Goal: Task Accomplishment & Management: Complete application form

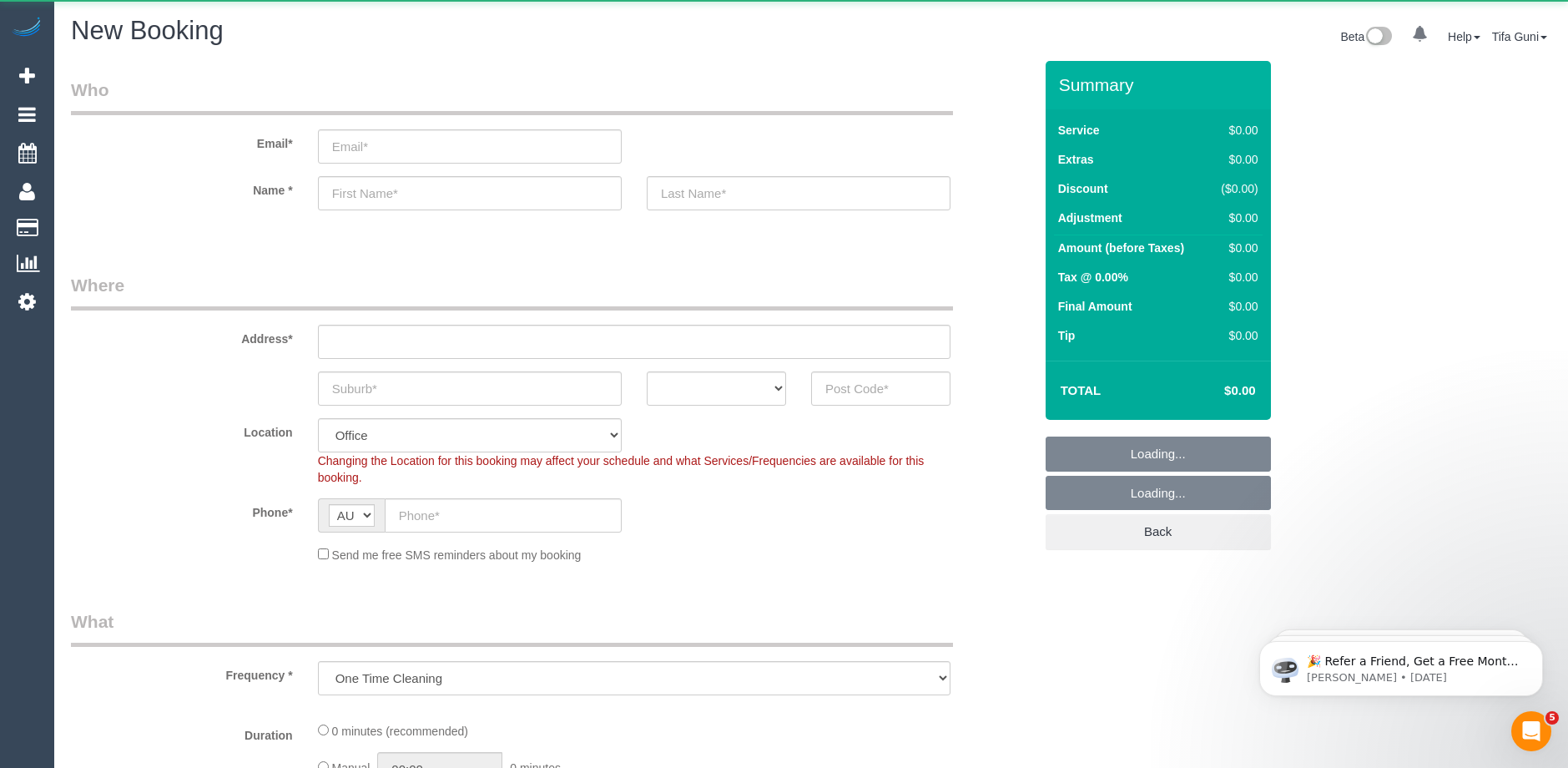
select select "object:1131"
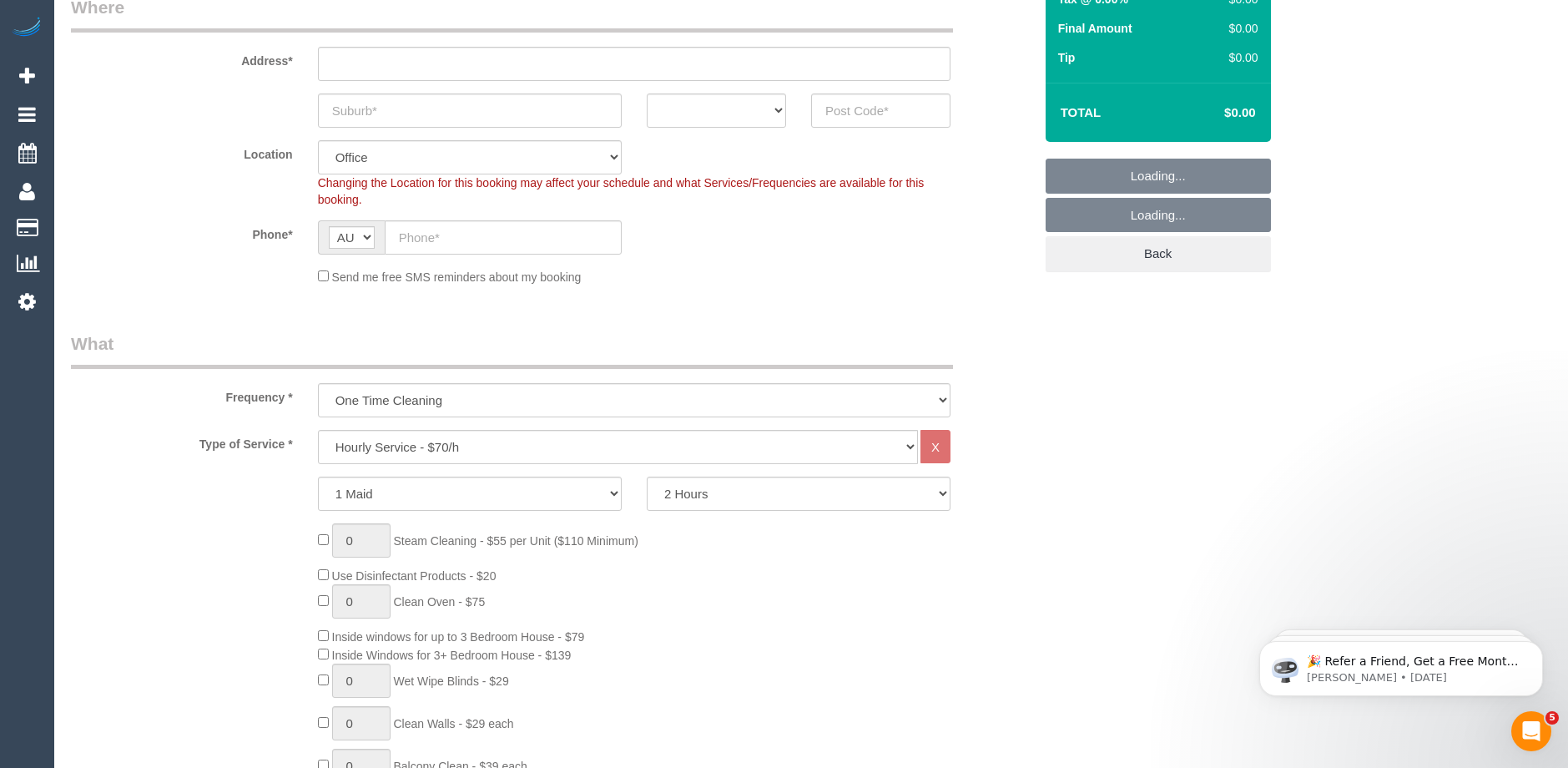
scroll to position [417, 0]
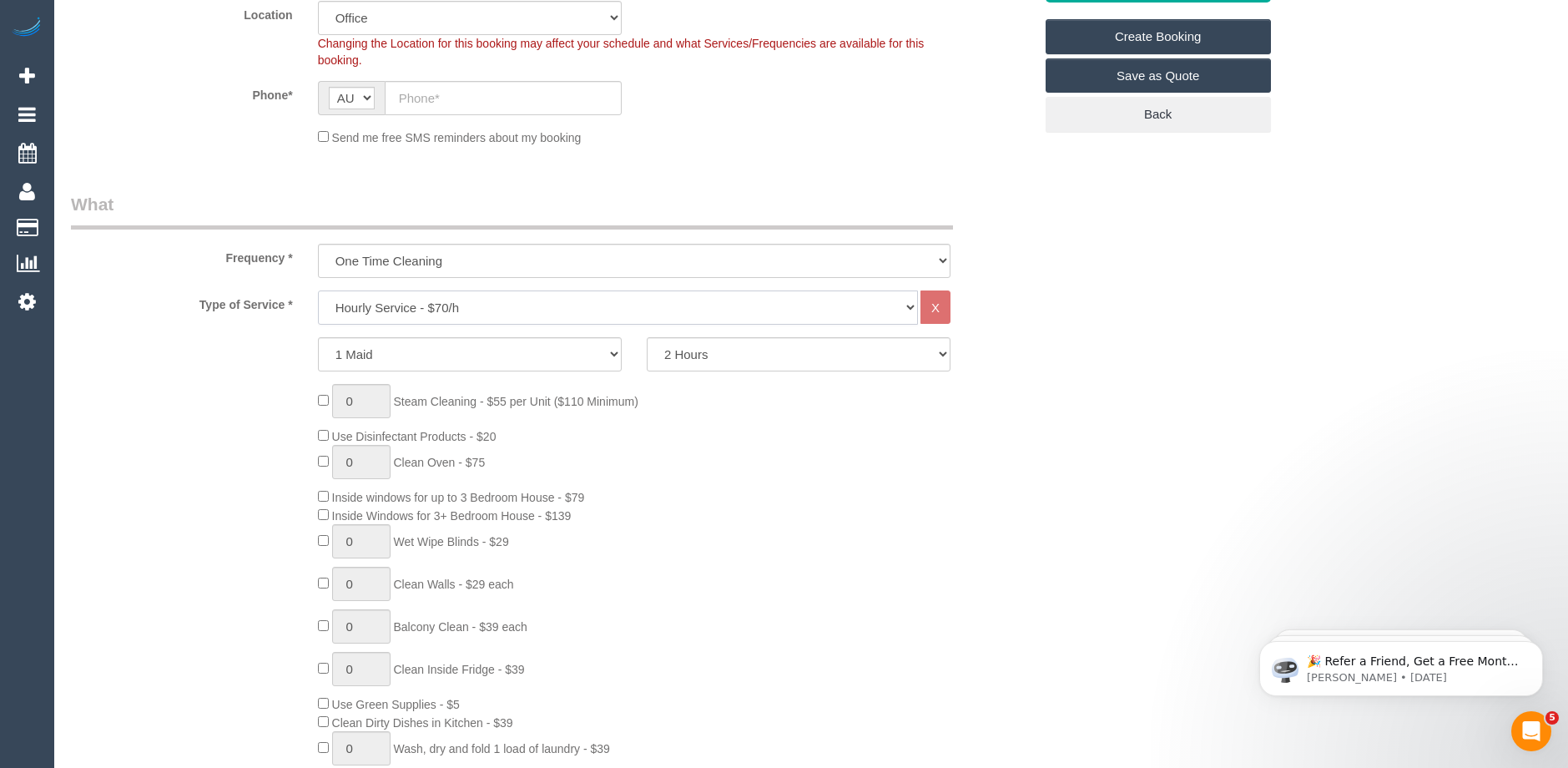
click at [430, 303] on select "Hourly Service - $70/h Hourly Service - $65/h Hourly Service - $60/h Hourly Ser…" at bounding box center [617, 307] width 599 height 34
select select "213"
click at [318, 290] on select "Hourly Service - $70/h Hourly Service - $65/h Hourly Service - $60/h Hourly Ser…" at bounding box center [617, 307] width 599 height 34
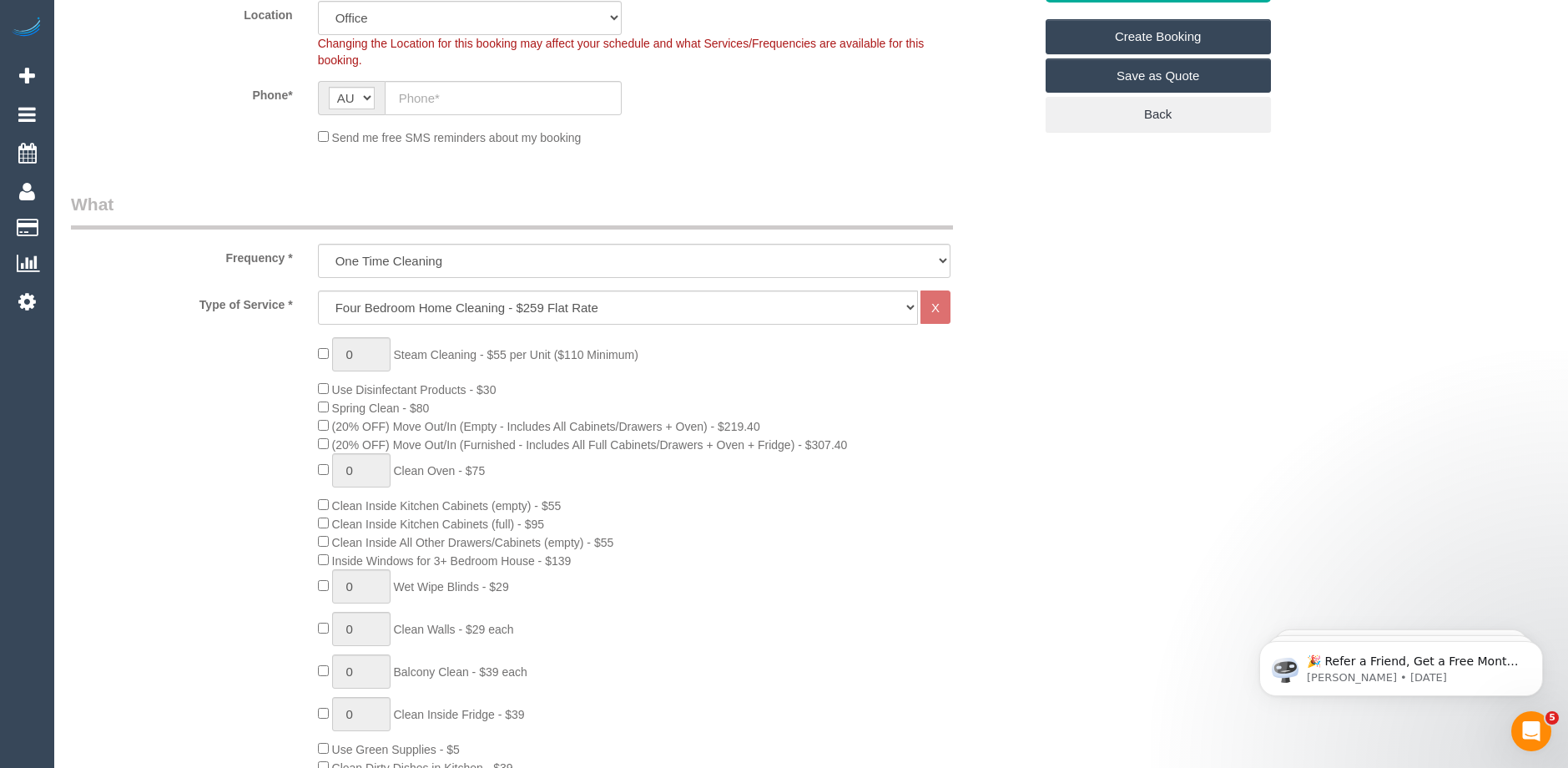
click at [928, 421] on div "0 Steam Cleaning - $55 per Unit ($110 Minimum) Use Disinfectant Products - $30 …" at bounding box center [675, 630] width 740 height 585
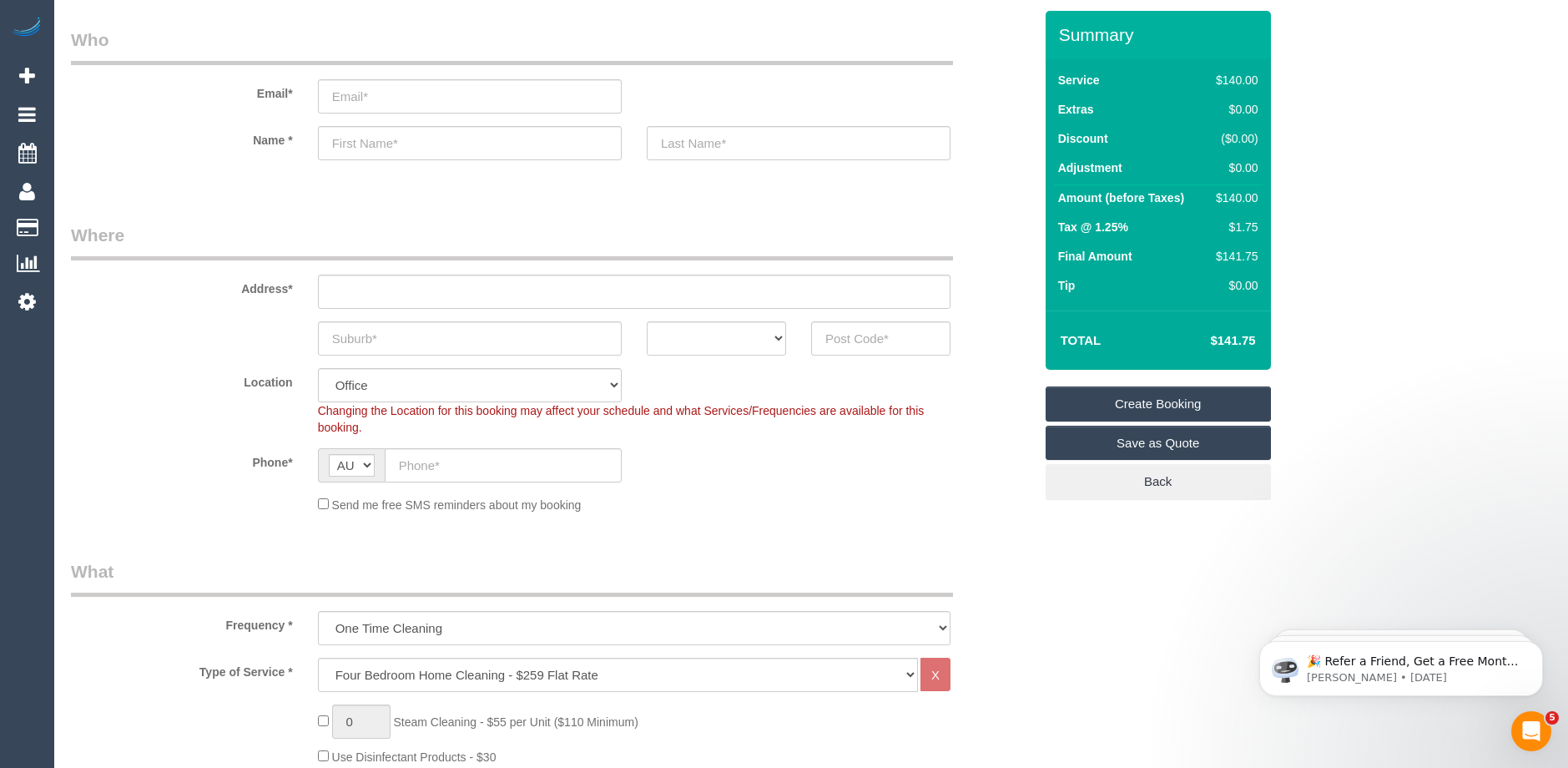
scroll to position [0, 0]
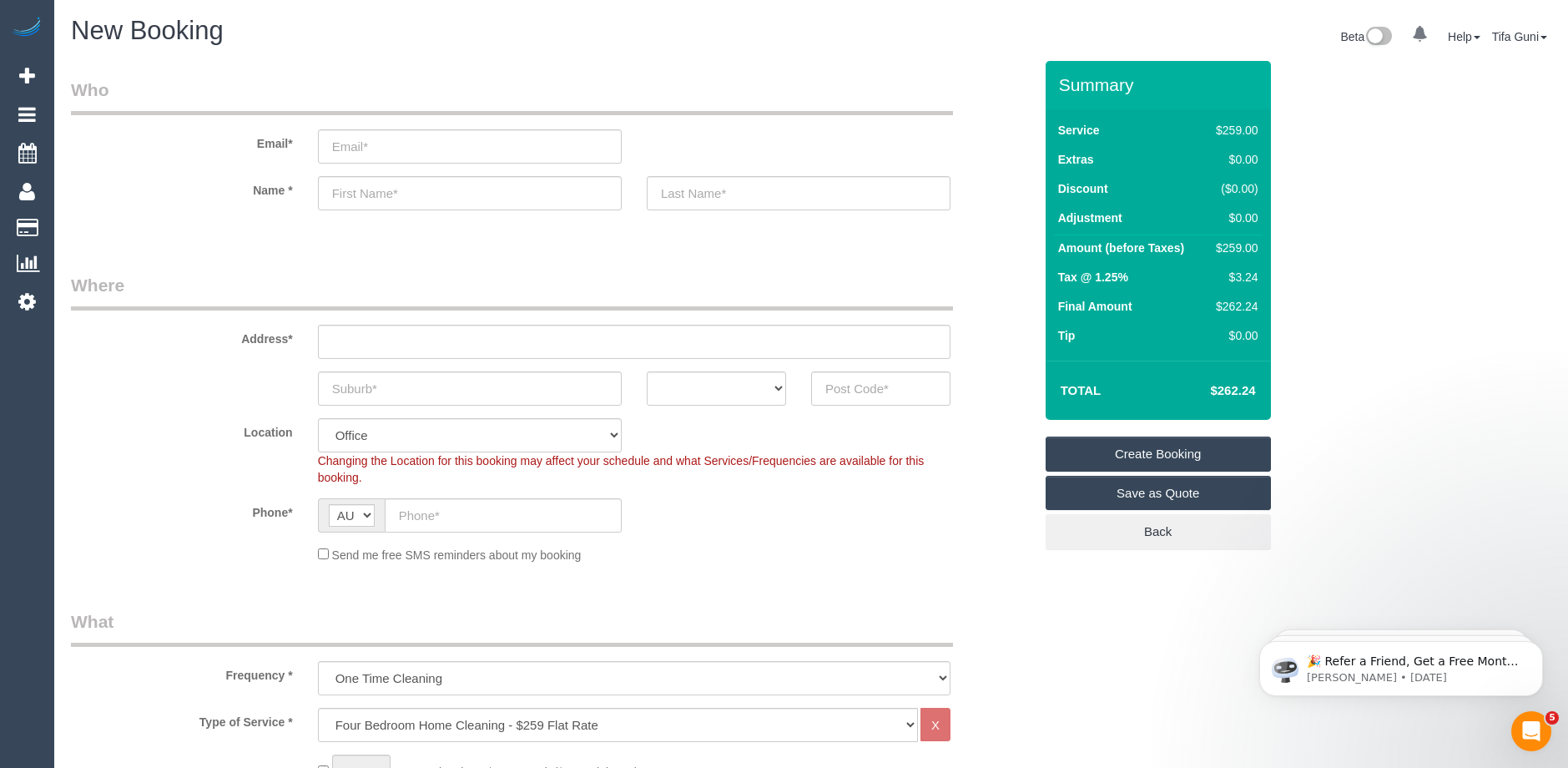
drag, startPoint x: 1242, startPoint y: 247, endPoint x: 1214, endPoint y: 247, distance: 28.0
click at [1214, 247] on td "$259.00" at bounding box center [1233, 251] width 56 height 30
copy div "$259.00"
drag, startPoint x: 1187, startPoint y: 346, endPoint x: 1195, endPoint y: 339, distance: 10.6
click at [1187, 346] on td "Tip" at bounding box center [1129, 337] width 152 height 29
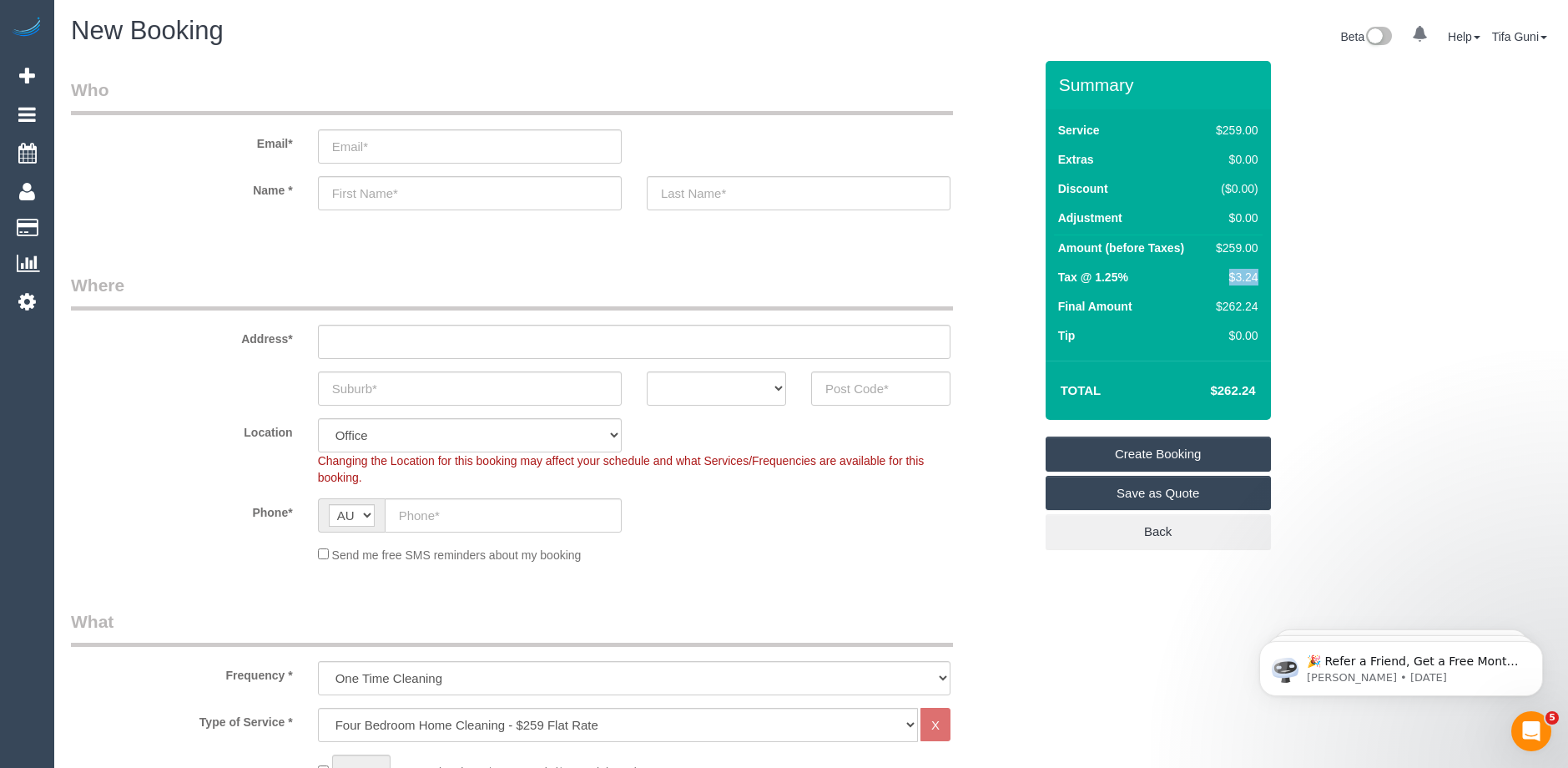
drag, startPoint x: 1259, startPoint y: 277, endPoint x: 1217, endPoint y: 274, distance: 42.1
click at [1217, 274] on td "$3.24" at bounding box center [1233, 279] width 56 height 29
copy div "$3.24"
click at [1158, 380] on td "$262.24" at bounding box center [1206, 391] width 108 height 42
drag, startPoint x: 1258, startPoint y: 385, endPoint x: 1204, endPoint y: 387, distance: 54.0
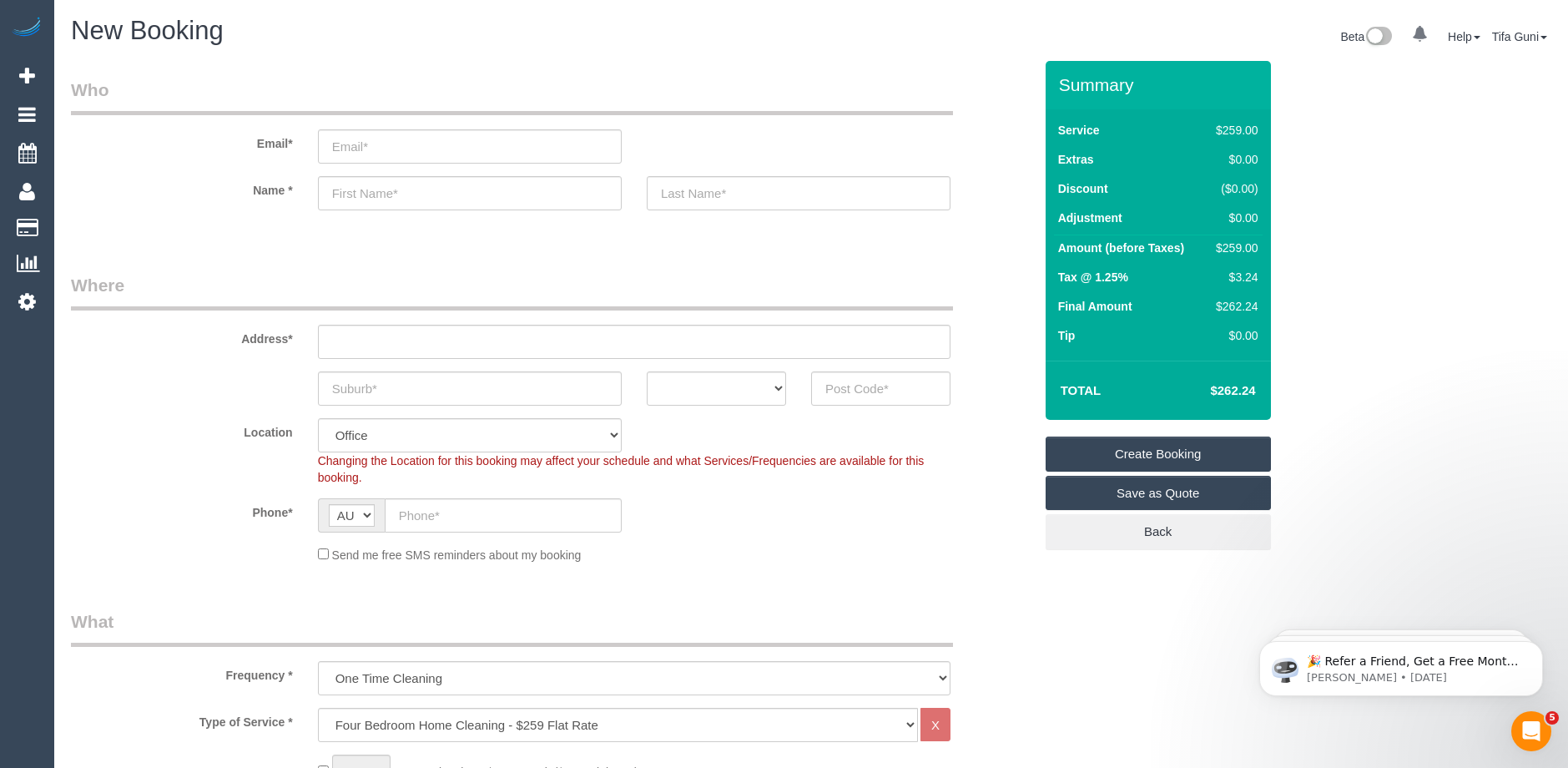
click at [1201, 387] on td "$262.24" at bounding box center [1206, 391] width 108 height 42
copy h4 "$262.24"
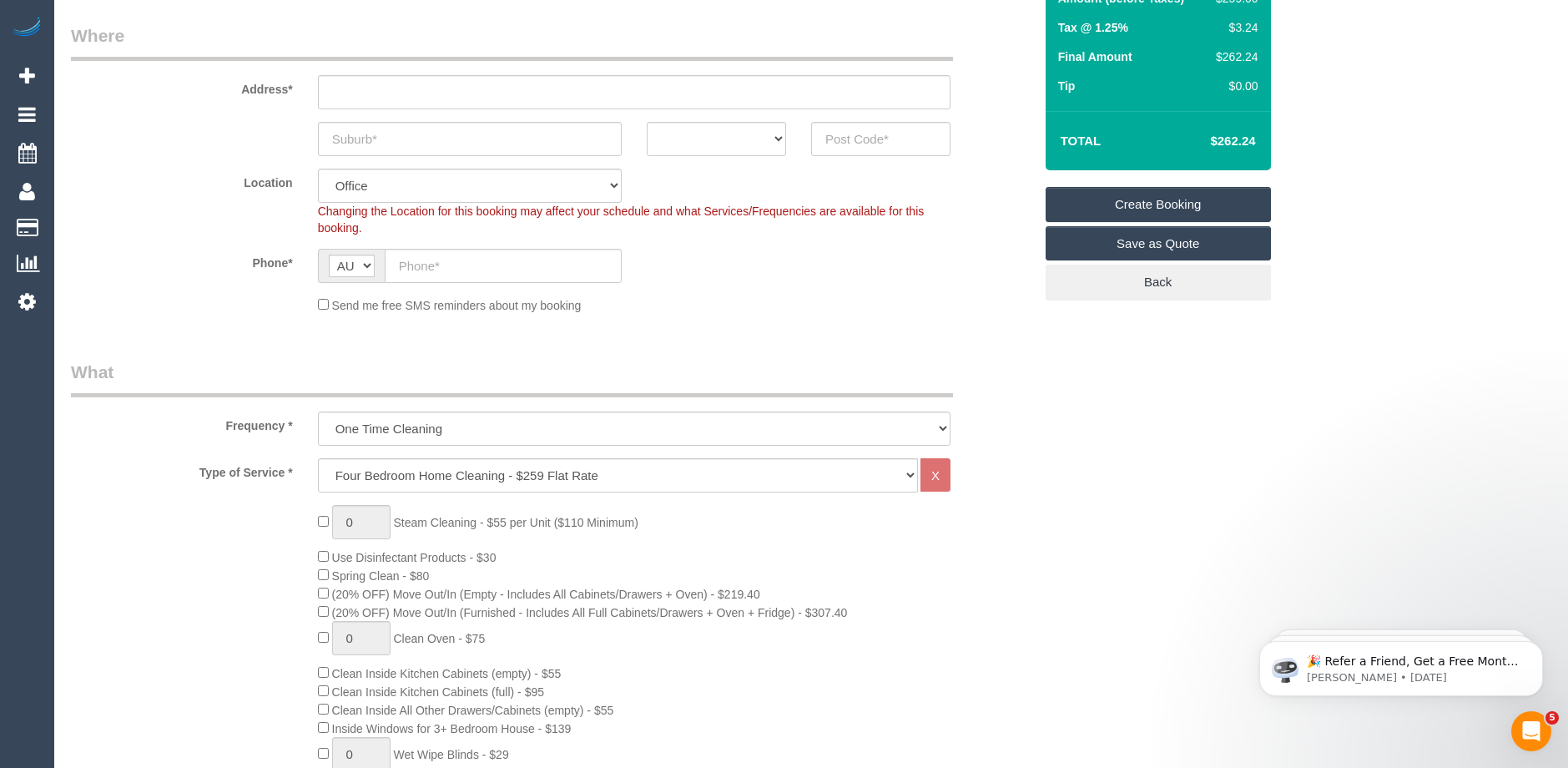
scroll to position [251, 0]
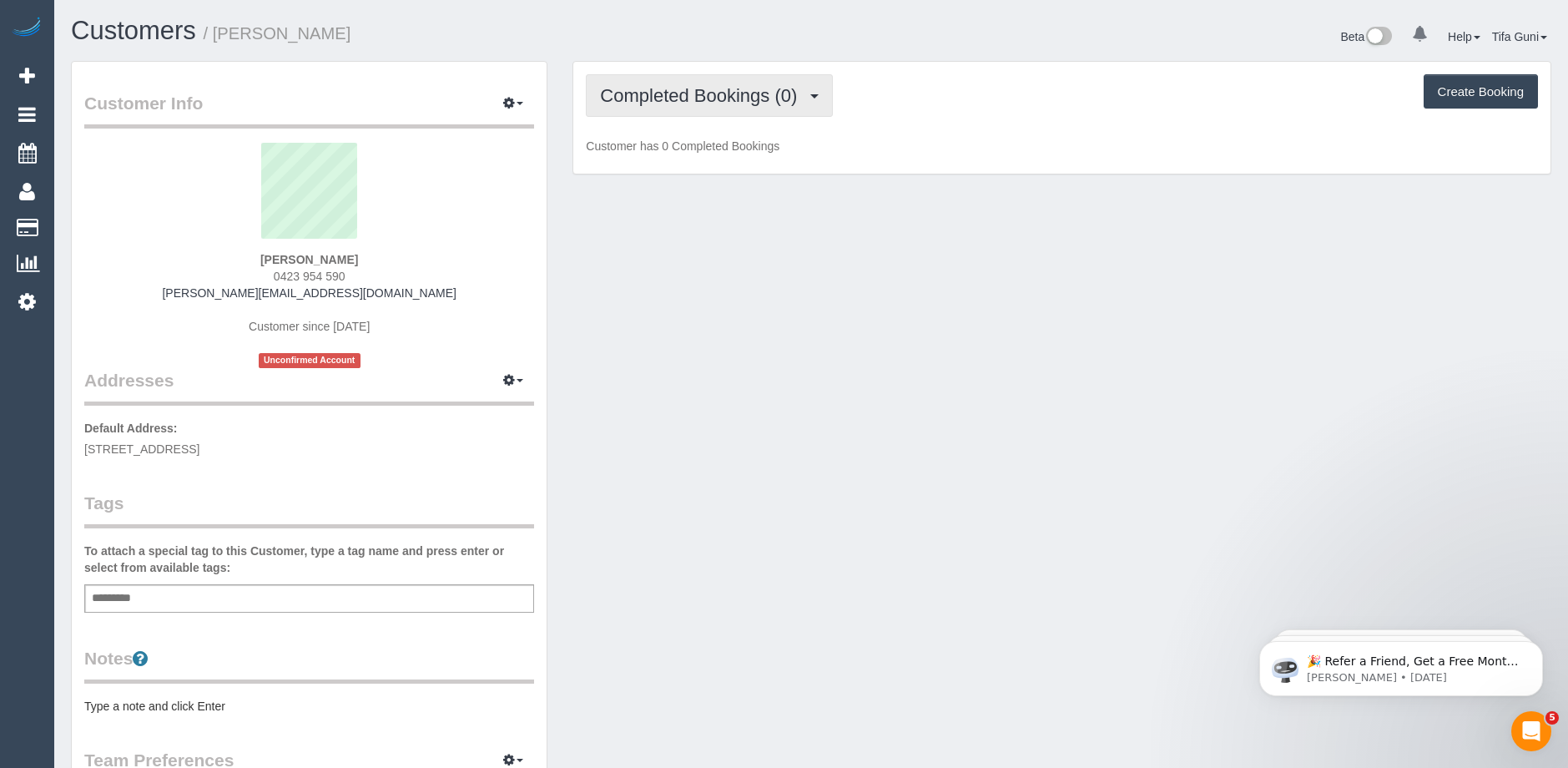
click at [717, 98] on span "Completed Bookings (0)" at bounding box center [702, 95] width 205 height 21
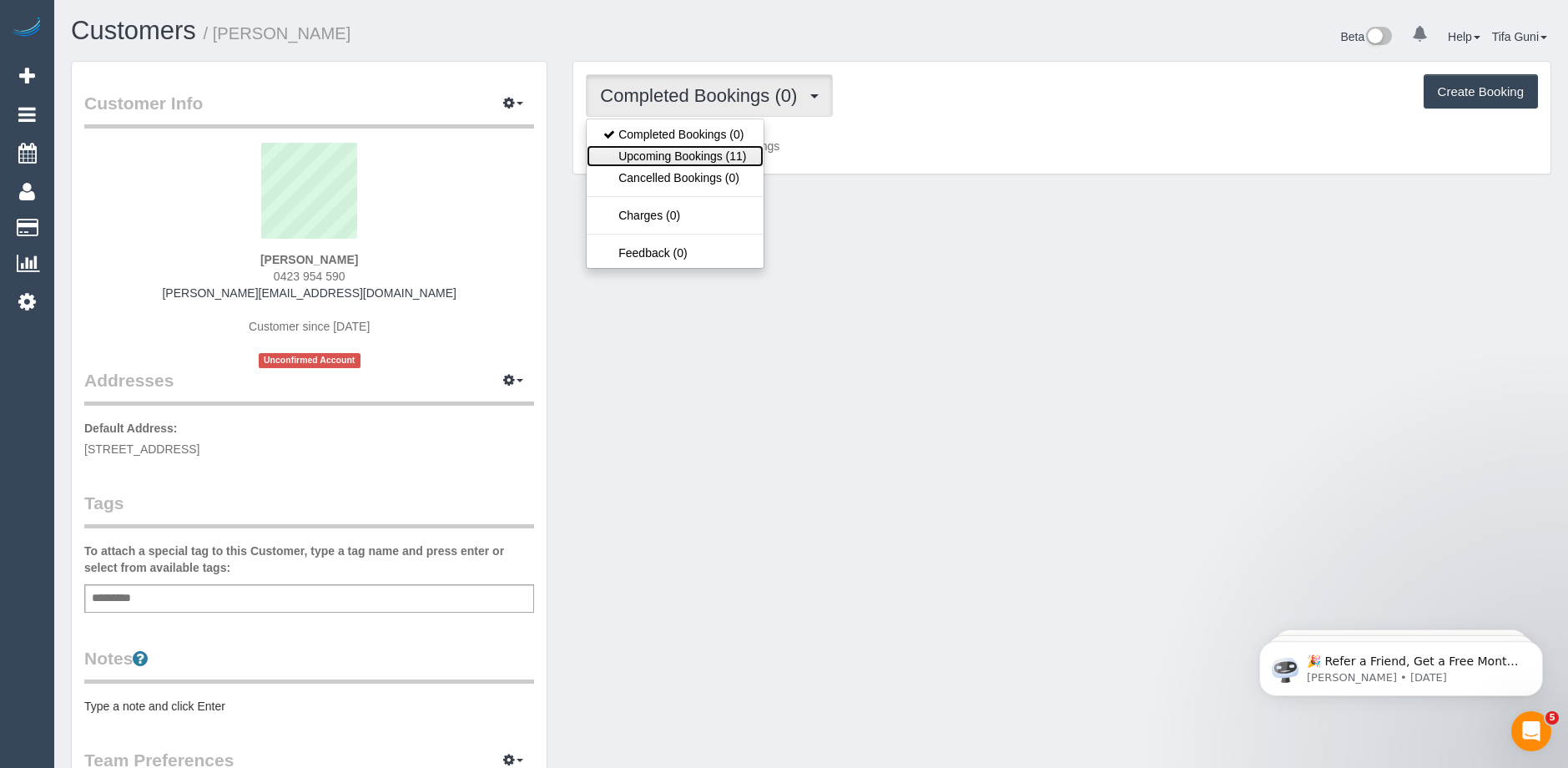
click at [710, 155] on link "Upcoming Bookings (11)" at bounding box center [674, 156] width 176 height 22
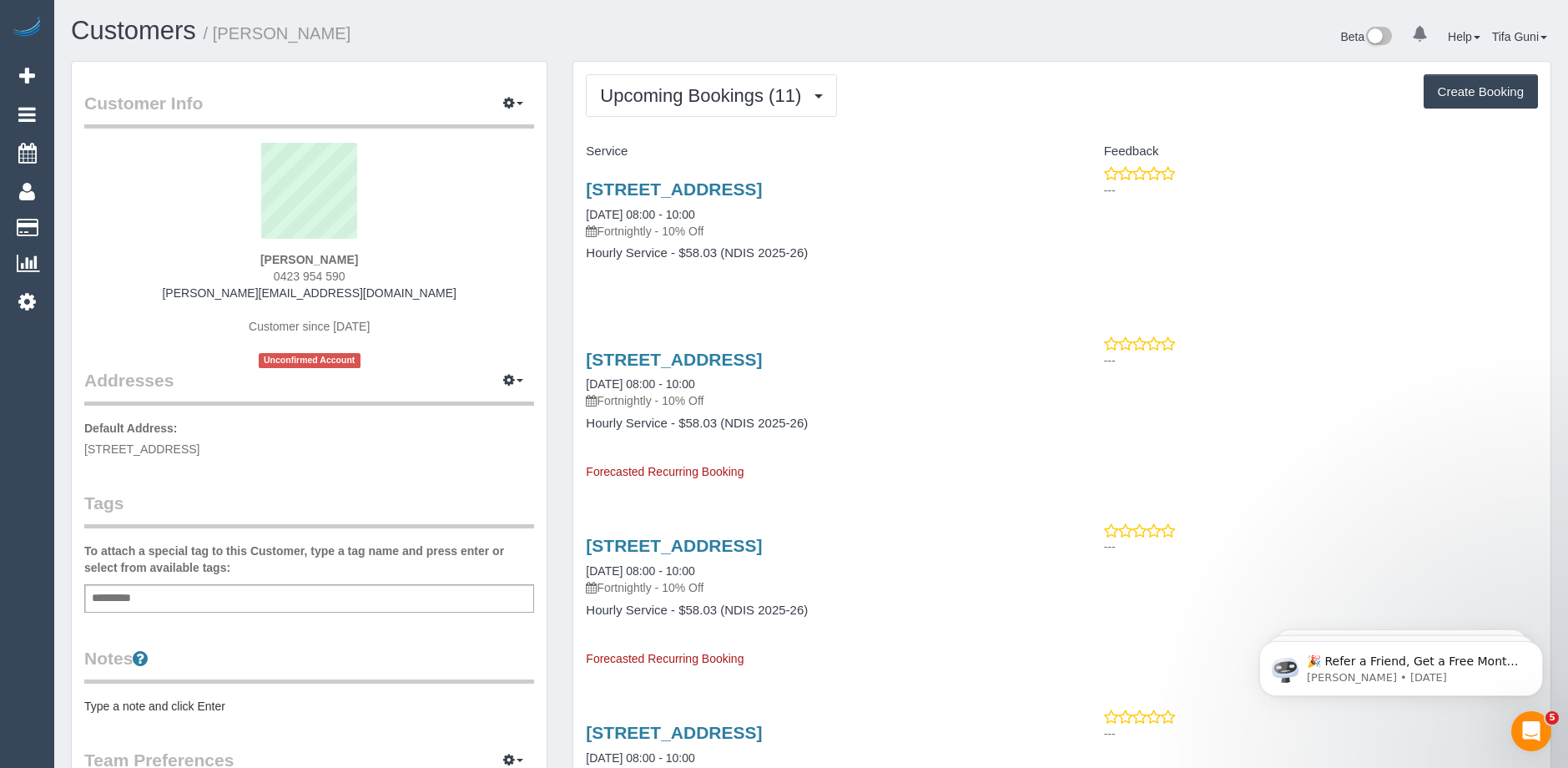
click at [150, 601] on div "Add a tag" at bounding box center [309, 599] width 450 height 29
type input "****"
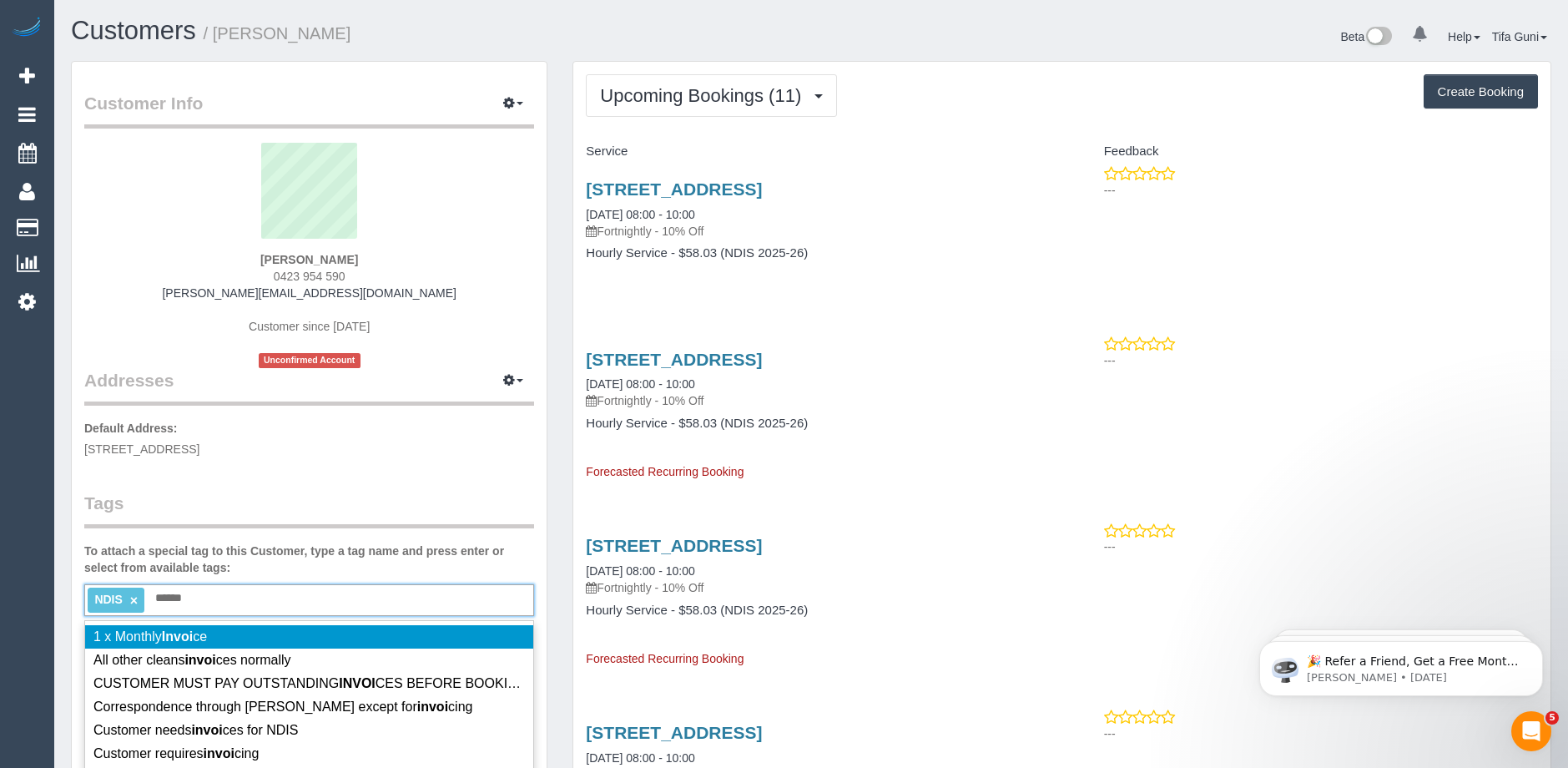
type input "*******"
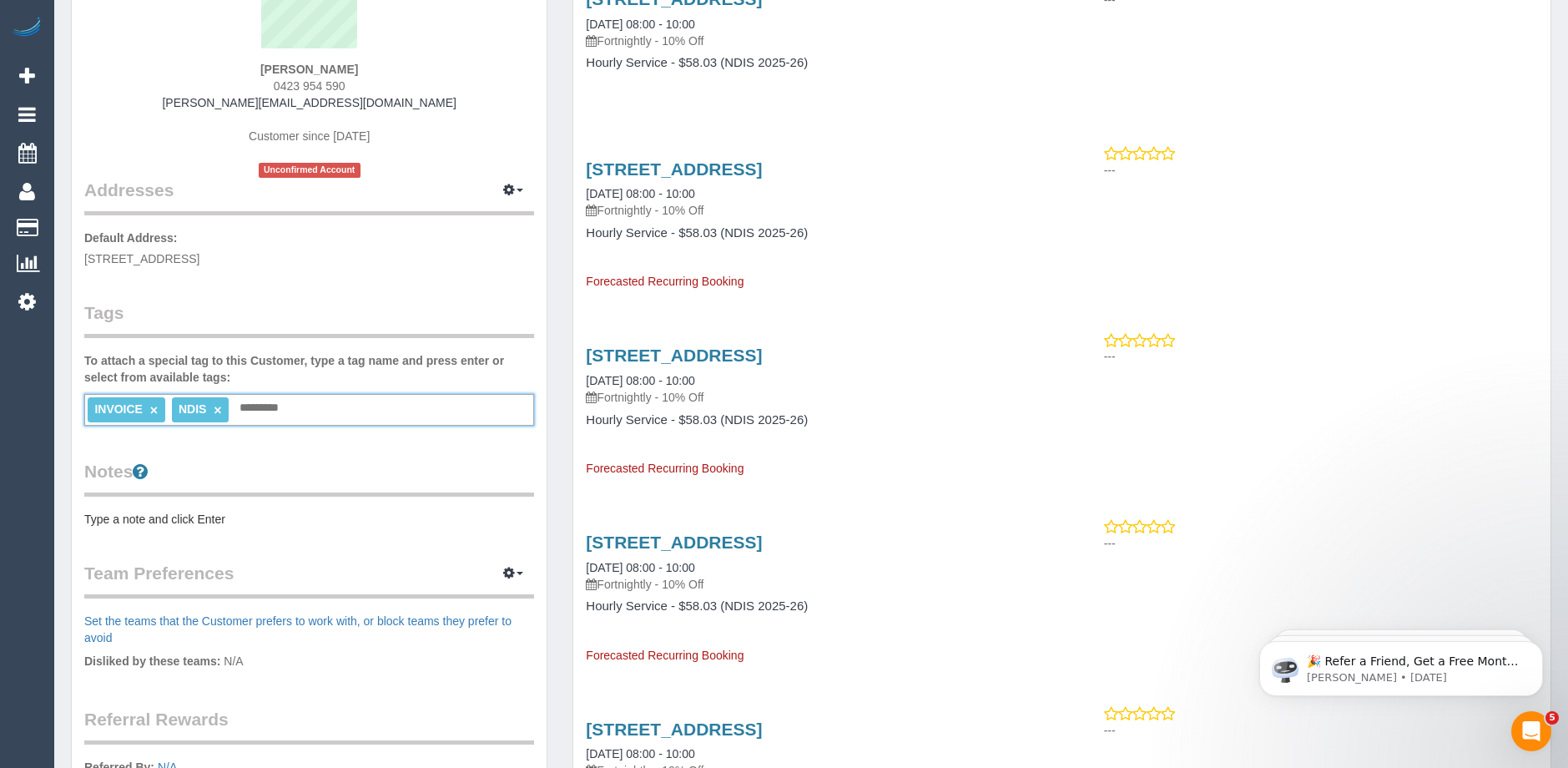
scroll to position [251, 0]
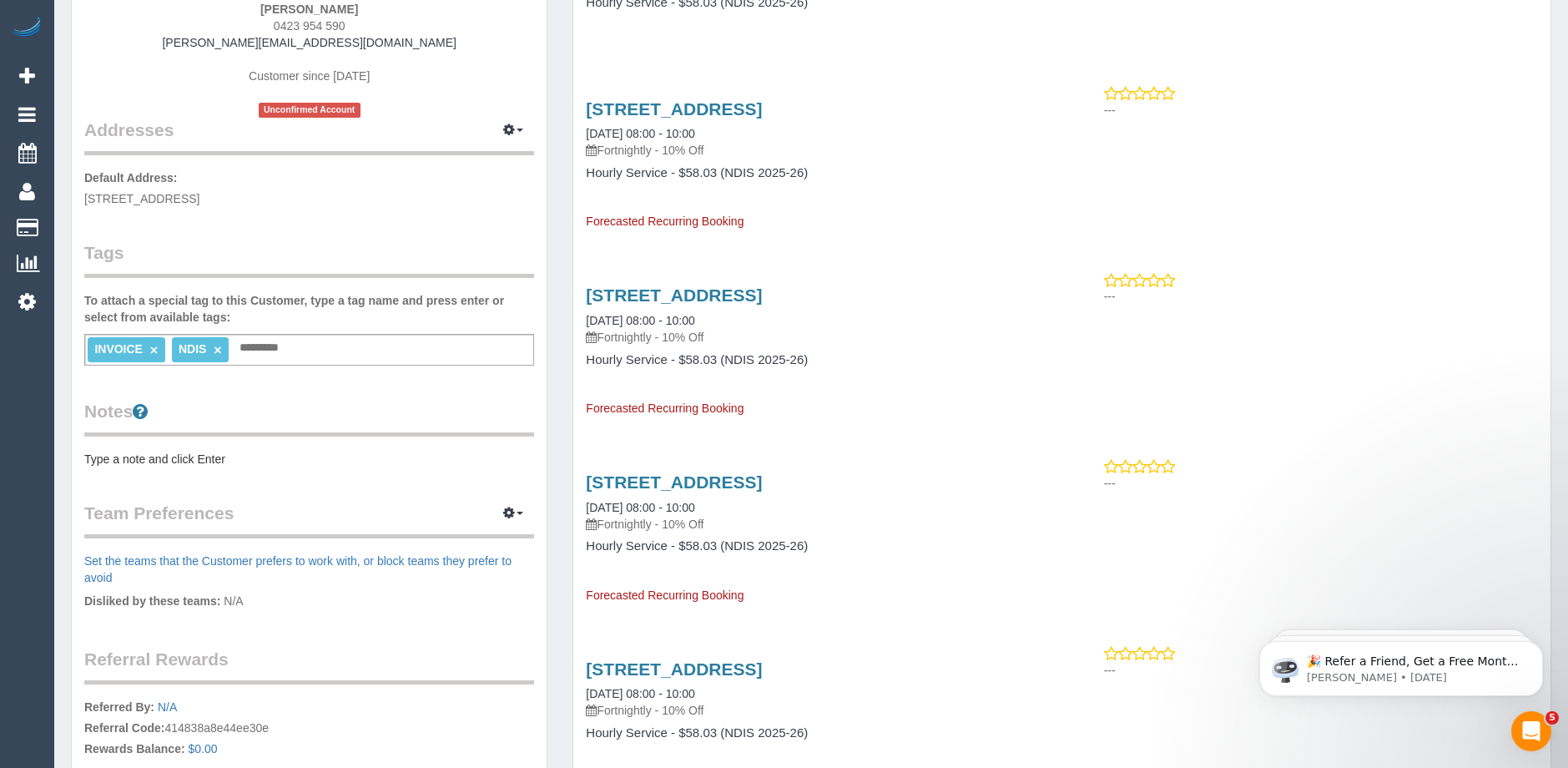
click at [94, 399] on legend "Notes" at bounding box center [309, 417] width 450 height 38
click at [103, 383] on div "Customer Info Edit Contact Info Send Message Email Preferences Special Sales Ta…" at bounding box center [309, 361] width 475 height 1099
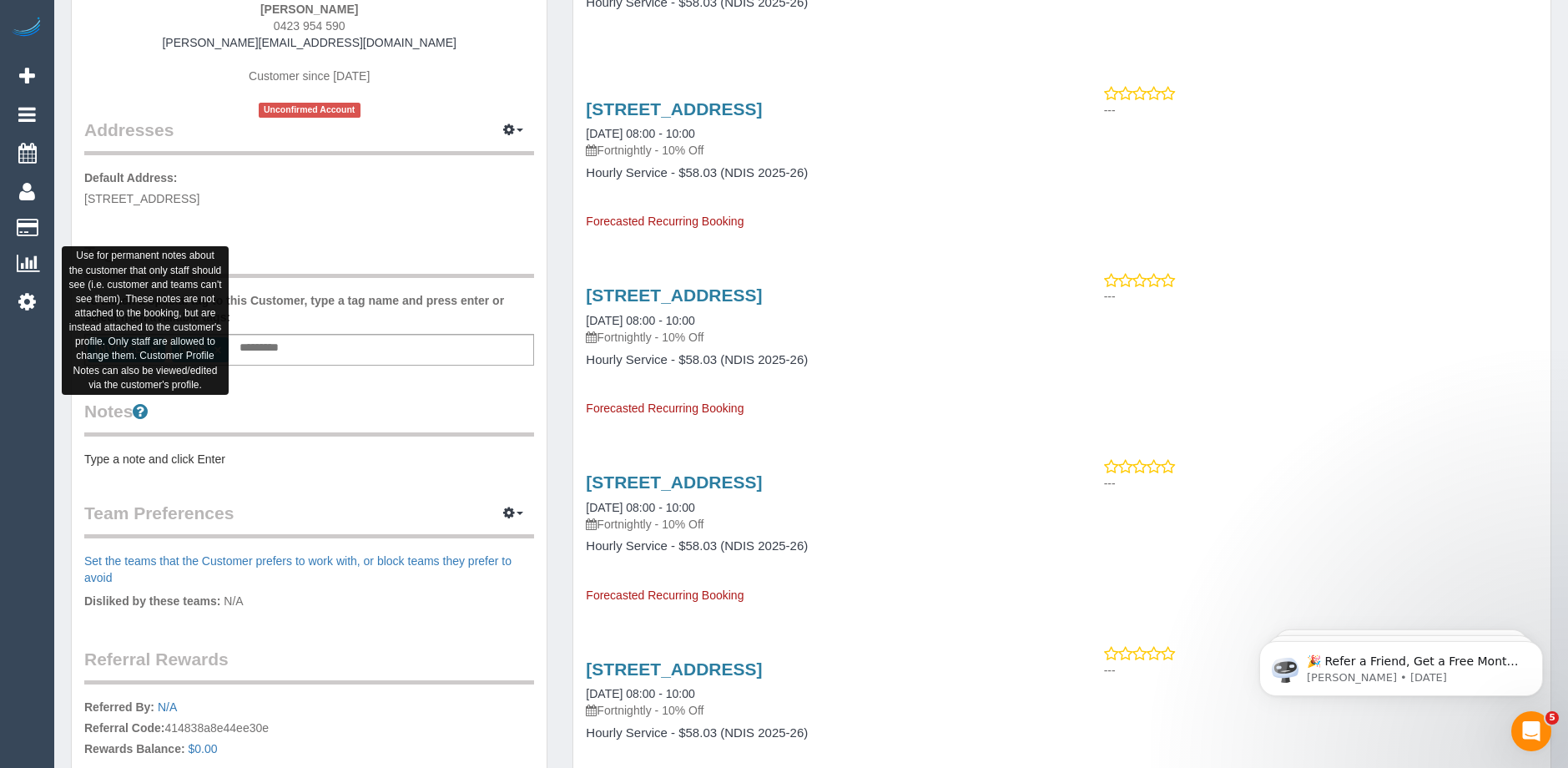
click at [144, 410] on icon at bounding box center [140, 410] width 15 height 18
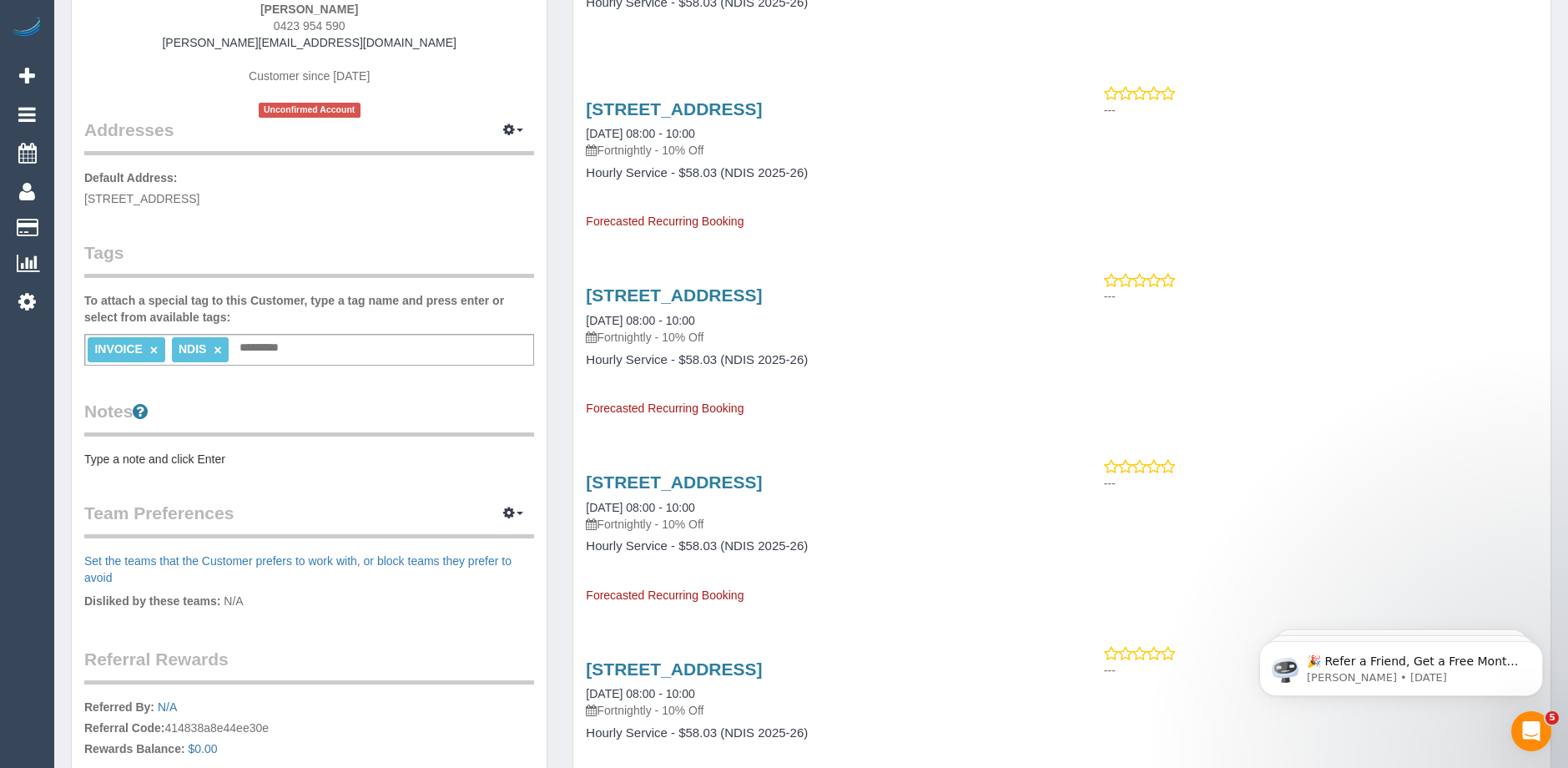
click at [227, 393] on div "Customer Info Edit Contact Info Send Message Email Preferences Special Sales Ta…" at bounding box center [309, 361] width 475 height 1099
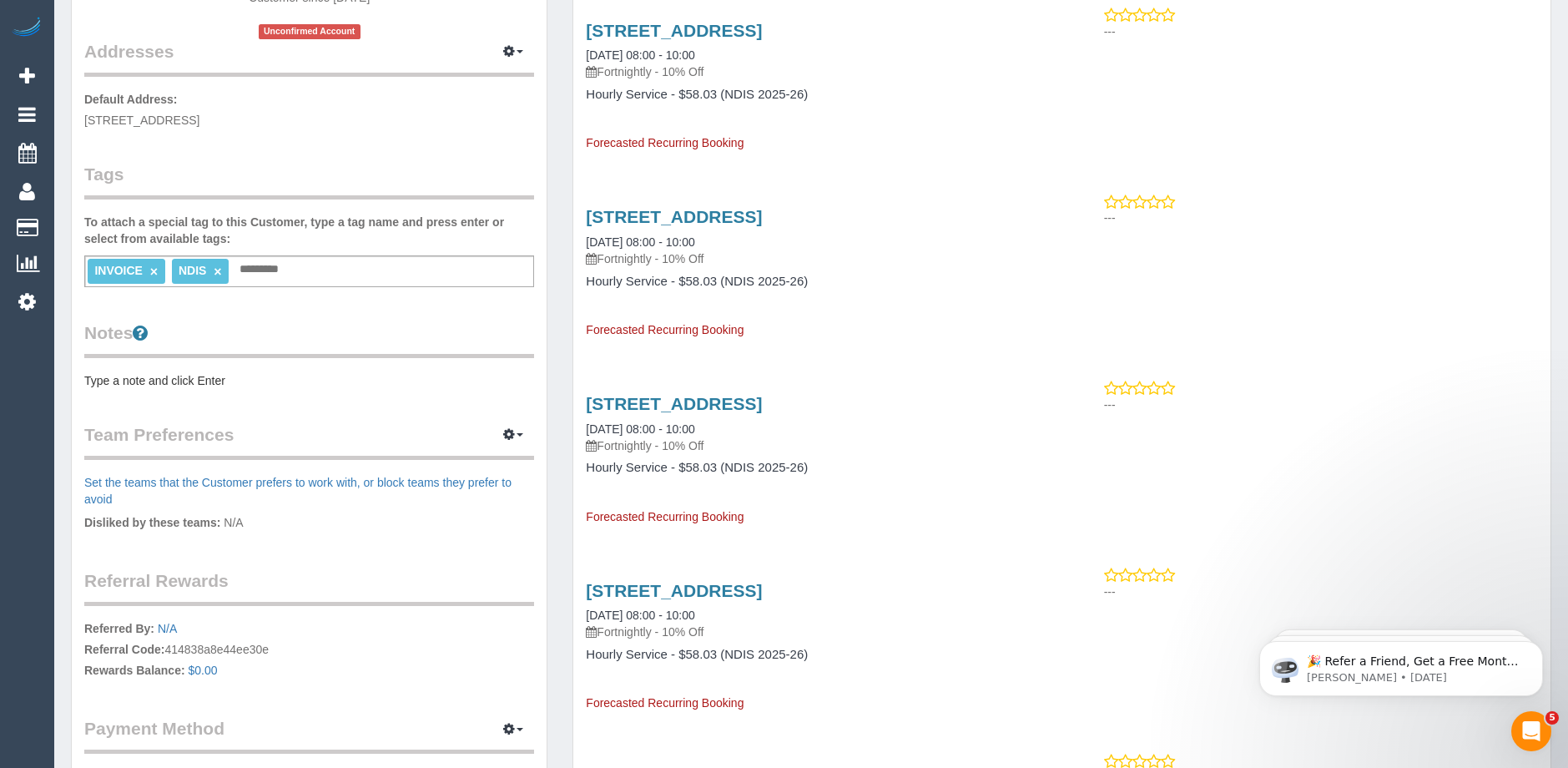
scroll to position [334, 0]
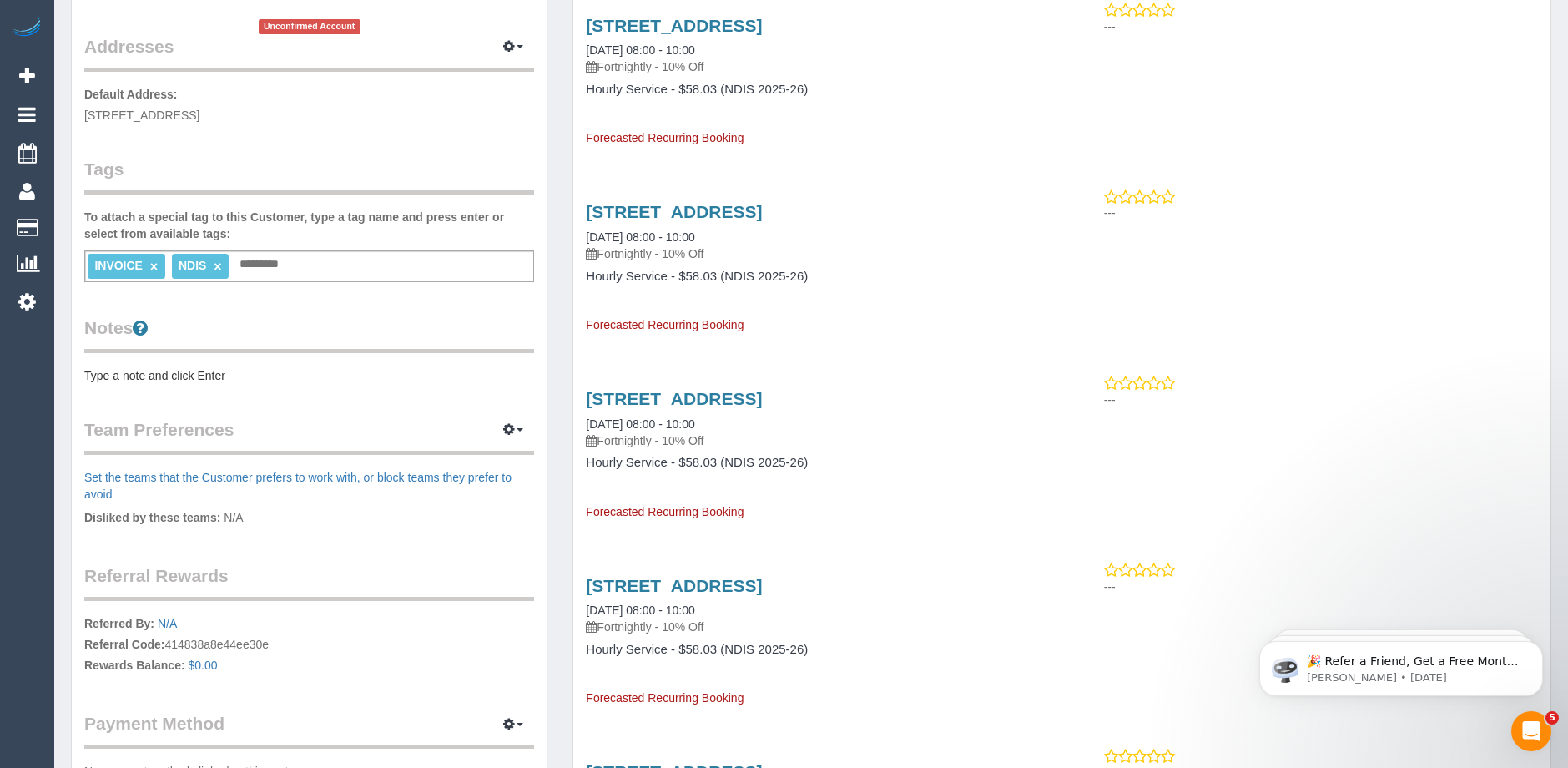
click at [203, 373] on pre "Type a note and click Enter" at bounding box center [309, 376] width 450 height 17
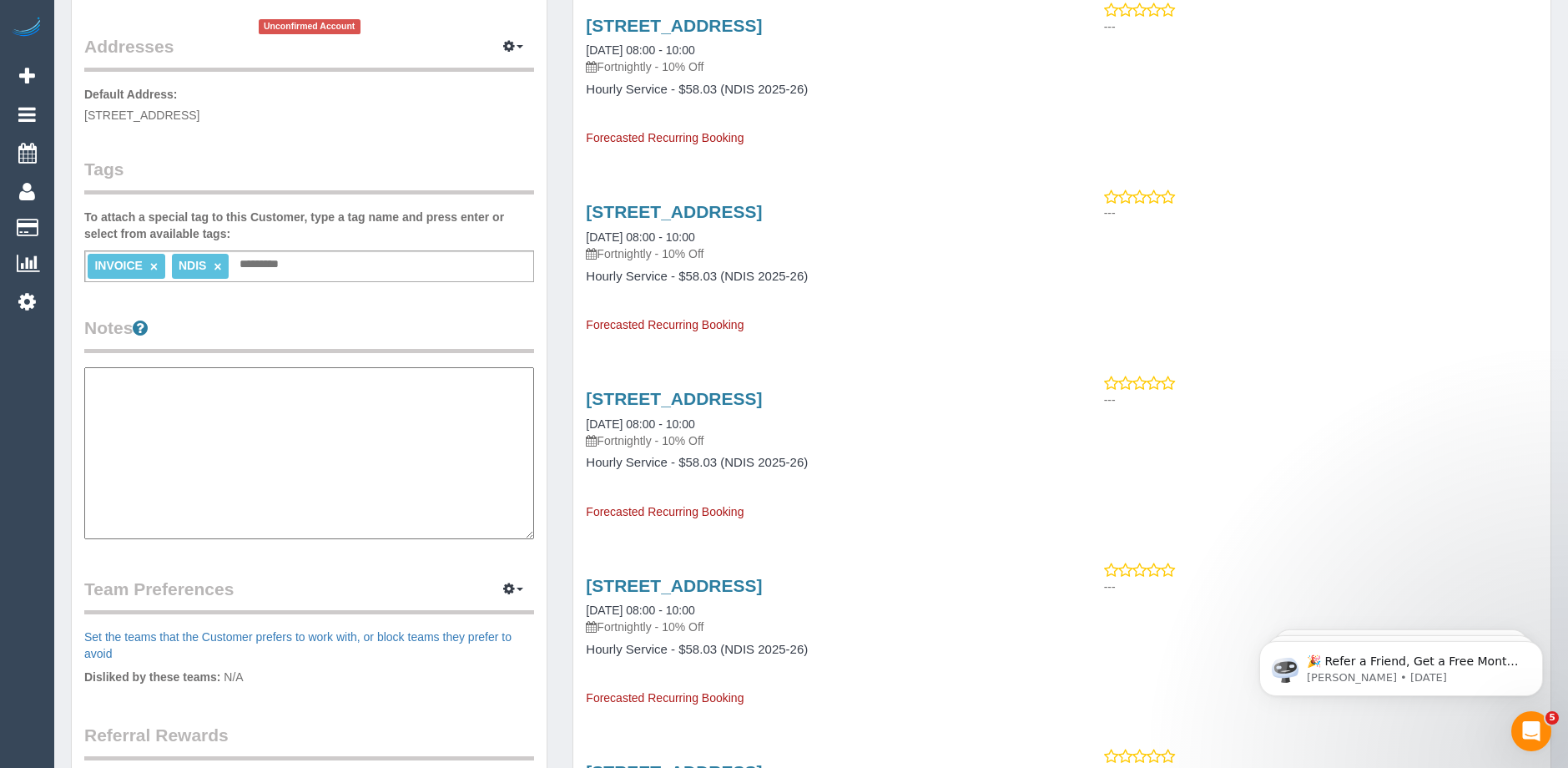
click at [102, 386] on textarea at bounding box center [309, 453] width 450 height 172
type textarea "*"
paste textarea "**********"
click at [88, 461] on textarea "**********" at bounding box center [309, 453] width 450 height 172
paste textarea "**********"
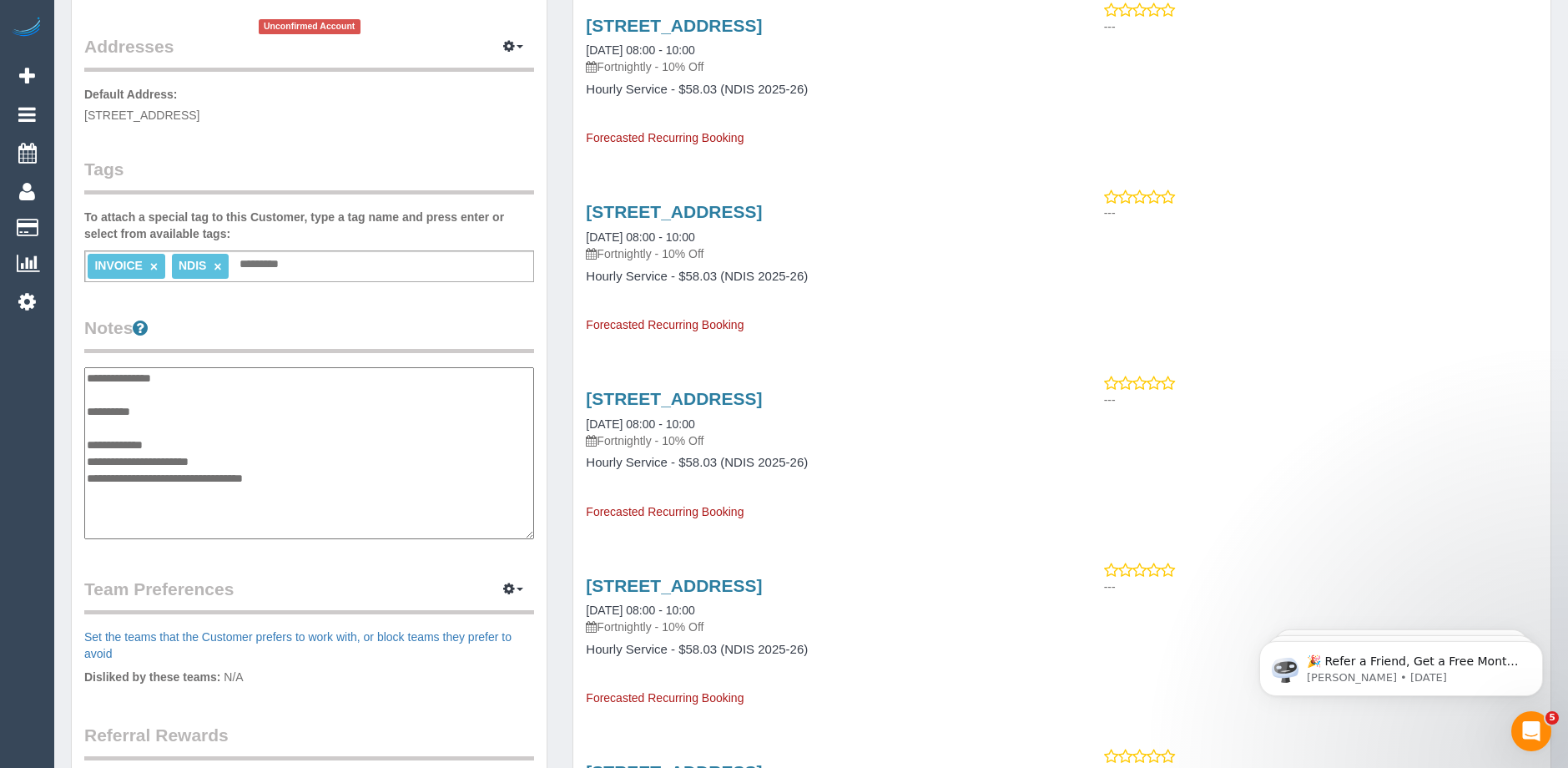
click at [330, 486] on textarea "**********" at bounding box center [309, 453] width 450 height 172
paste textarea "**********"
click at [166, 413] on textarea "**********" at bounding box center [309, 453] width 450 height 172
click at [102, 377] on textarea "**********" at bounding box center [309, 453] width 450 height 172
click at [168, 501] on textarea "**********" at bounding box center [309, 453] width 450 height 172
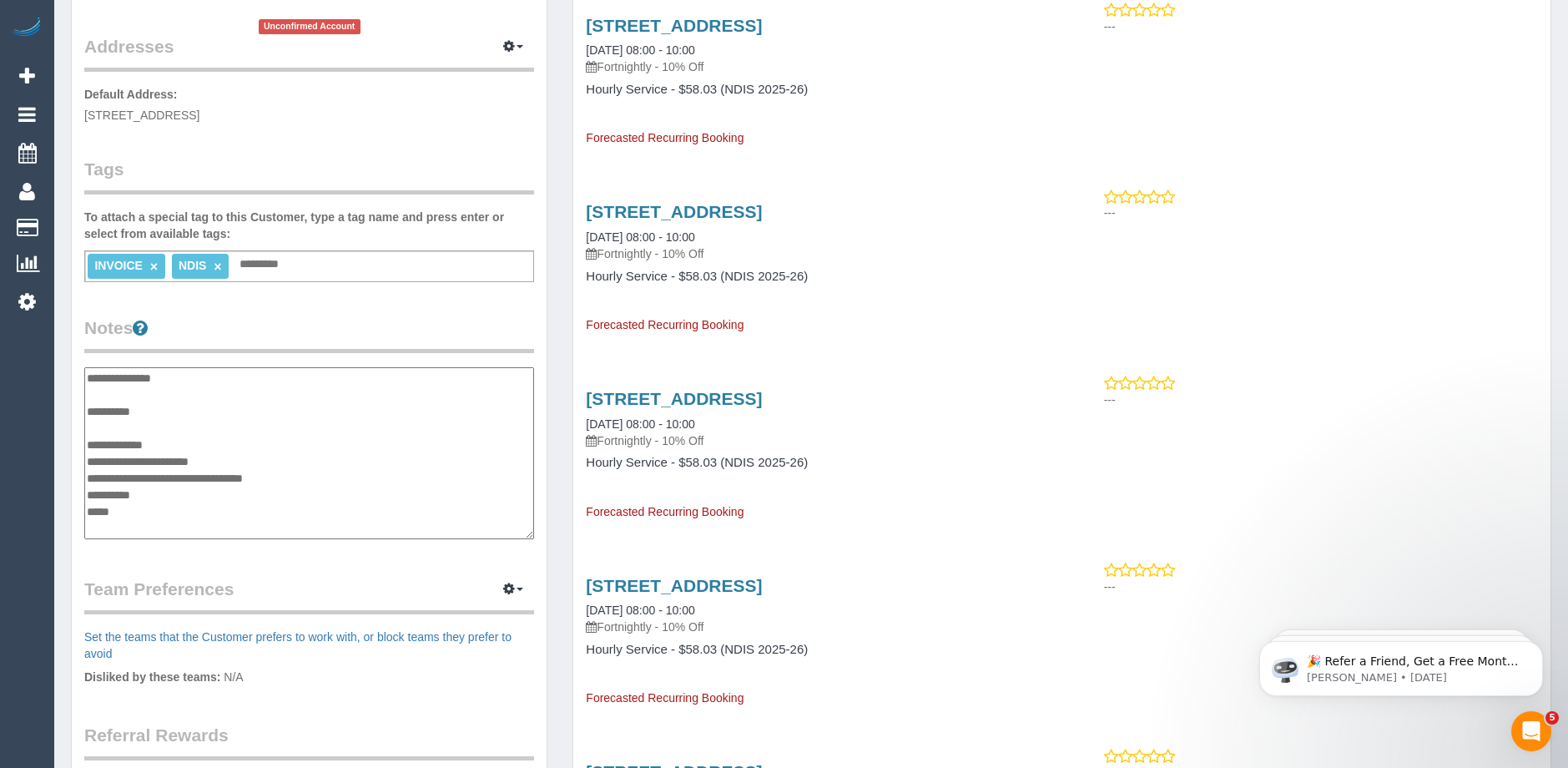
click at [133, 513] on textarea "**********" at bounding box center [309, 453] width 450 height 172
paste textarea "**********"
click at [102, 393] on textarea "**********" at bounding box center [309, 453] width 450 height 172
click at [312, 392] on textarea "**********" at bounding box center [309, 453] width 450 height 172
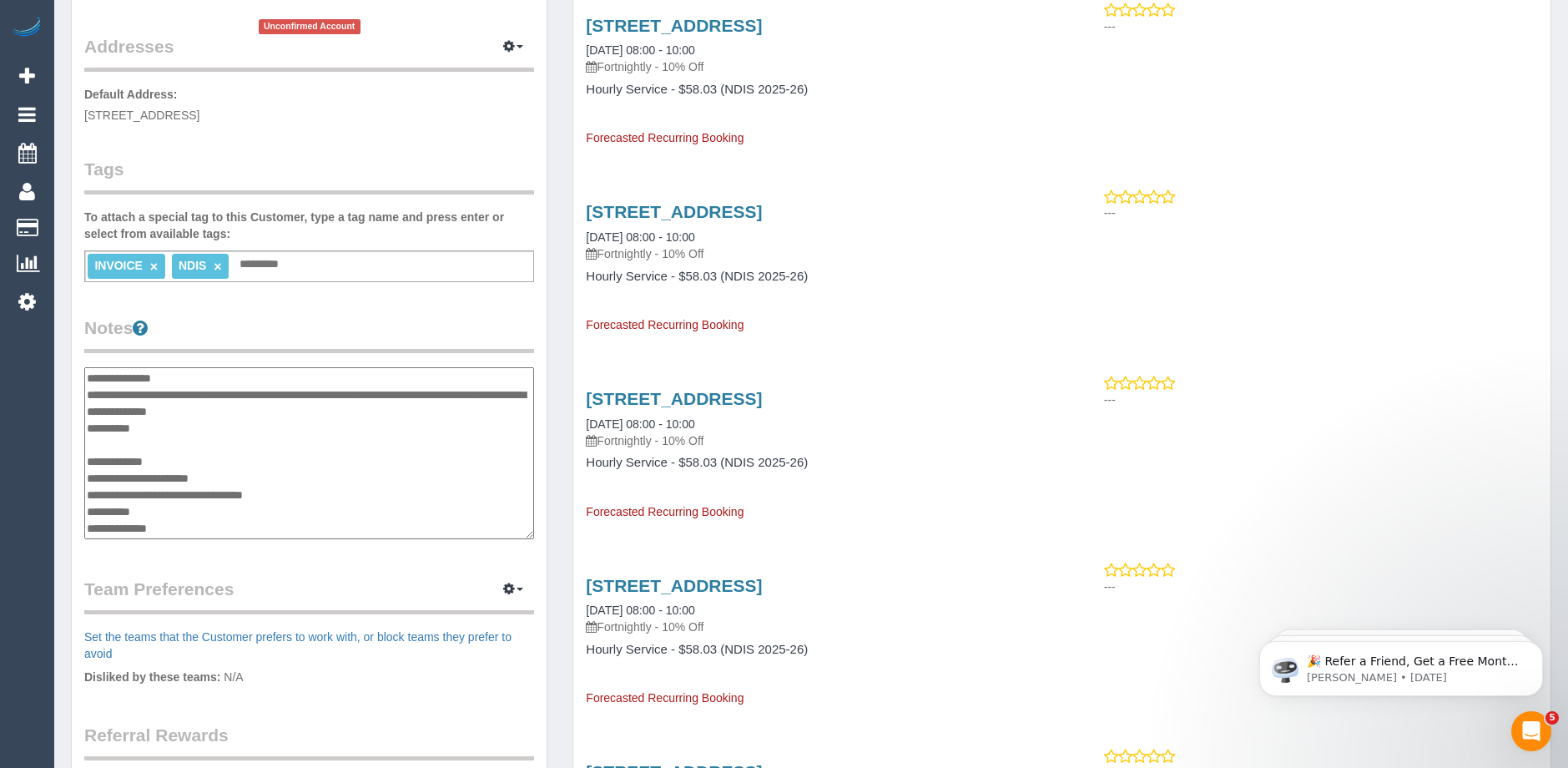
click at [161, 408] on textarea "**********" at bounding box center [309, 453] width 450 height 172
click at [355, 410] on textarea "**********" at bounding box center [309, 453] width 450 height 172
click at [87, 442] on textarea "**********" at bounding box center [309, 453] width 450 height 172
type textarea "**********"
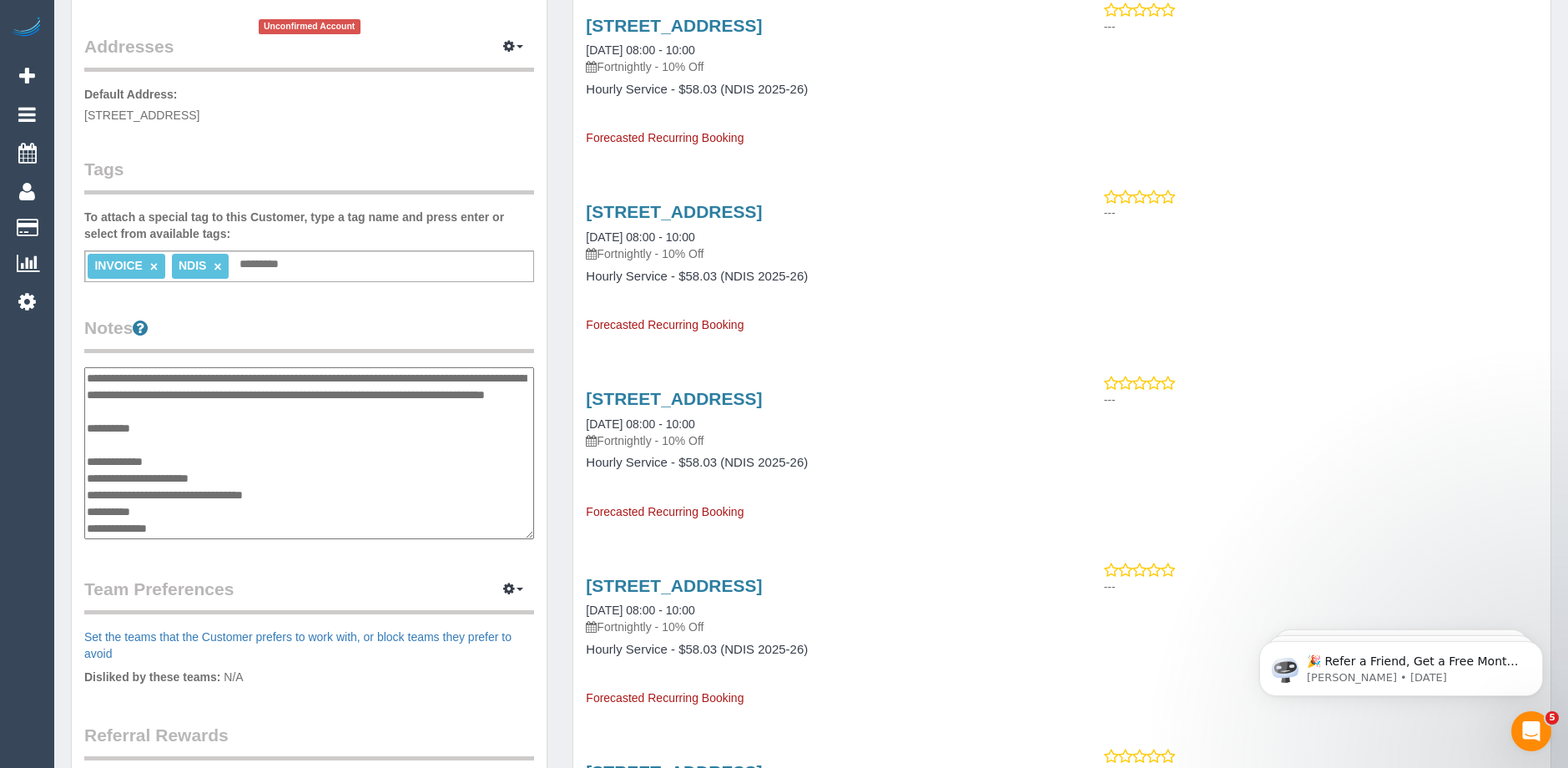
click at [397, 322] on legend "Notes" at bounding box center [309, 334] width 450 height 38
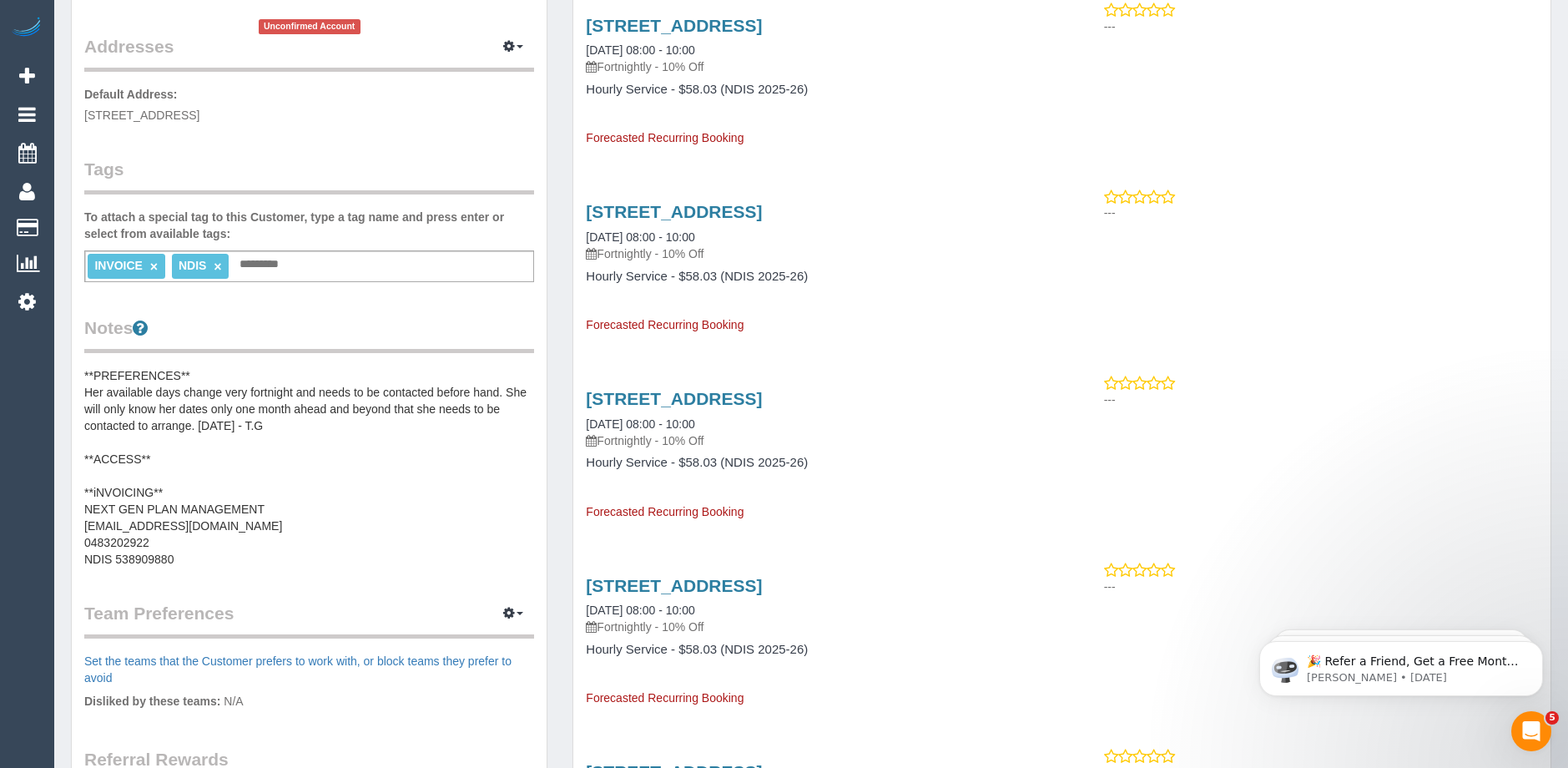
click at [203, 396] on pre "**PREFERENCES** Her available days change very fortnight and needs to be contac…" at bounding box center [309, 468] width 450 height 200
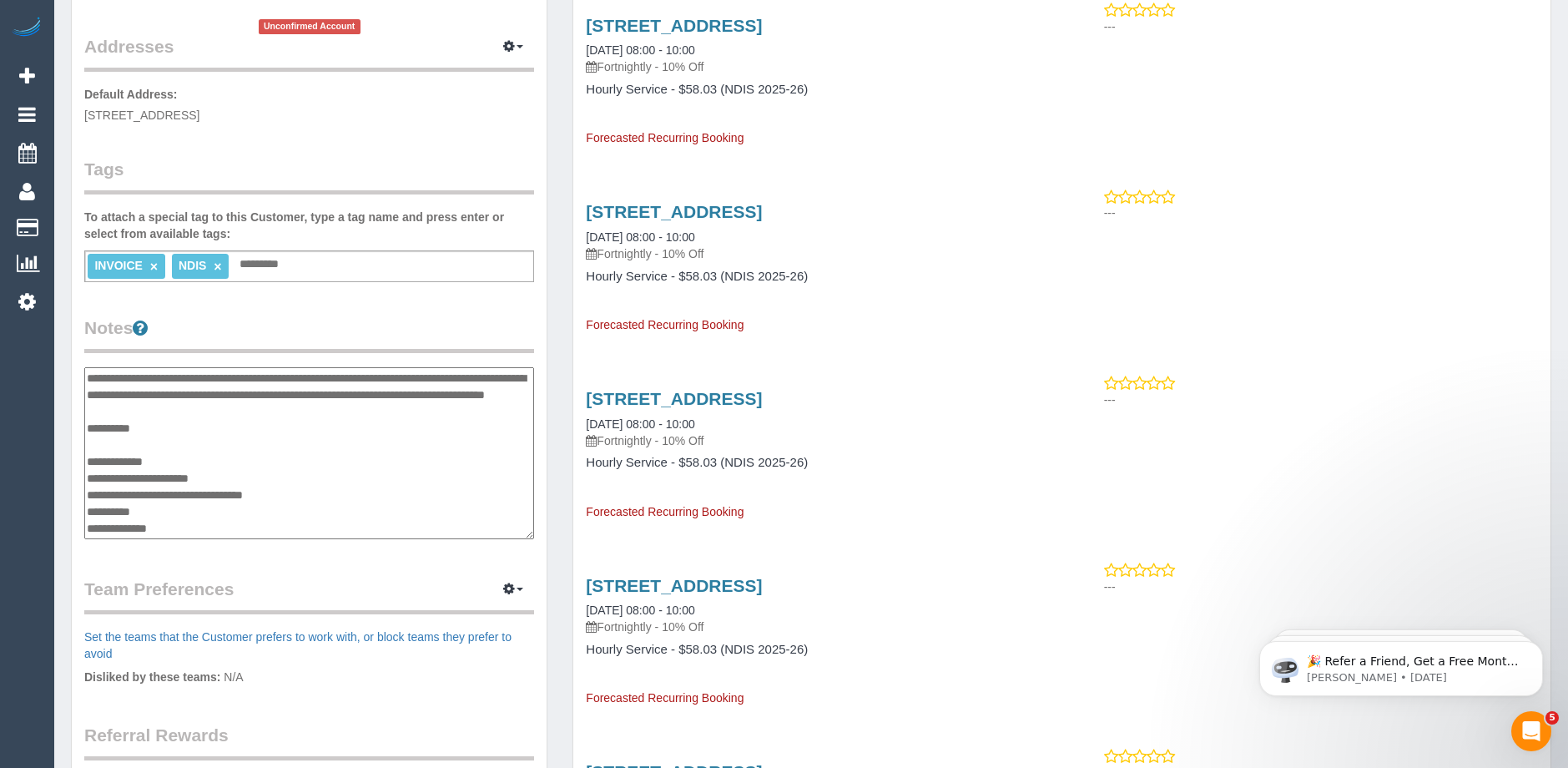
scroll to position [0, 0]
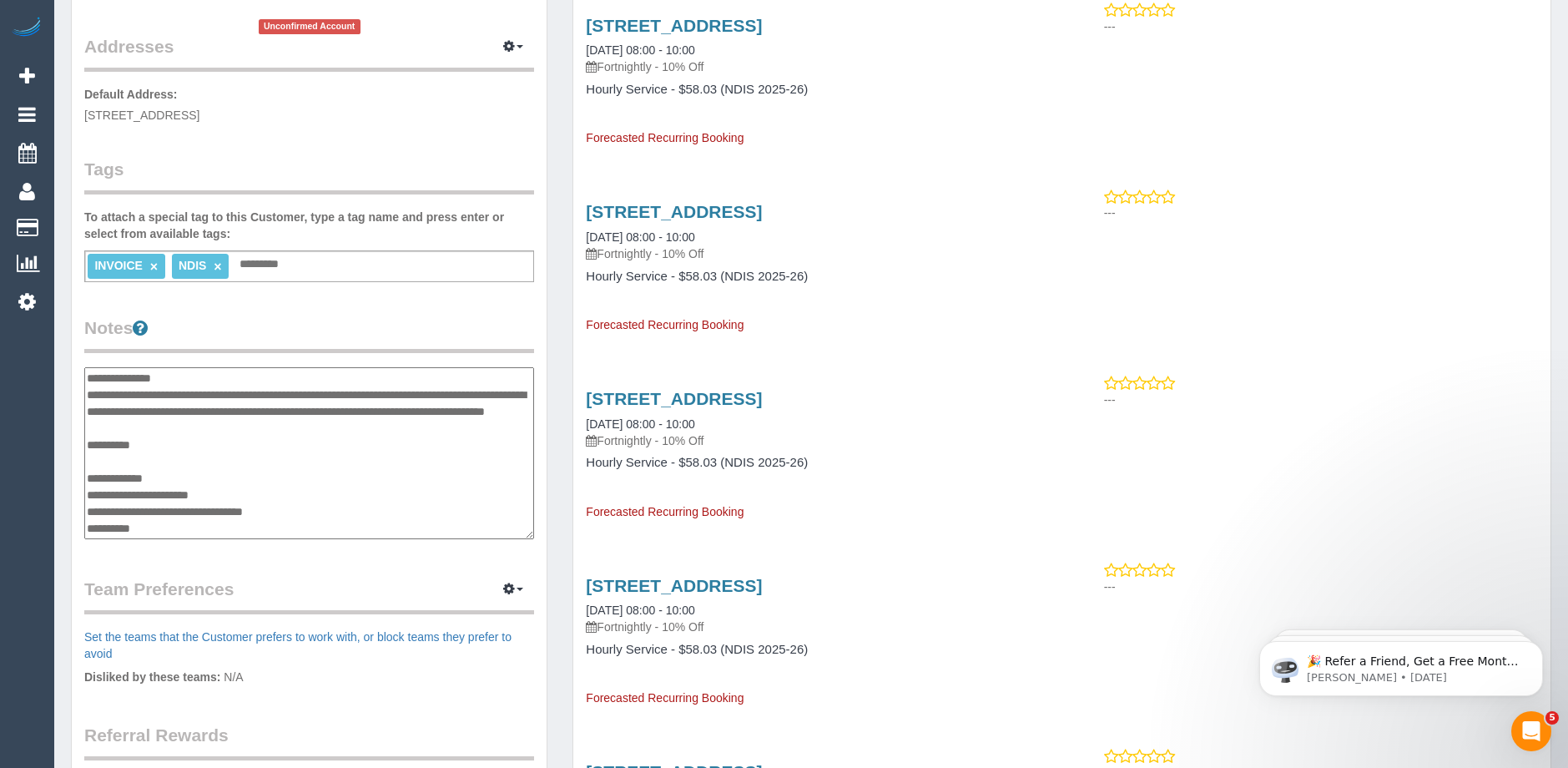
click at [230, 391] on textarea "**********" at bounding box center [309, 453] width 450 height 172
type textarea "**********"
click at [387, 314] on div "Customer Info Edit Contact Info Send Message Email Preferences Special Sales Ta…" at bounding box center [309, 357] width 475 height 1258
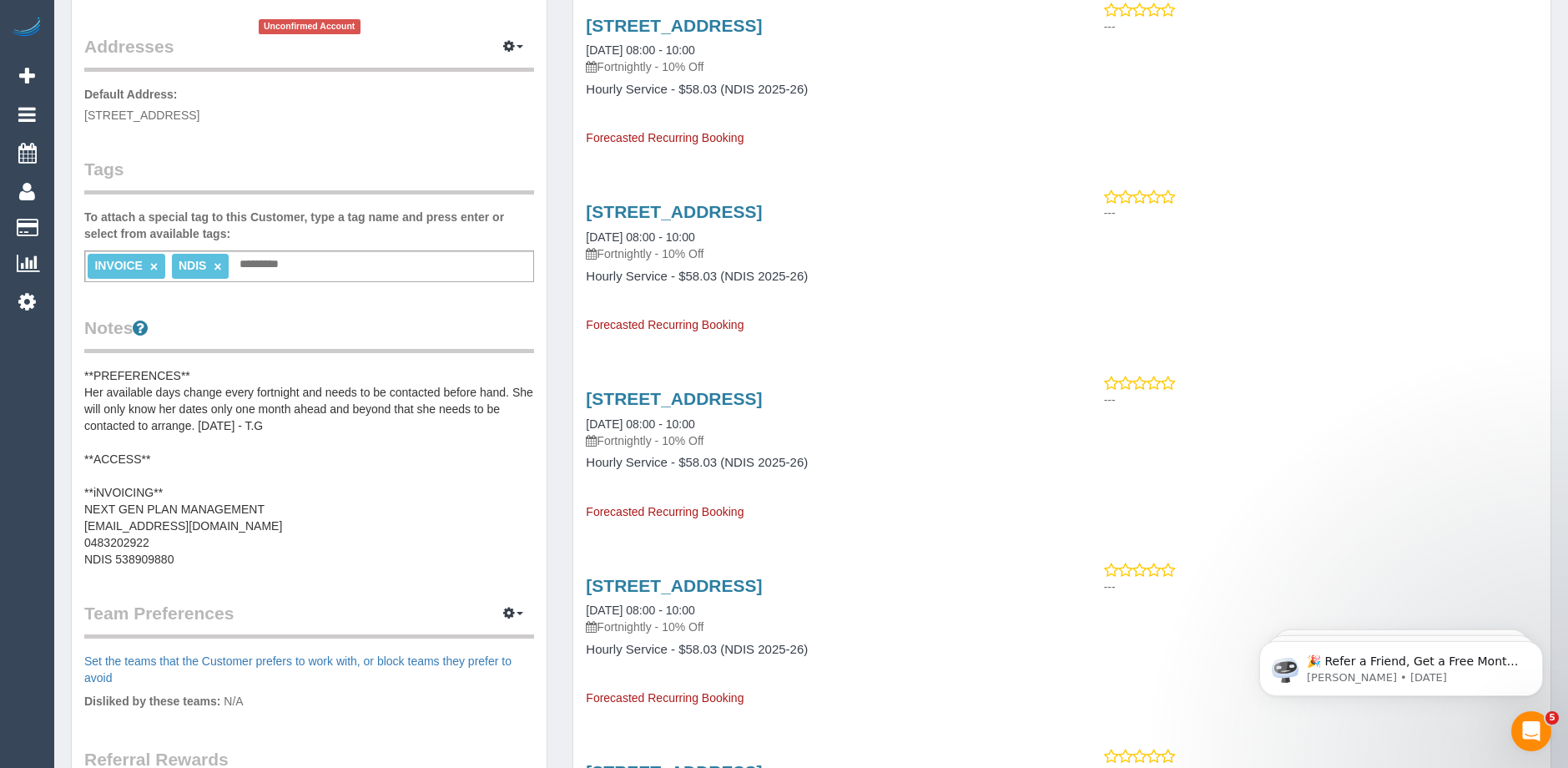
click at [355, 406] on pre "**PREFERENCES** Her available days change every fortnight and needs to be conta…" at bounding box center [309, 468] width 450 height 200
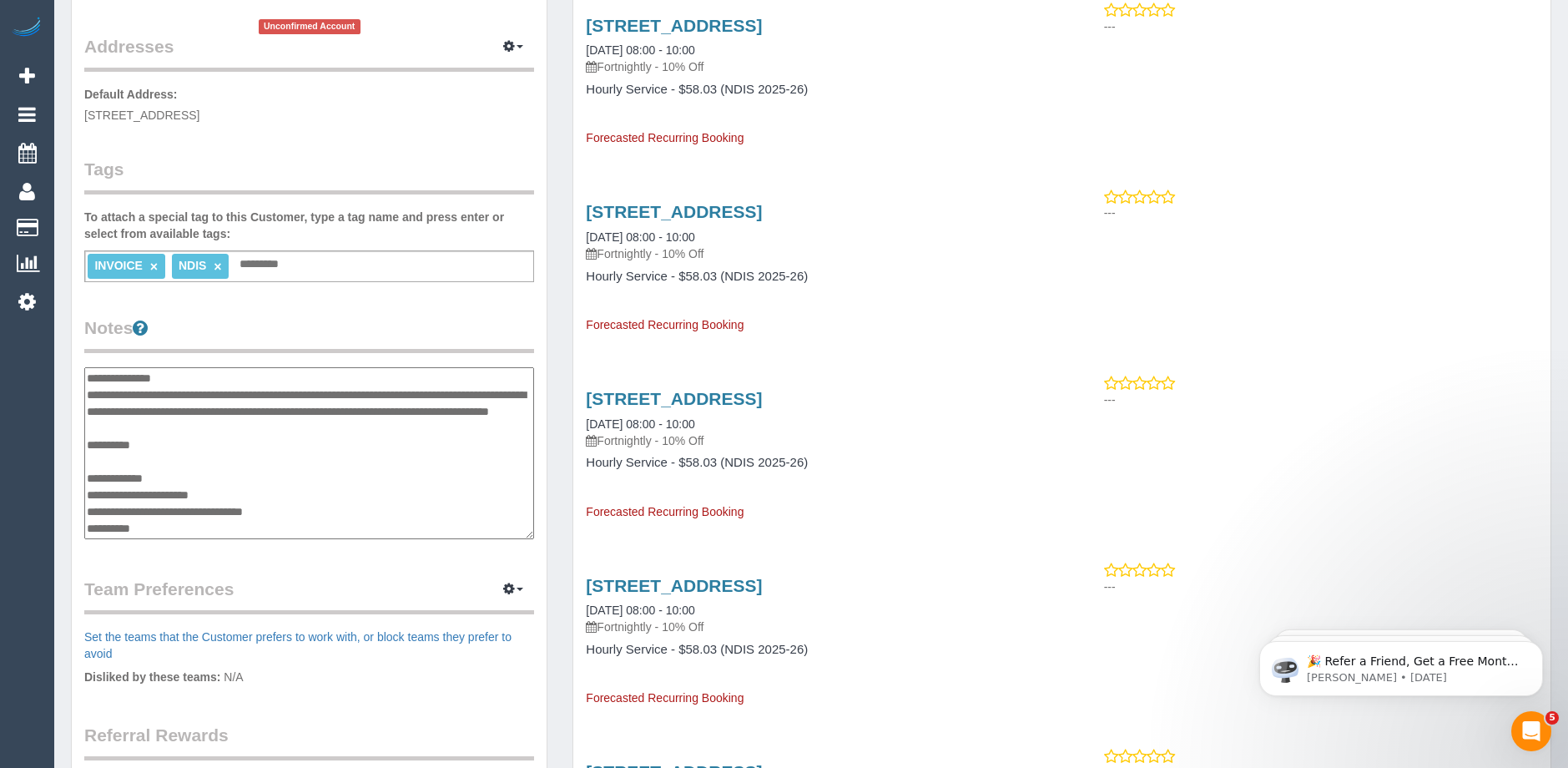
click at [380, 411] on textarea "**********" at bounding box center [309, 453] width 450 height 172
type textarea "**********"
click at [379, 324] on legend "Notes" at bounding box center [309, 334] width 450 height 38
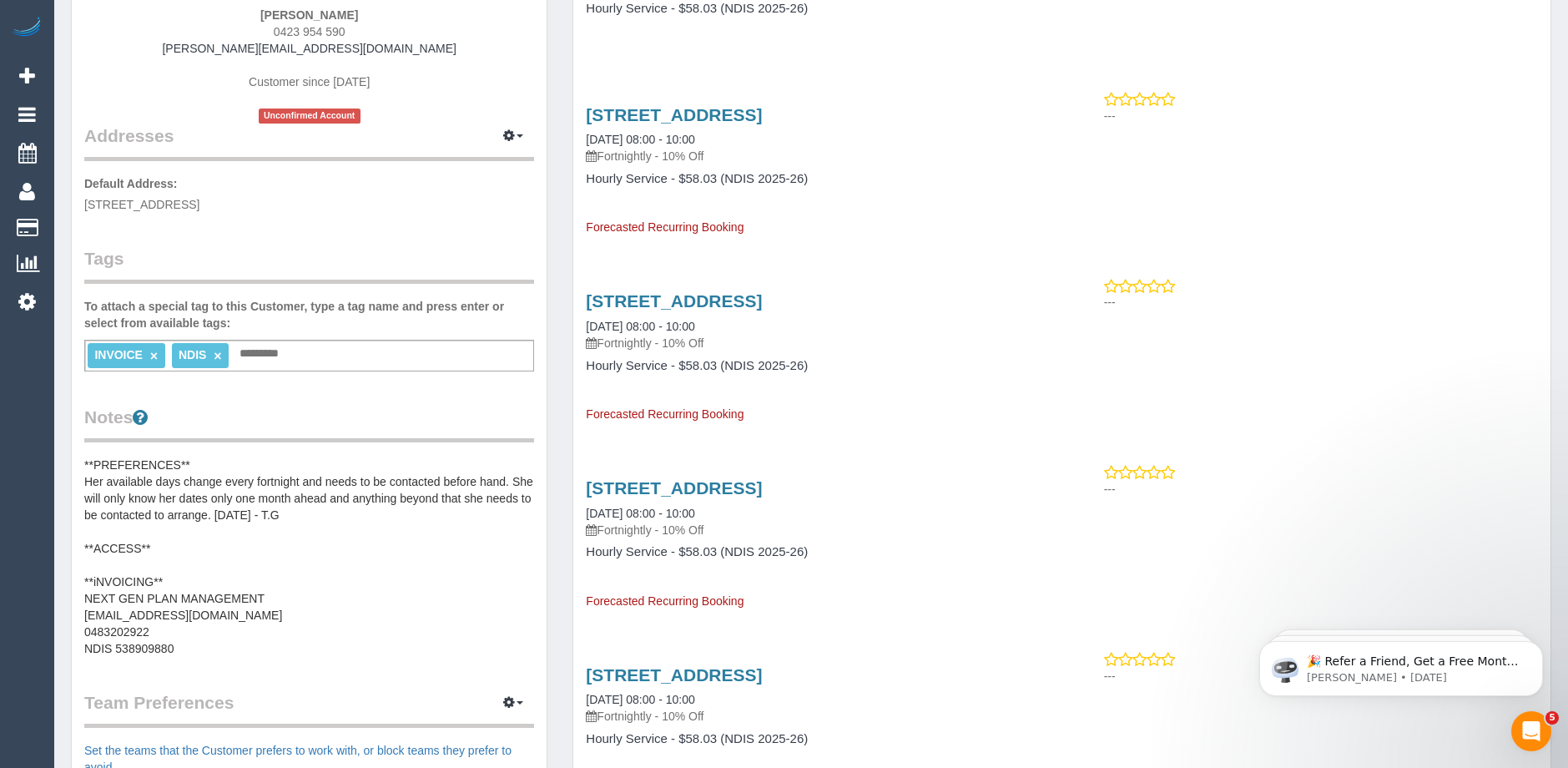
scroll to position [251, 0]
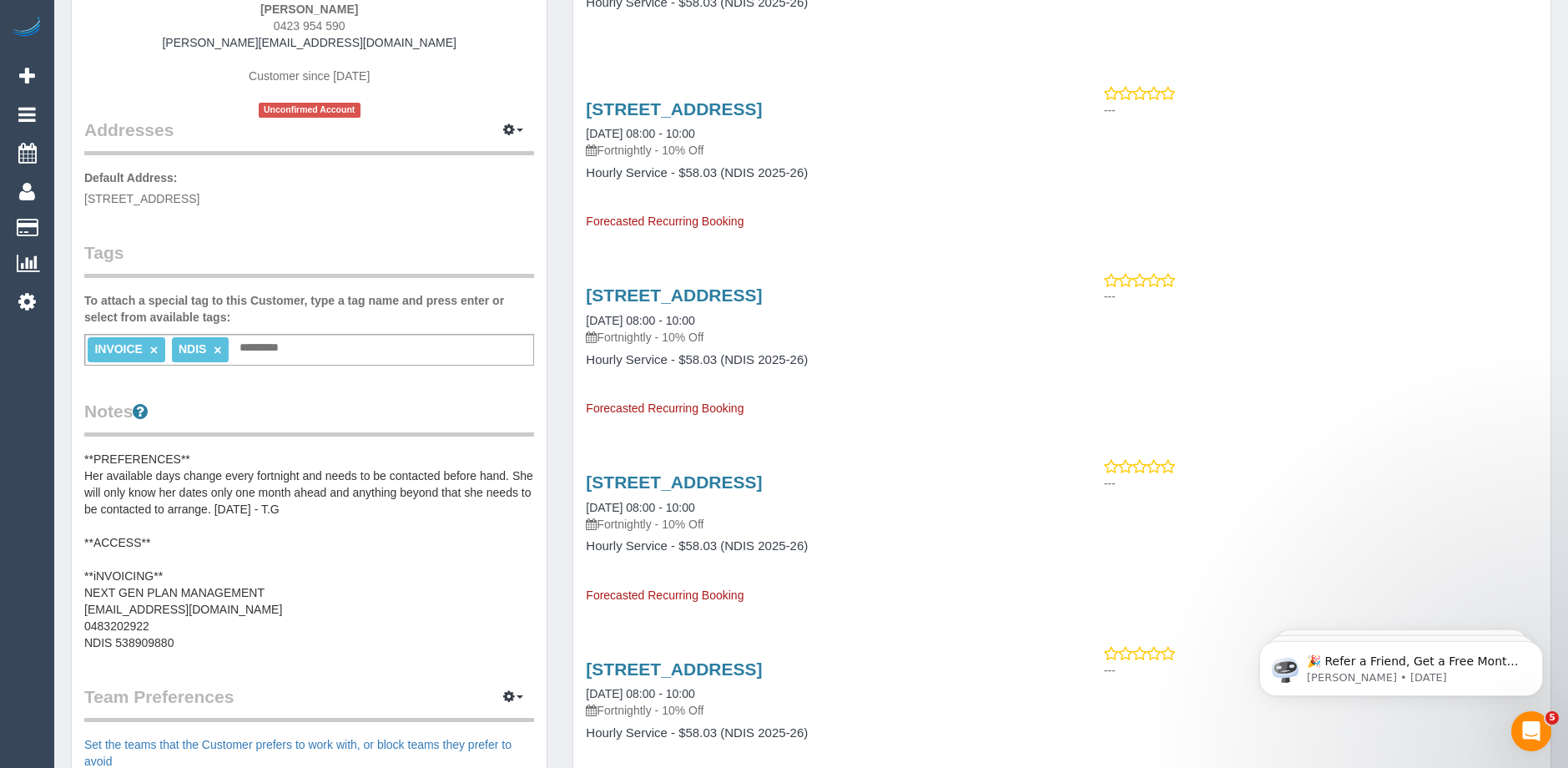
click at [177, 467] on pre "**PREFERENCES** Her available days change every fortnight and needs to be conta…" at bounding box center [309, 551] width 450 height 200
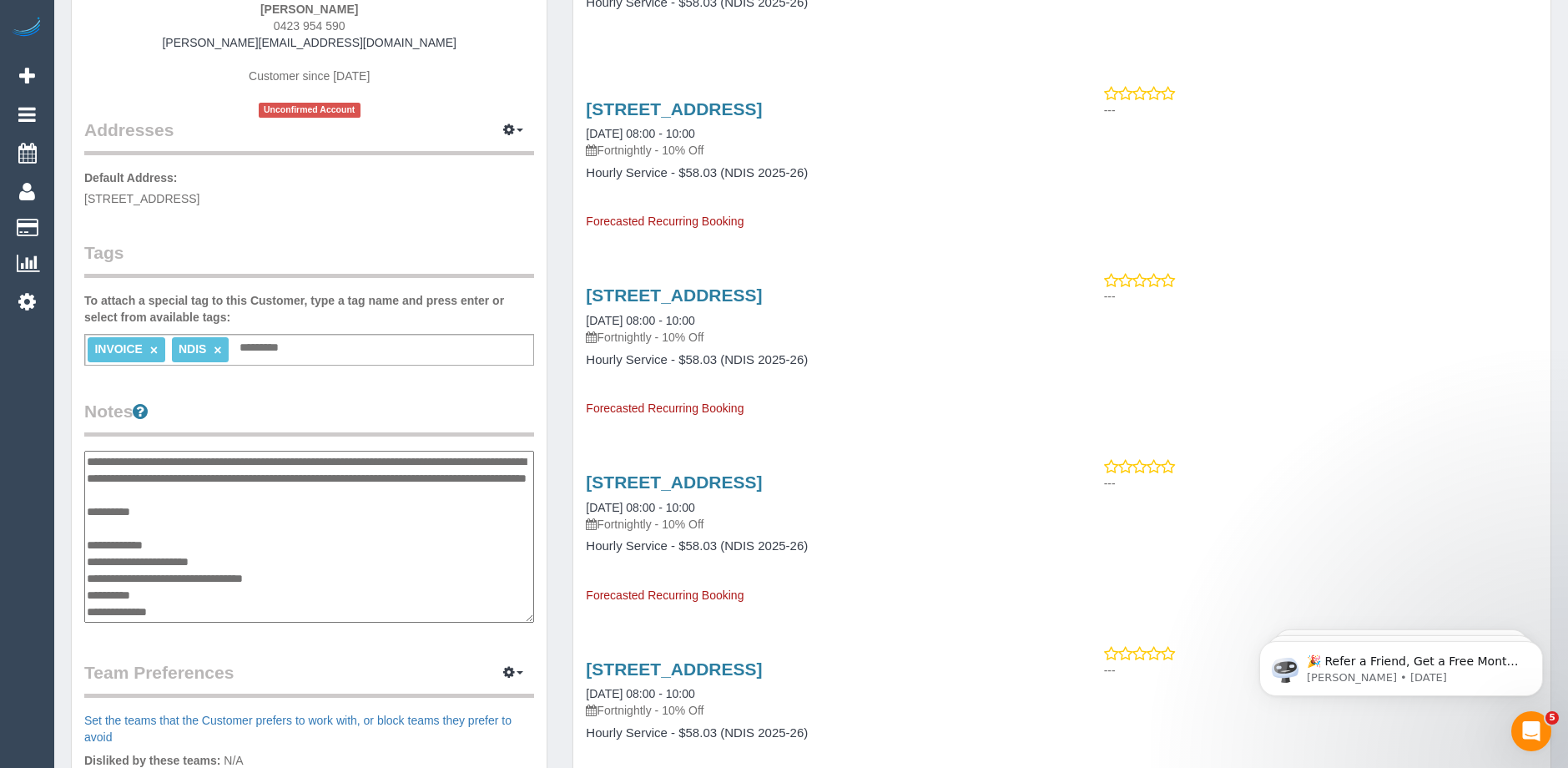
scroll to position [0, 0]
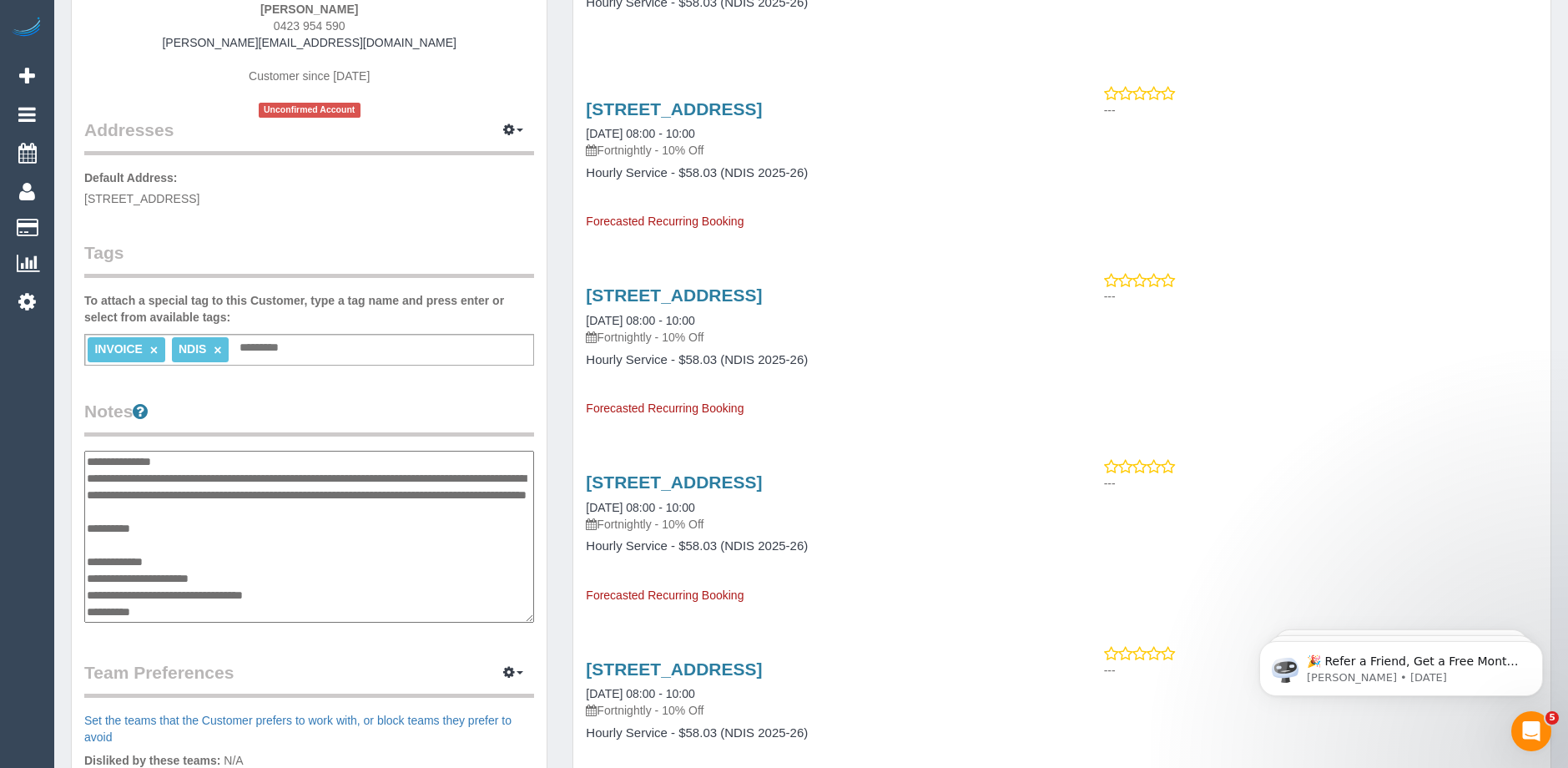
click at [198, 461] on textarea "**********" at bounding box center [309, 537] width 450 height 172
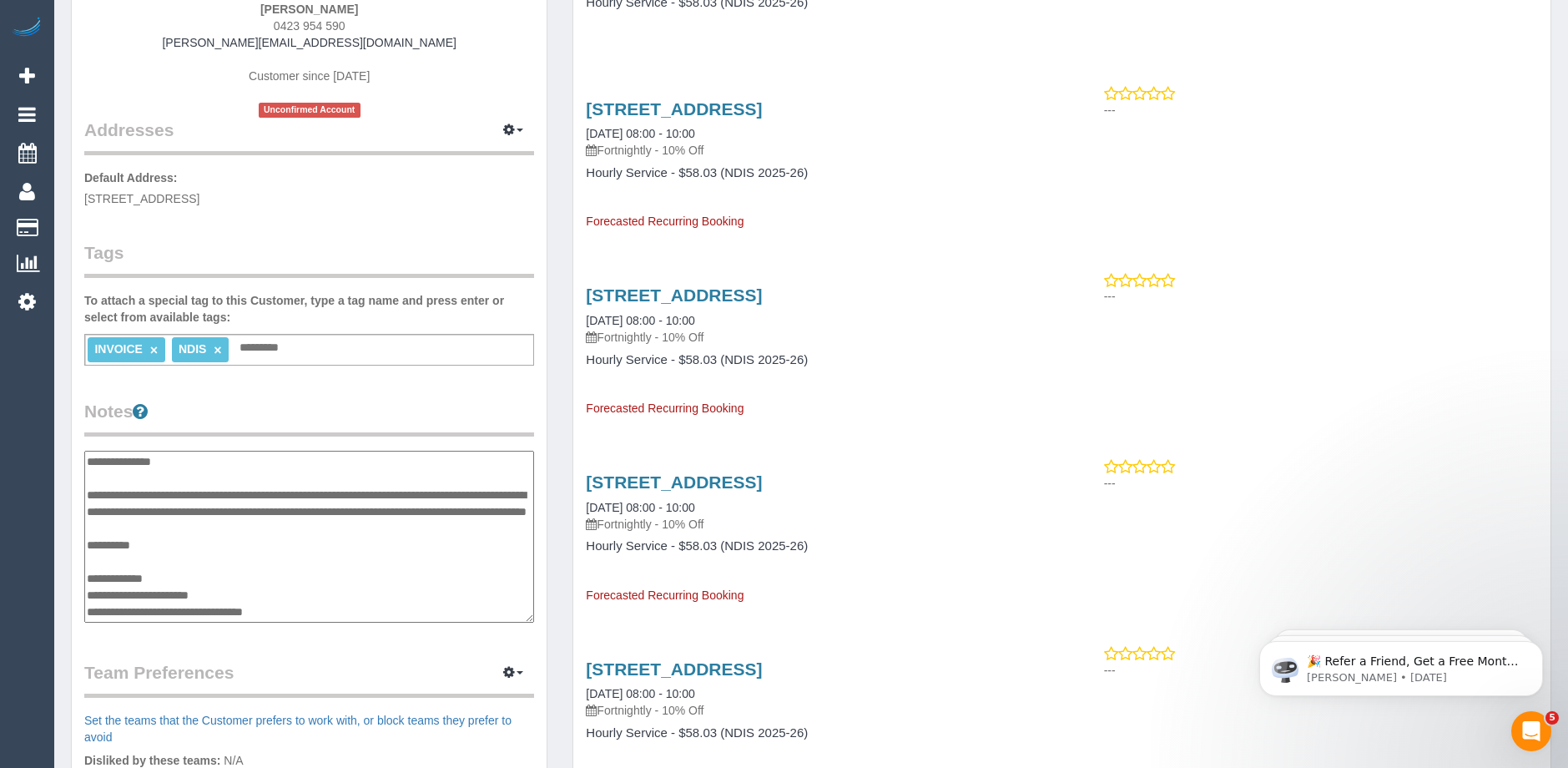
type textarea "**********"
click at [315, 388] on div "Customer Info Edit Contact Info Send Message Email Preferences Special Sales Ta…" at bounding box center [309, 440] width 475 height 1258
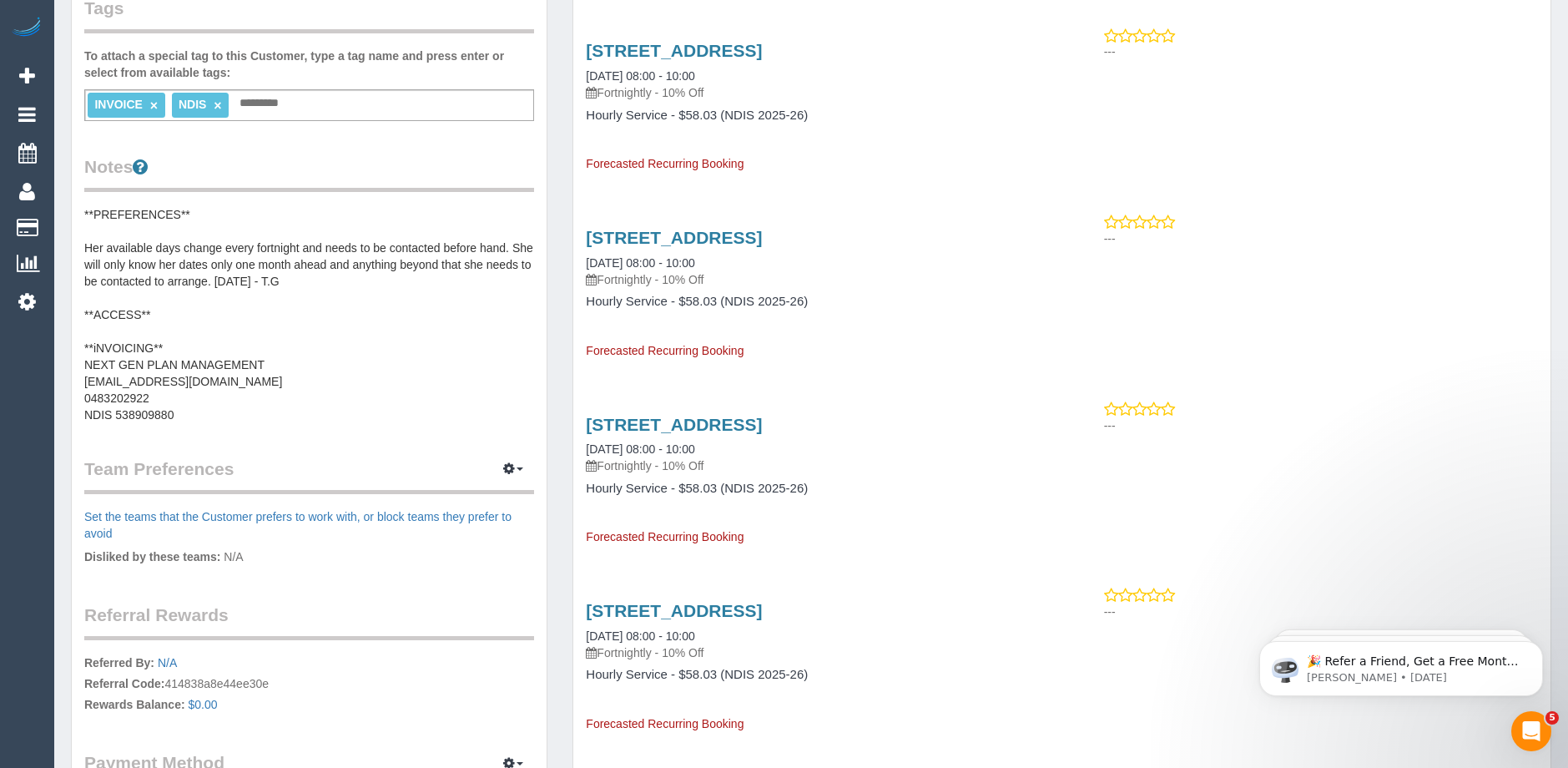
scroll to position [501, 0]
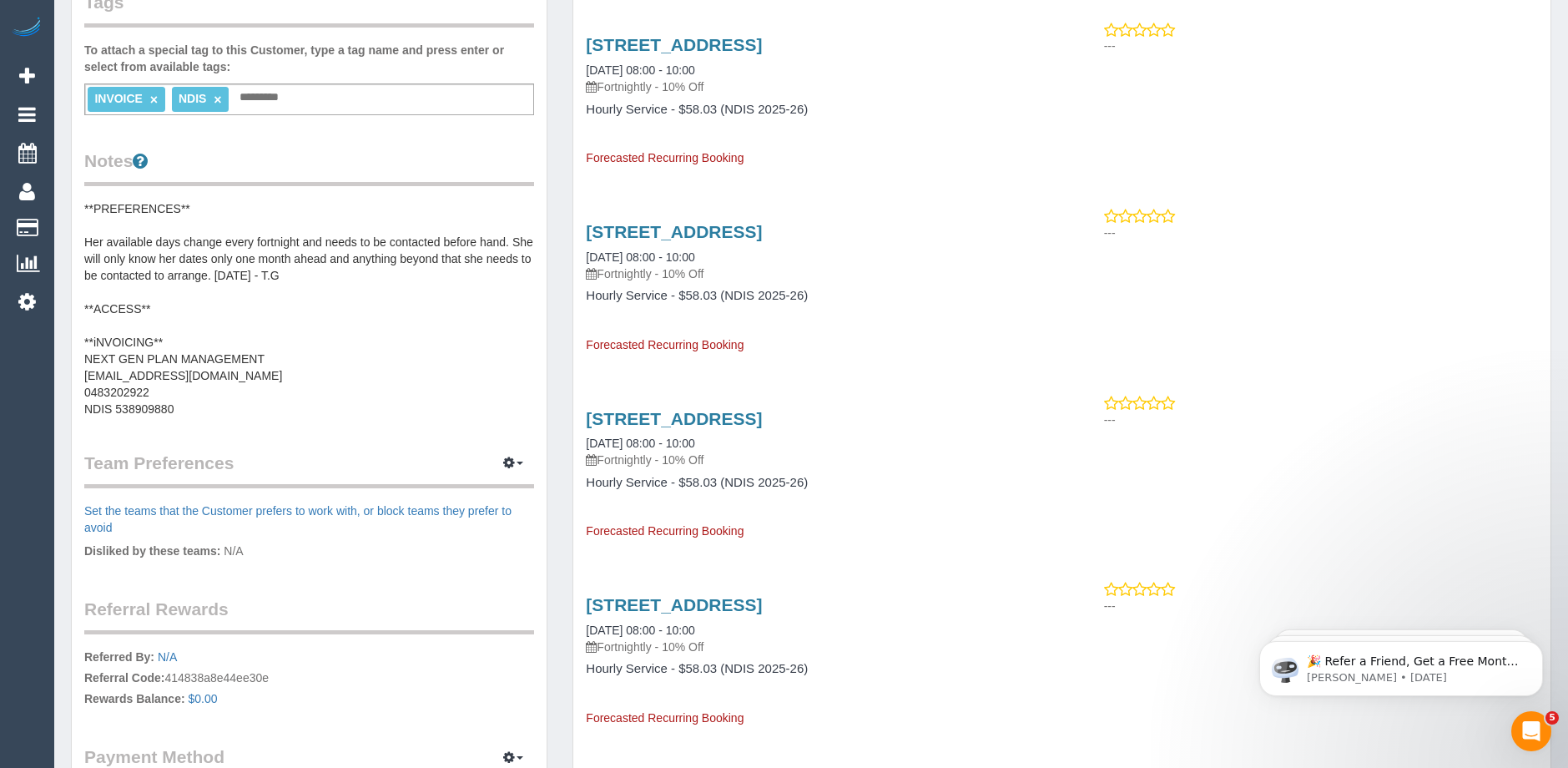
click at [300, 270] on pre "**PREFERENCES** Her available days change every fortnight and needs to be conta…" at bounding box center [309, 309] width 450 height 217
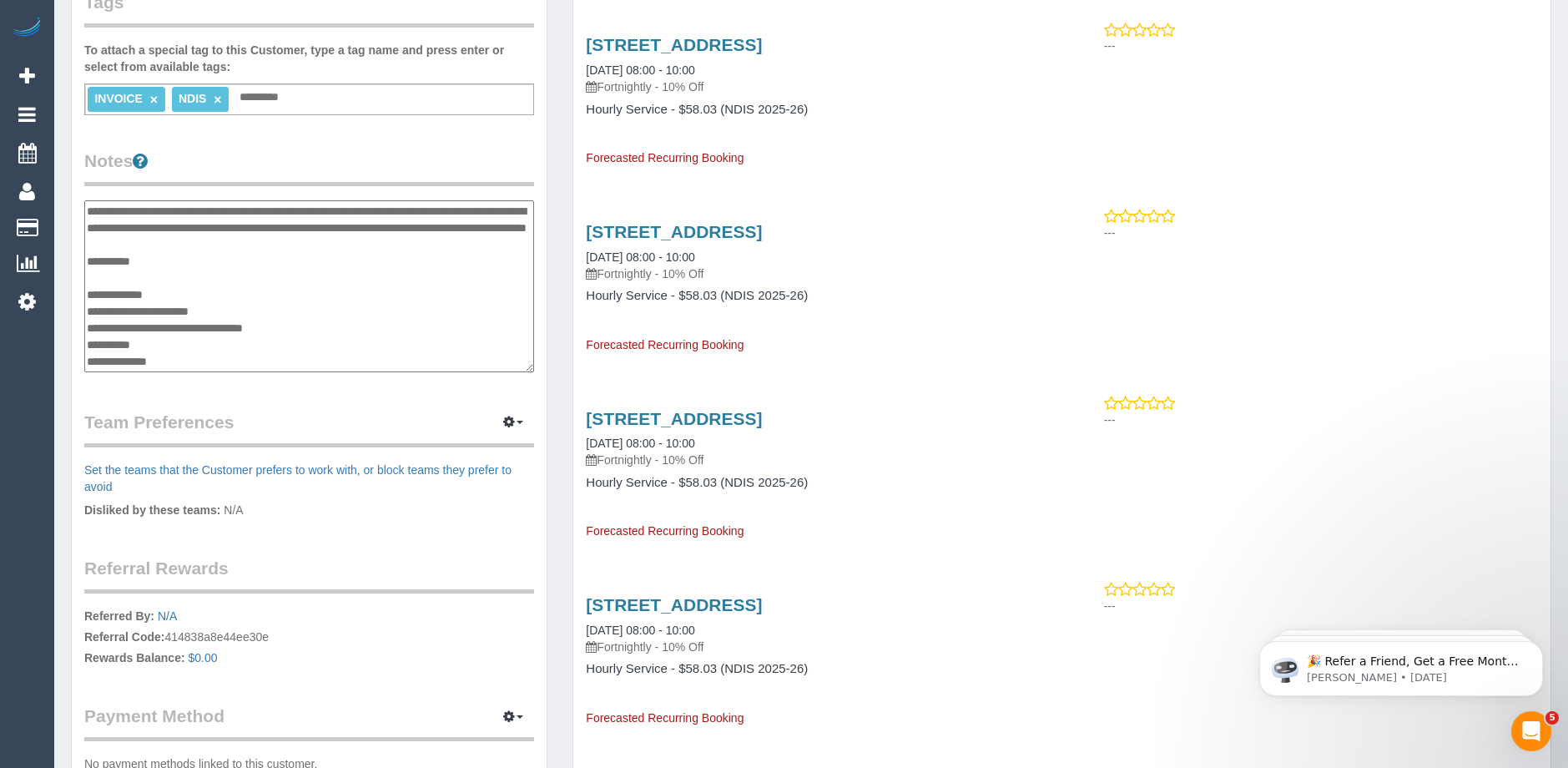
scroll to position [0, 0]
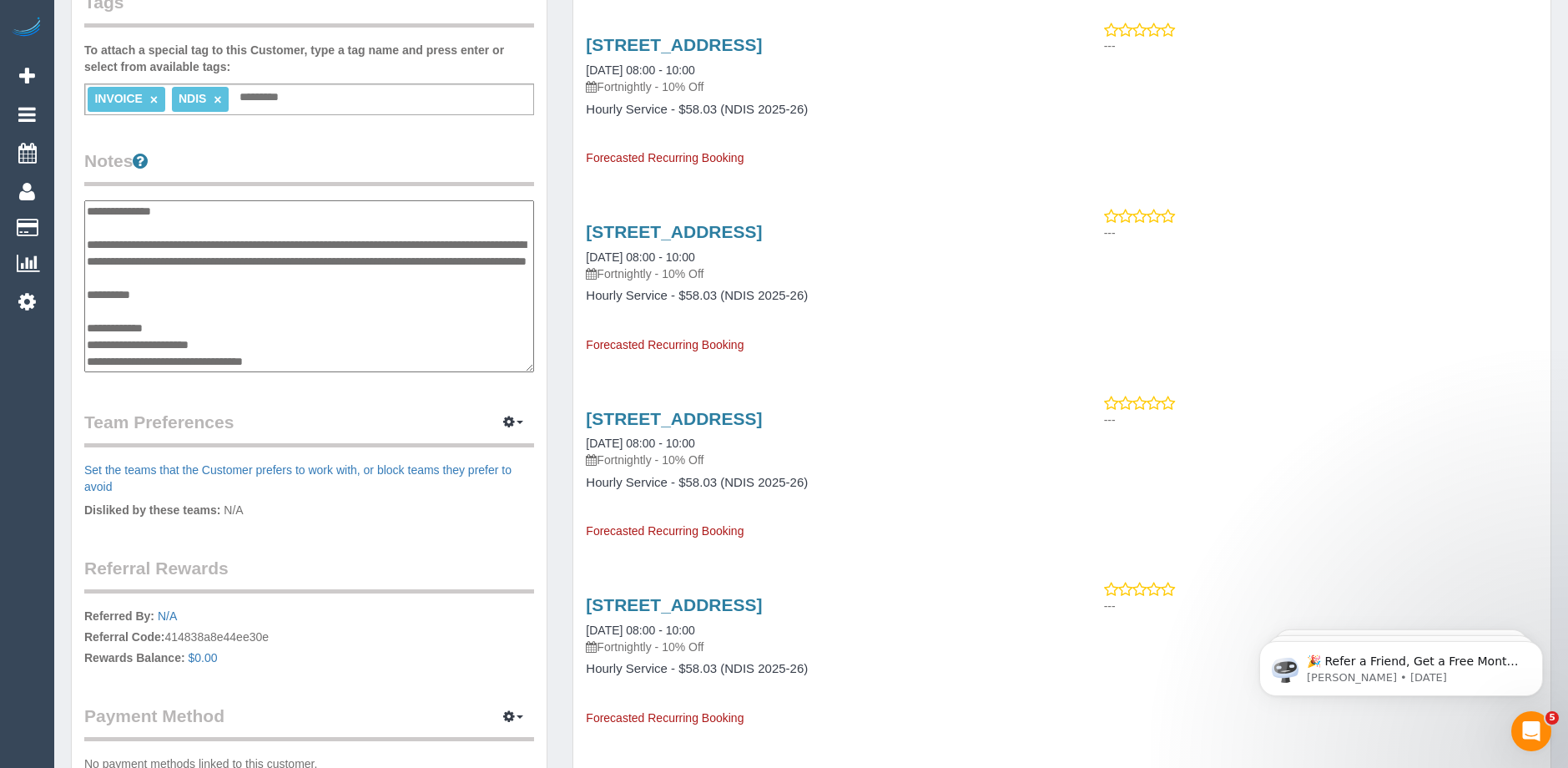
click at [263, 274] on textarea "**********" at bounding box center [309, 286] width 450 height 172
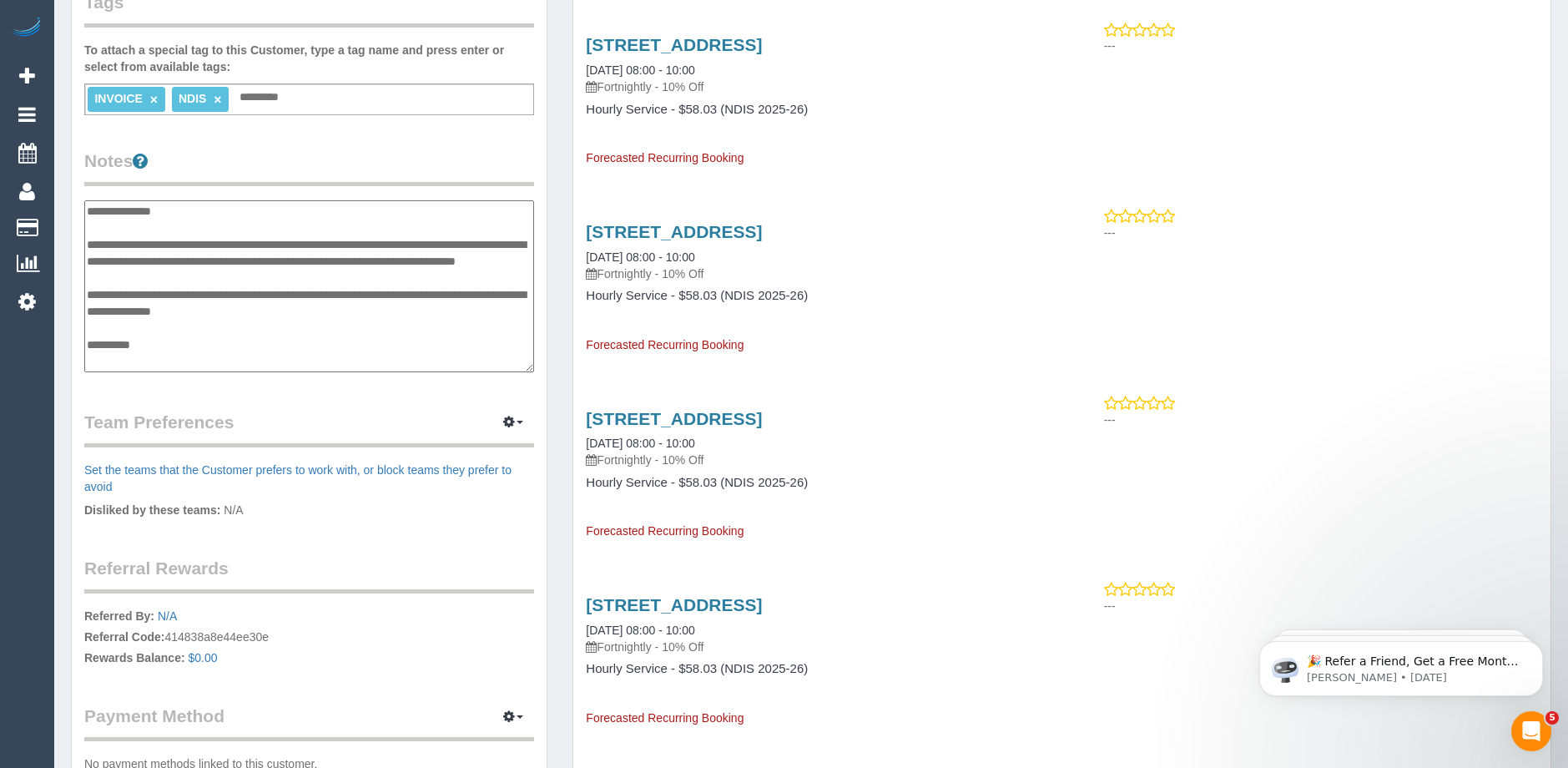
type textarea "**********"
click at [367, 144] on div "Customer Info Edit Contact Info Send Message Email Preferences Special Sales Ta…" at bounding box center [309, 189] width 475 height 1258
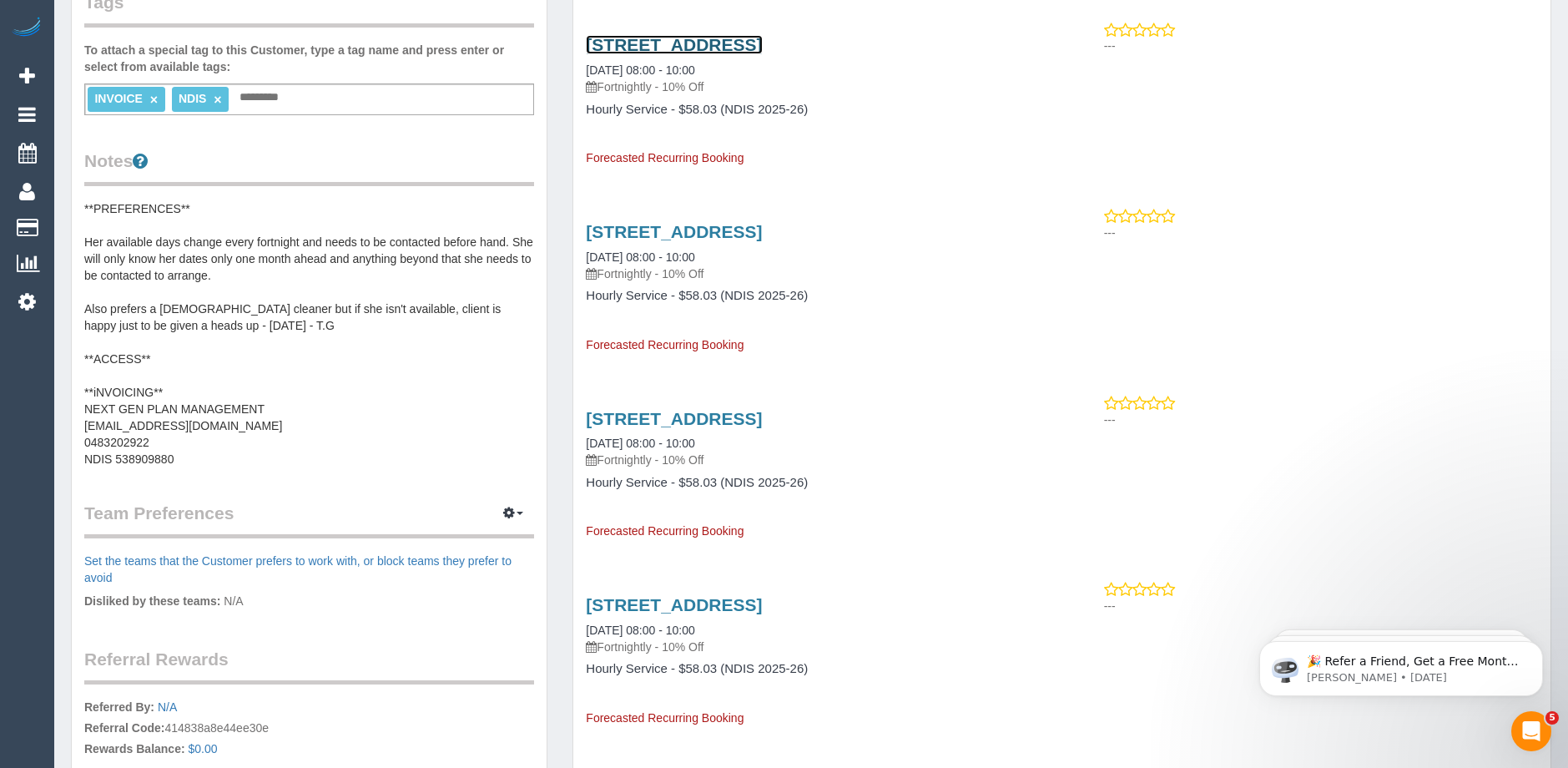
click at [747, 44] on link "12/126 Wattle Valley Road 3124, Camberwell, VIC 3124" at bounding box center [673, 45] width 176 height 19
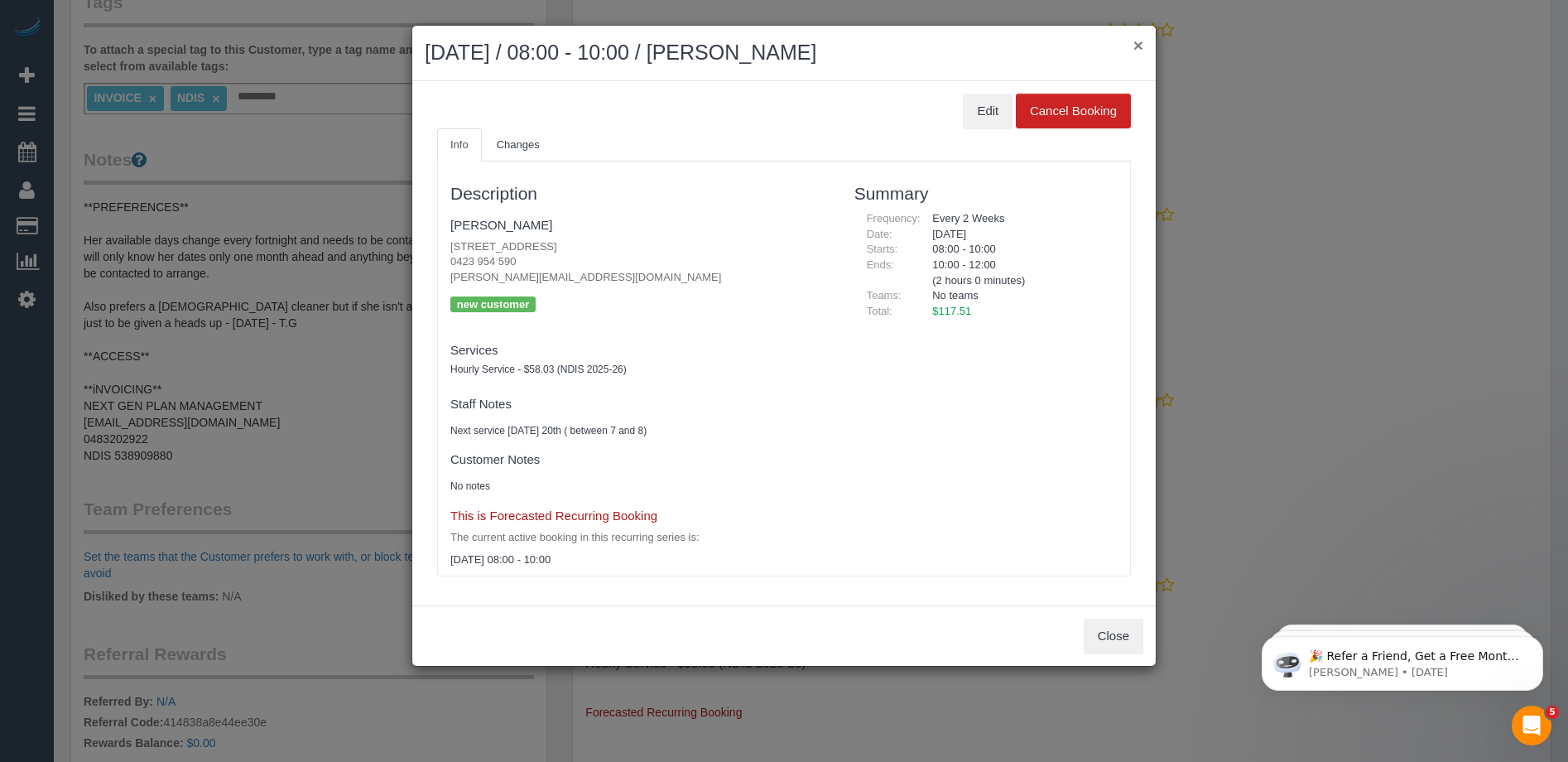
click at [1135, 44] on button "×" at bounding box center [1138, 45] width 10 height 18
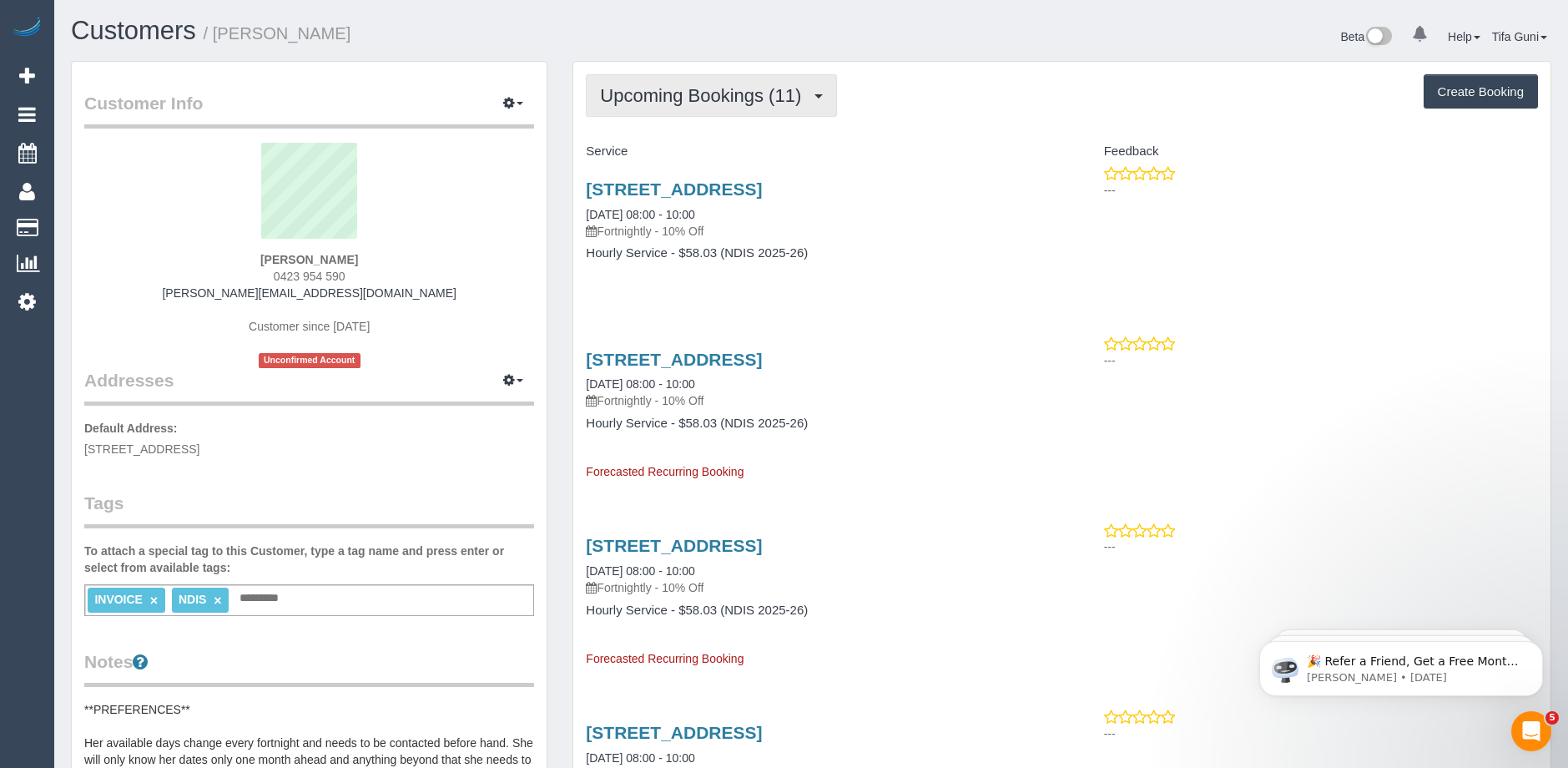
click at [753, 98] on span "Upcoming Bookings (11)" at bounding box center [704, 95] width 209 height 21
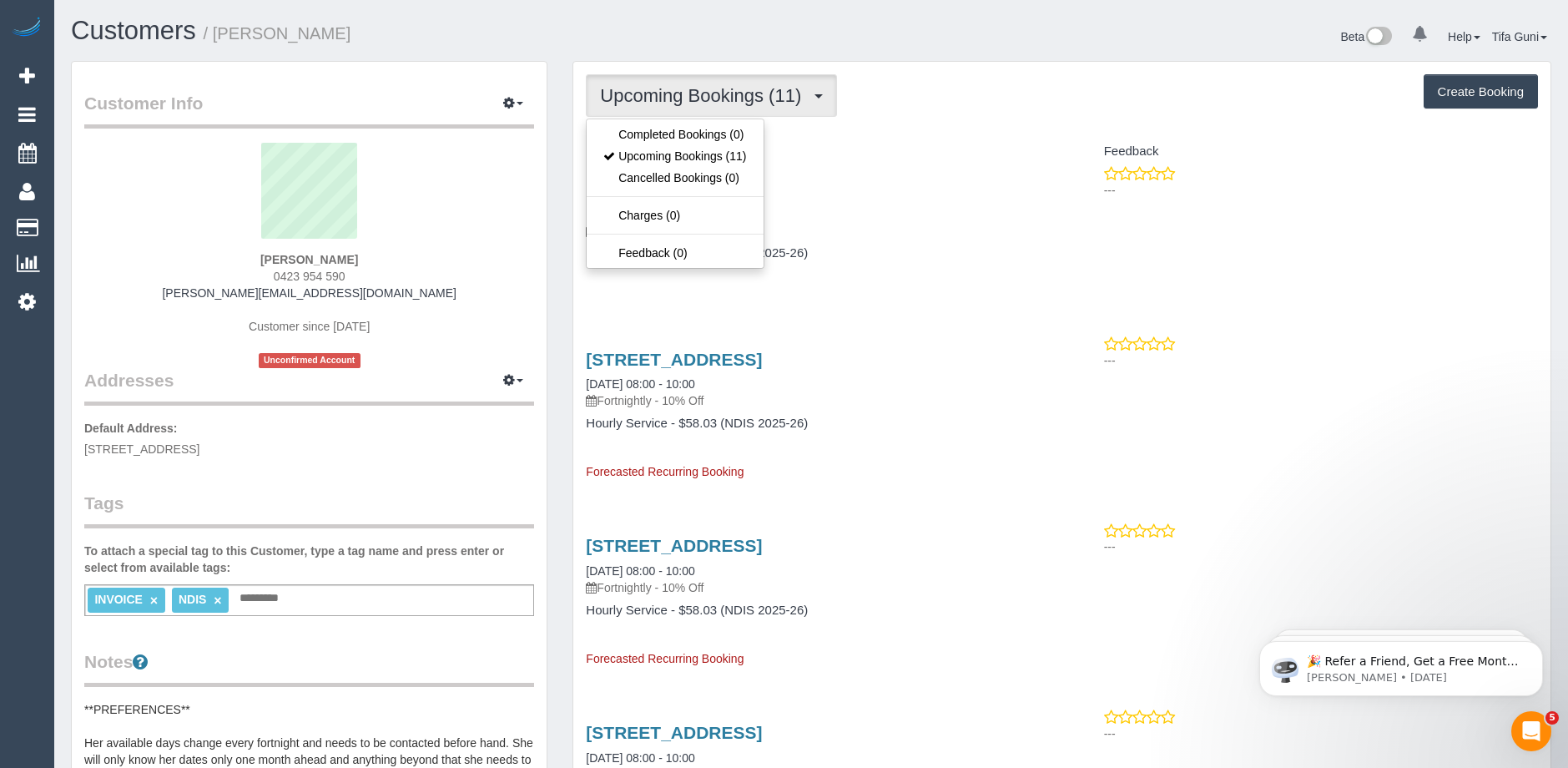
click at [762, 184] on link "12/126 Wattle Valley Road 3124, Camberwell, VIC 3124" at bounding box center [673, 188] width 176 height 19
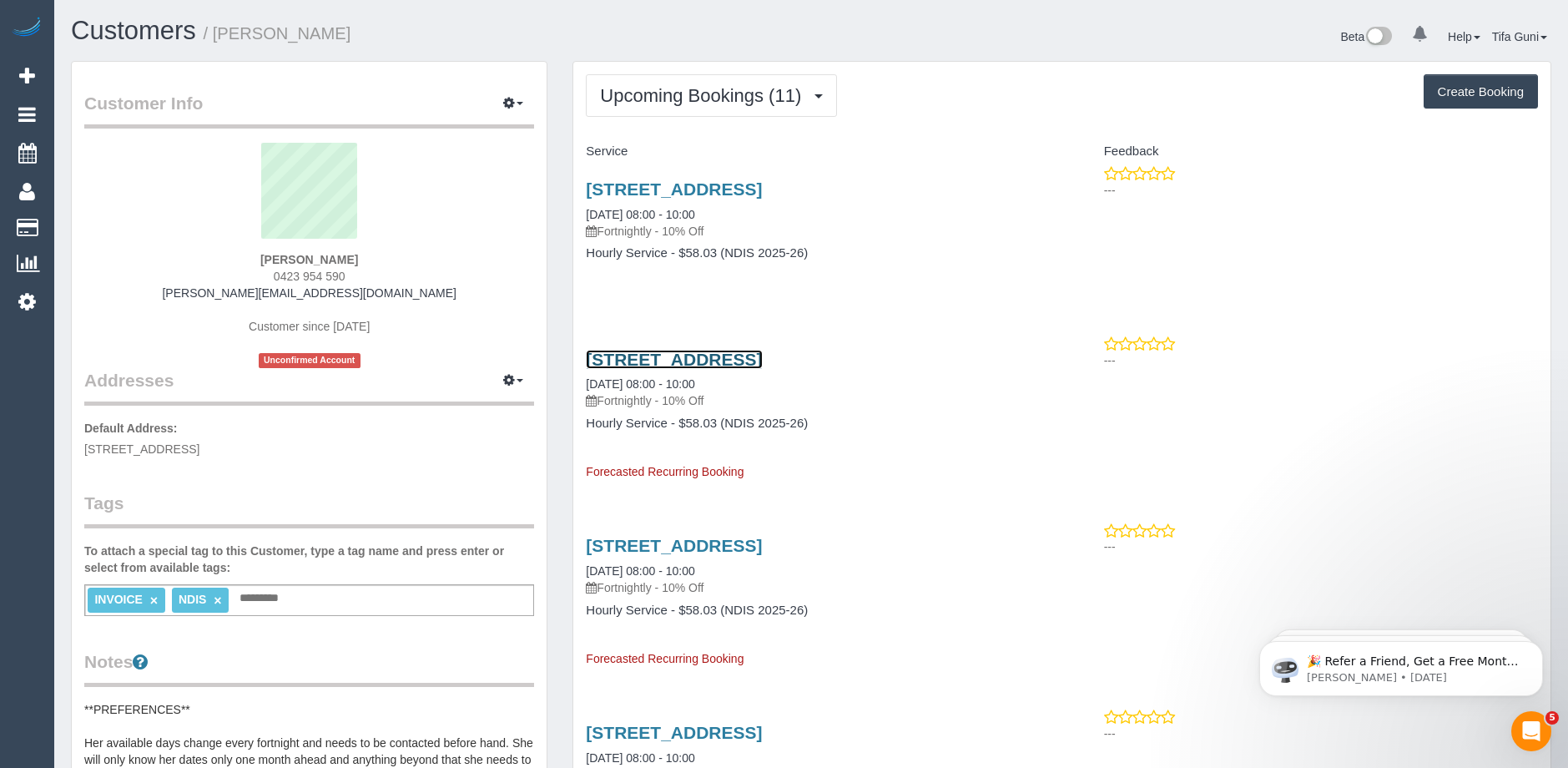
click at [723, 360] on link "12/126 Wattle Valley Road 3124, Camberwell, VIC 3124" at bounding box center [673, 359] width 176 height 19
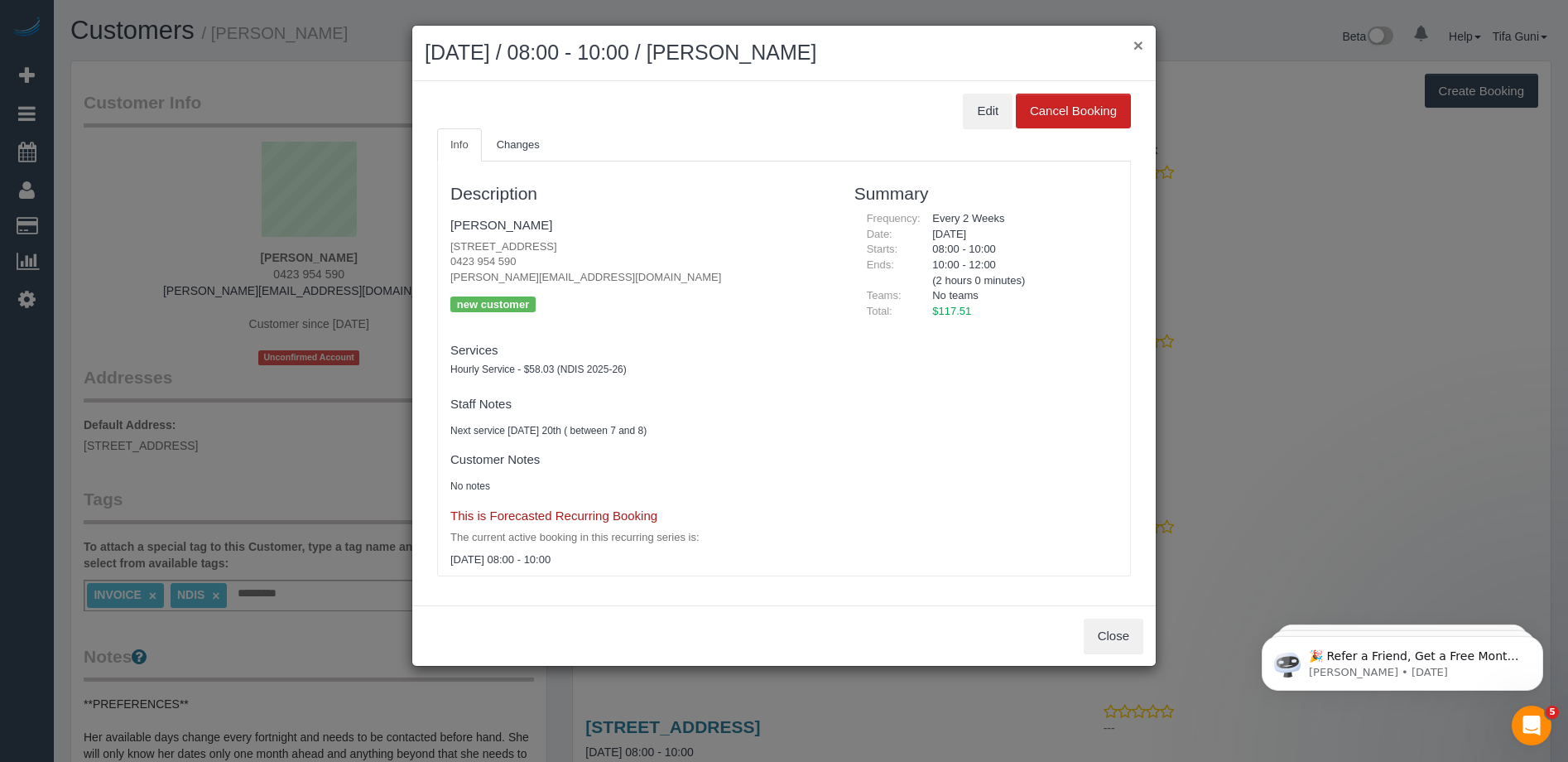
click at [1142, 42] on button "×" at bounding box center [1138, 45] width 10 height 18
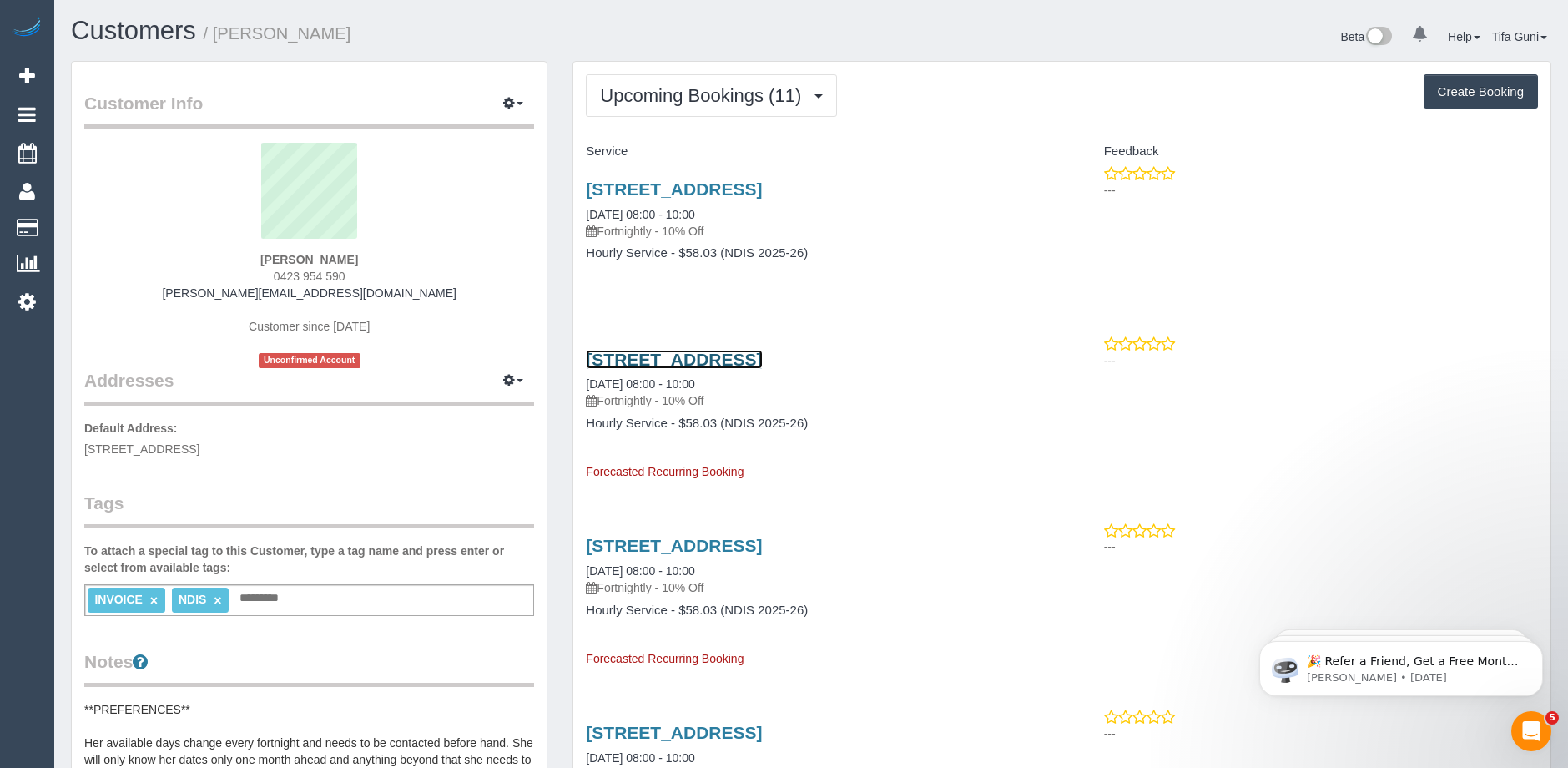
click at [762, 358] on link "12/126 Wattle Valley Road 3124, Camberwell, VIC 3124" at bounding box center [673, 359] width 176 height 19
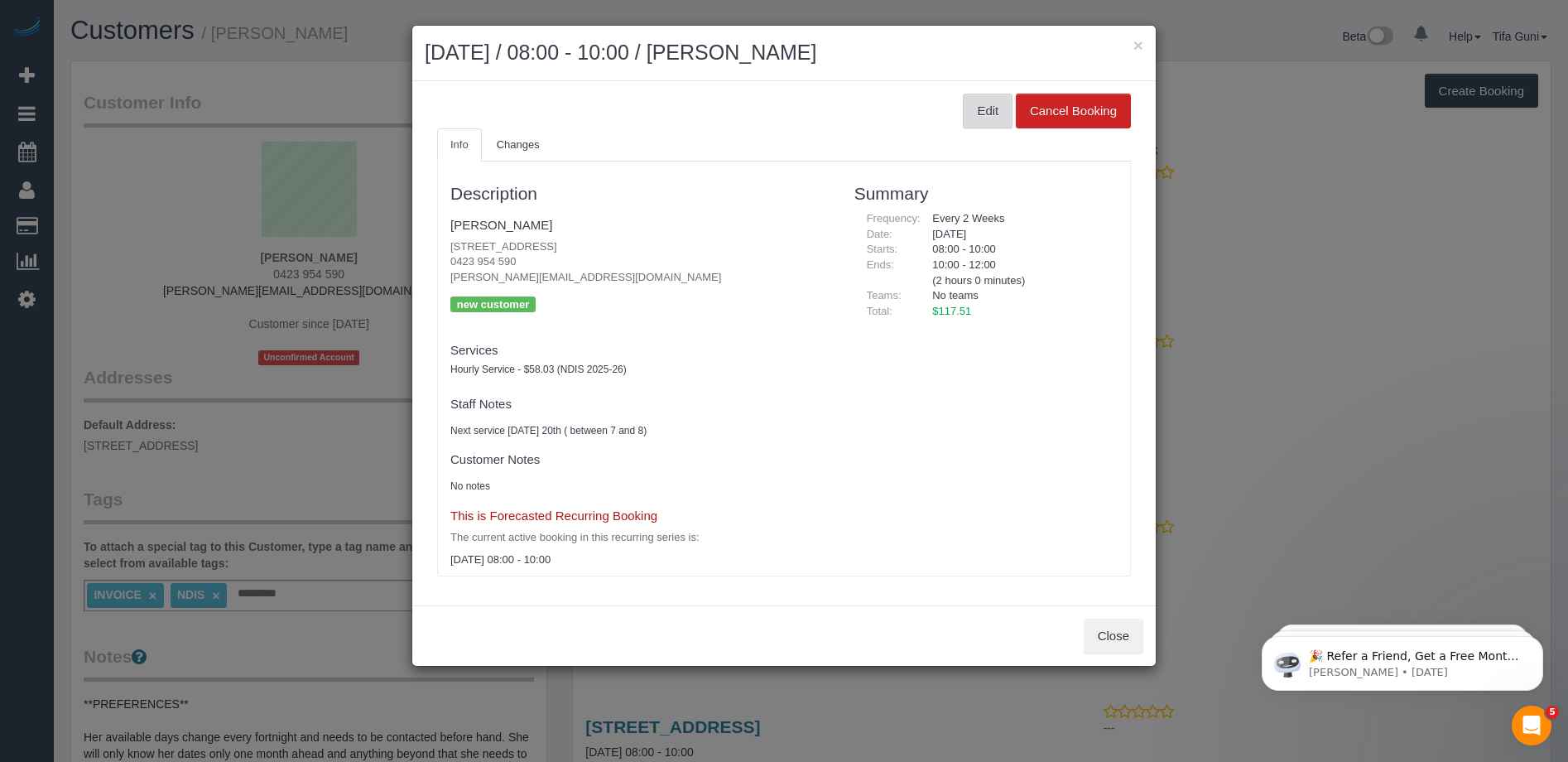
click at [985, 118] on button "Edit" at bounding box center [988, 111] width 50 height 35
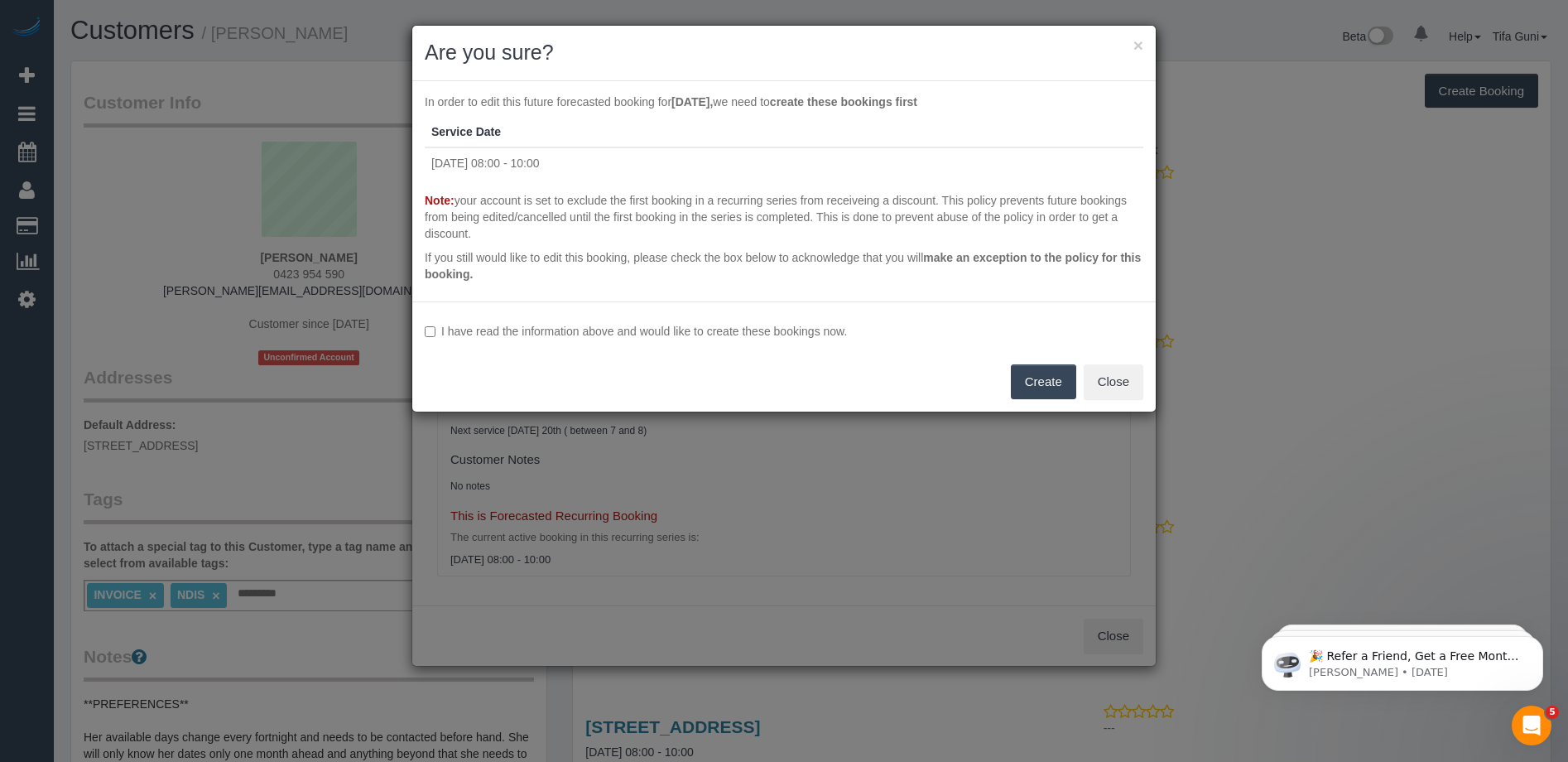
click at [425, 325] on label "I have read the information above and would like to create these bookings now." at bounding box center [784, 331] width 718 height 17
click at [1036, 382] on button "Create" at bounding box center [1044, 382] width 65 height 35
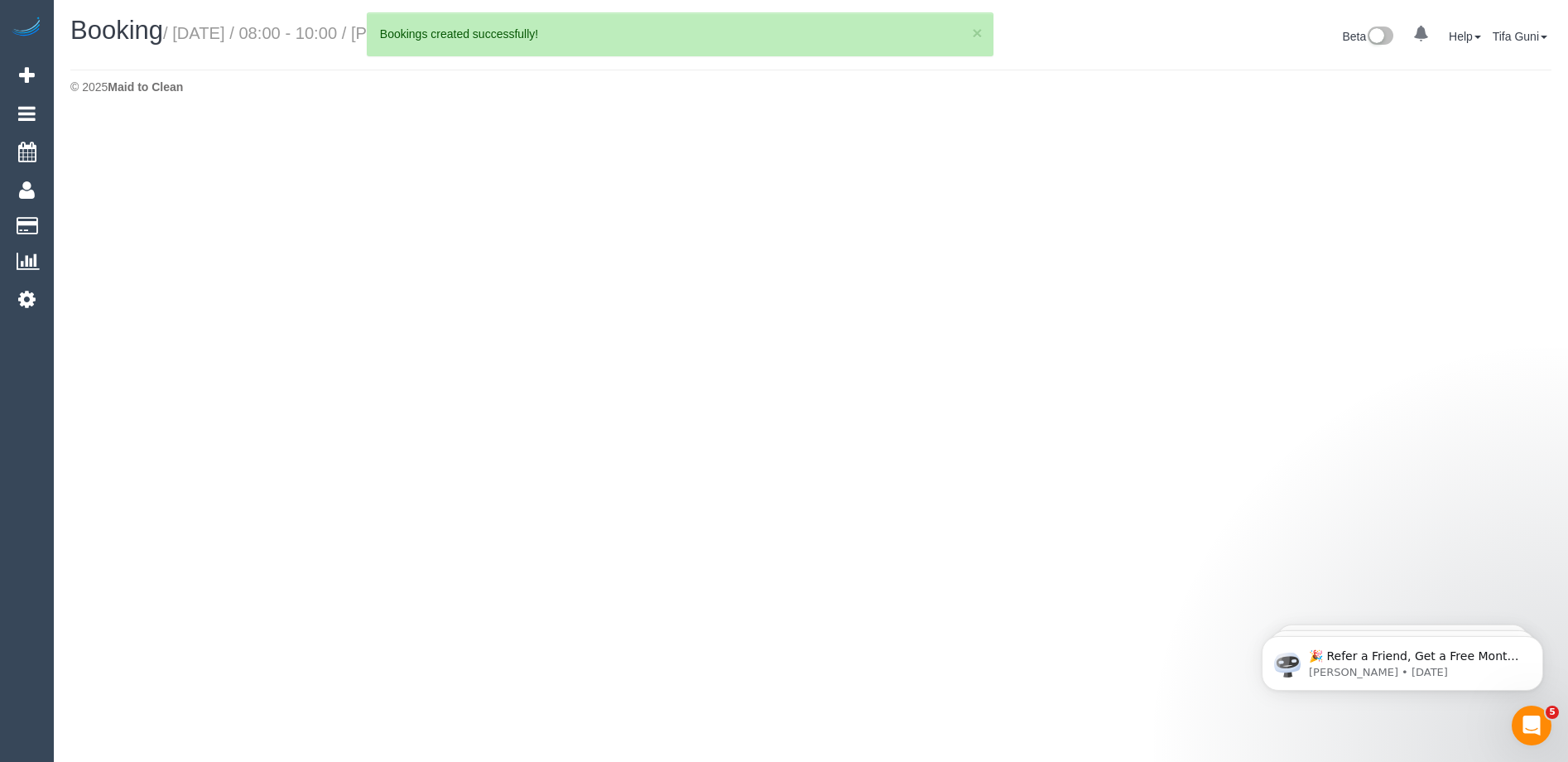
select select "VIC"
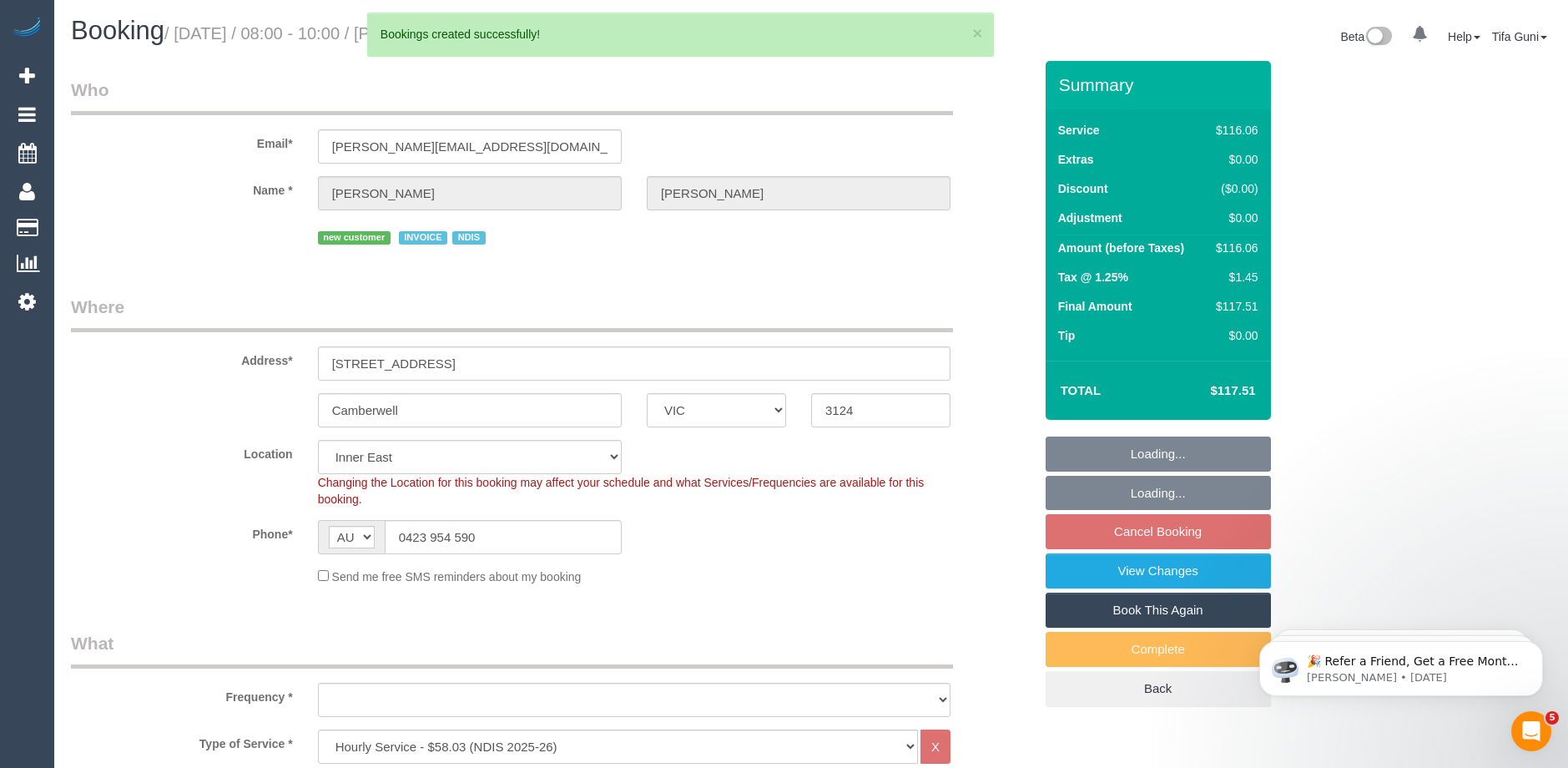
select select "object:7154"
select select "number:28"
select select "number:14"
select select "number:19"
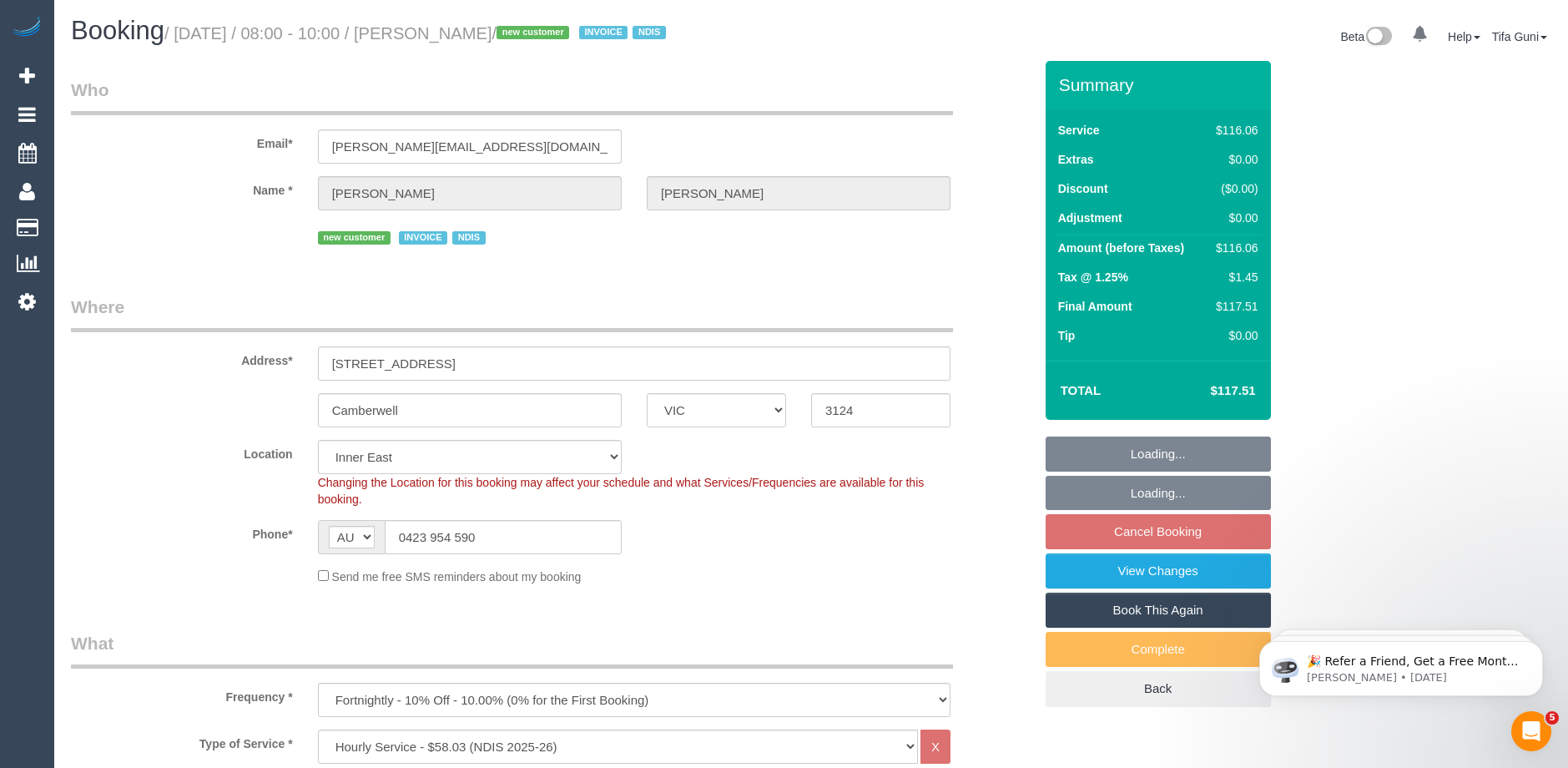
select select "object:7305"
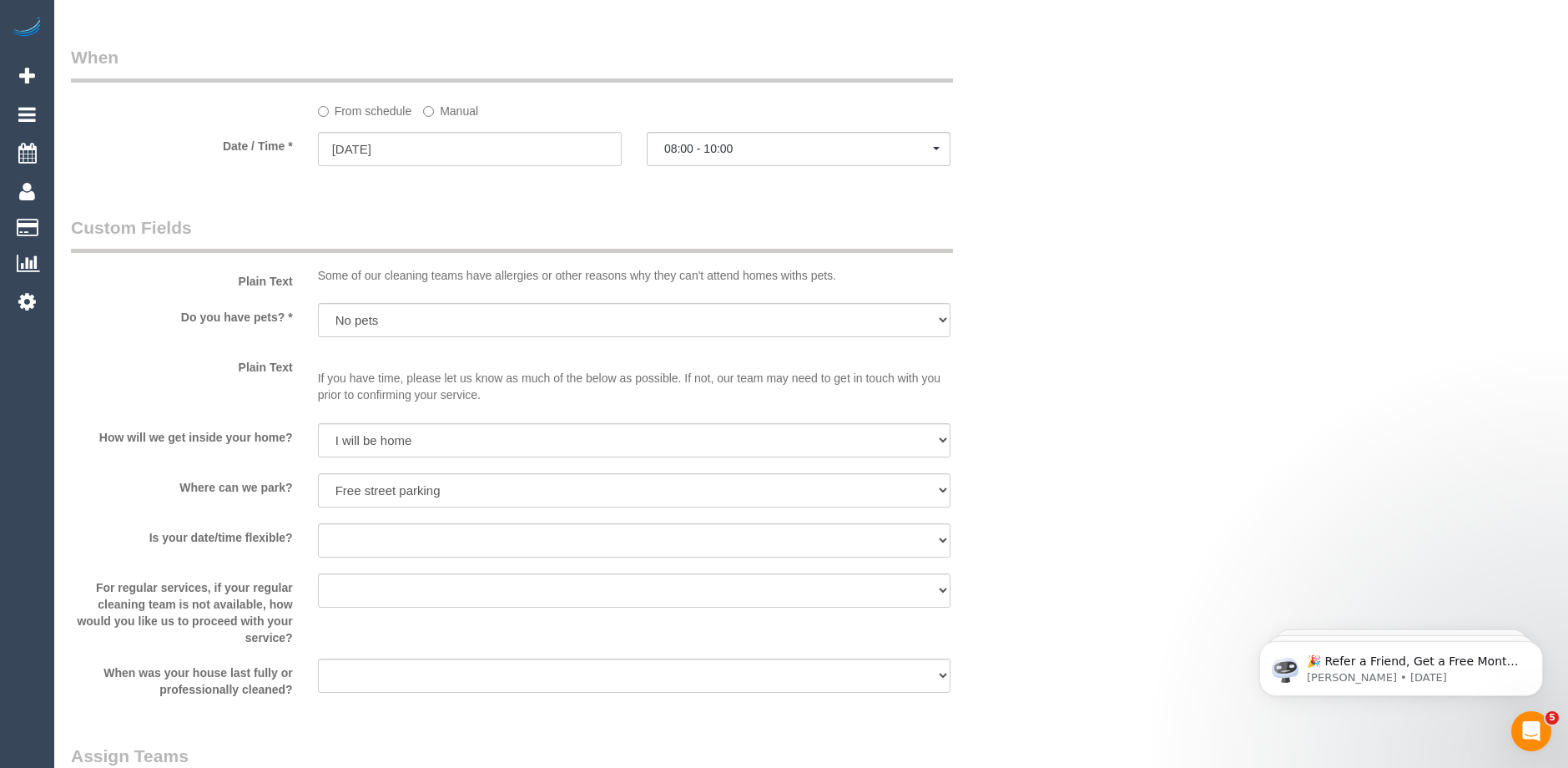
scroll to position [1336, 0]
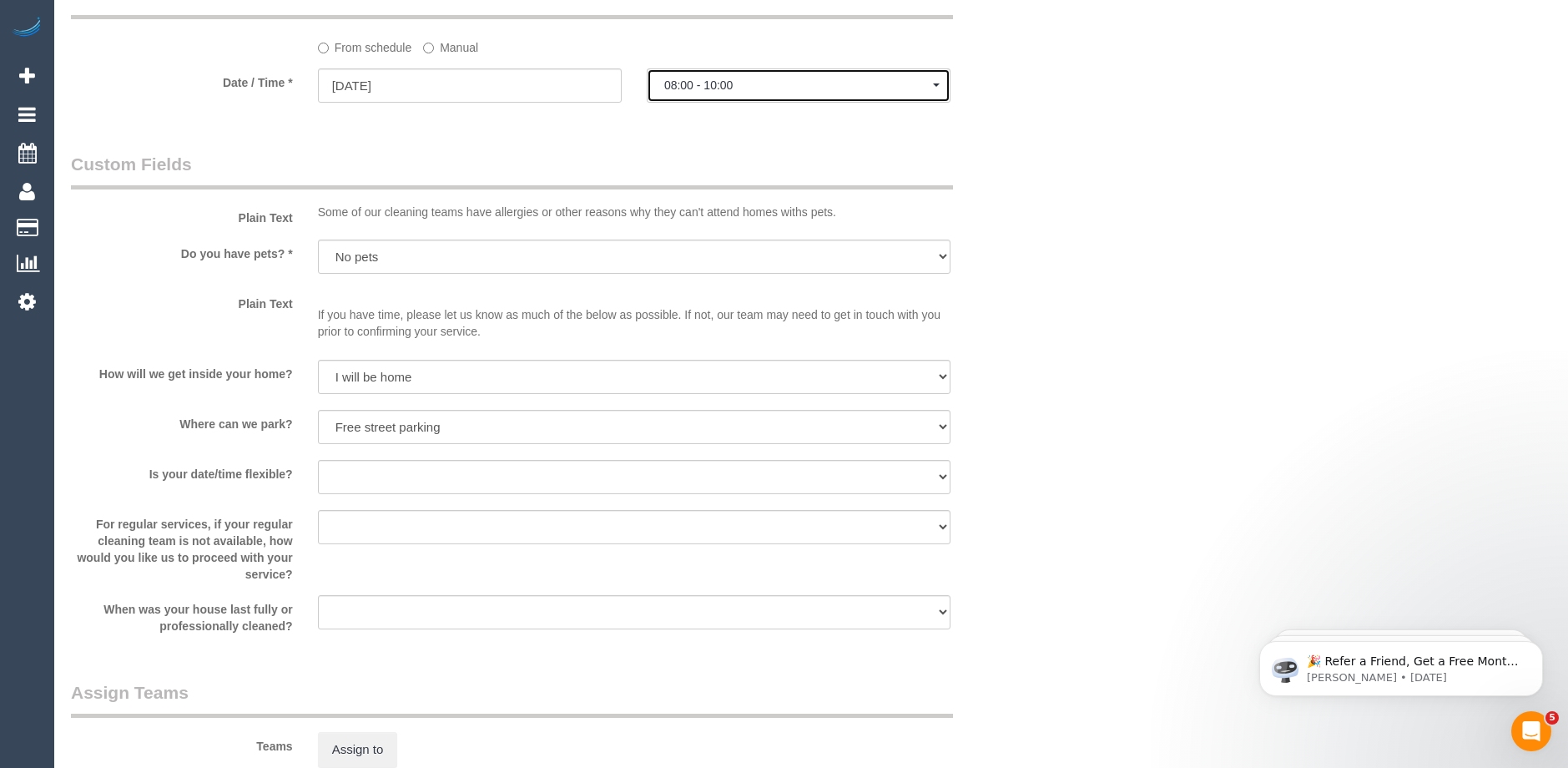
click at [750, 79] on span "08:00 - 10:00" at bounding box center [799, 85] width 269 height 13
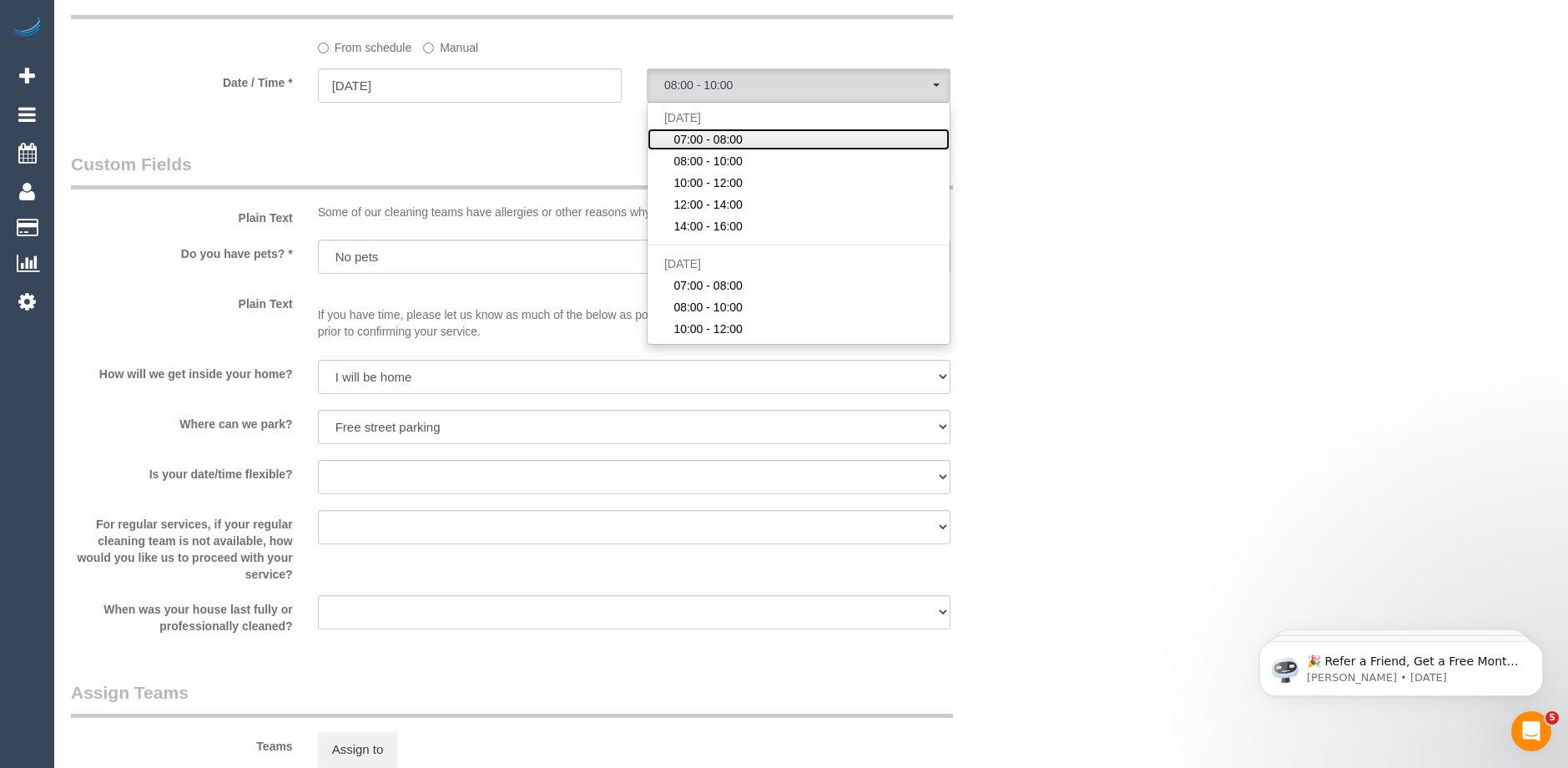
click at [704, 145] on span "07:00 - 08:00" at bounding box center [708, 140] width 69 height 17
select select "spot25"
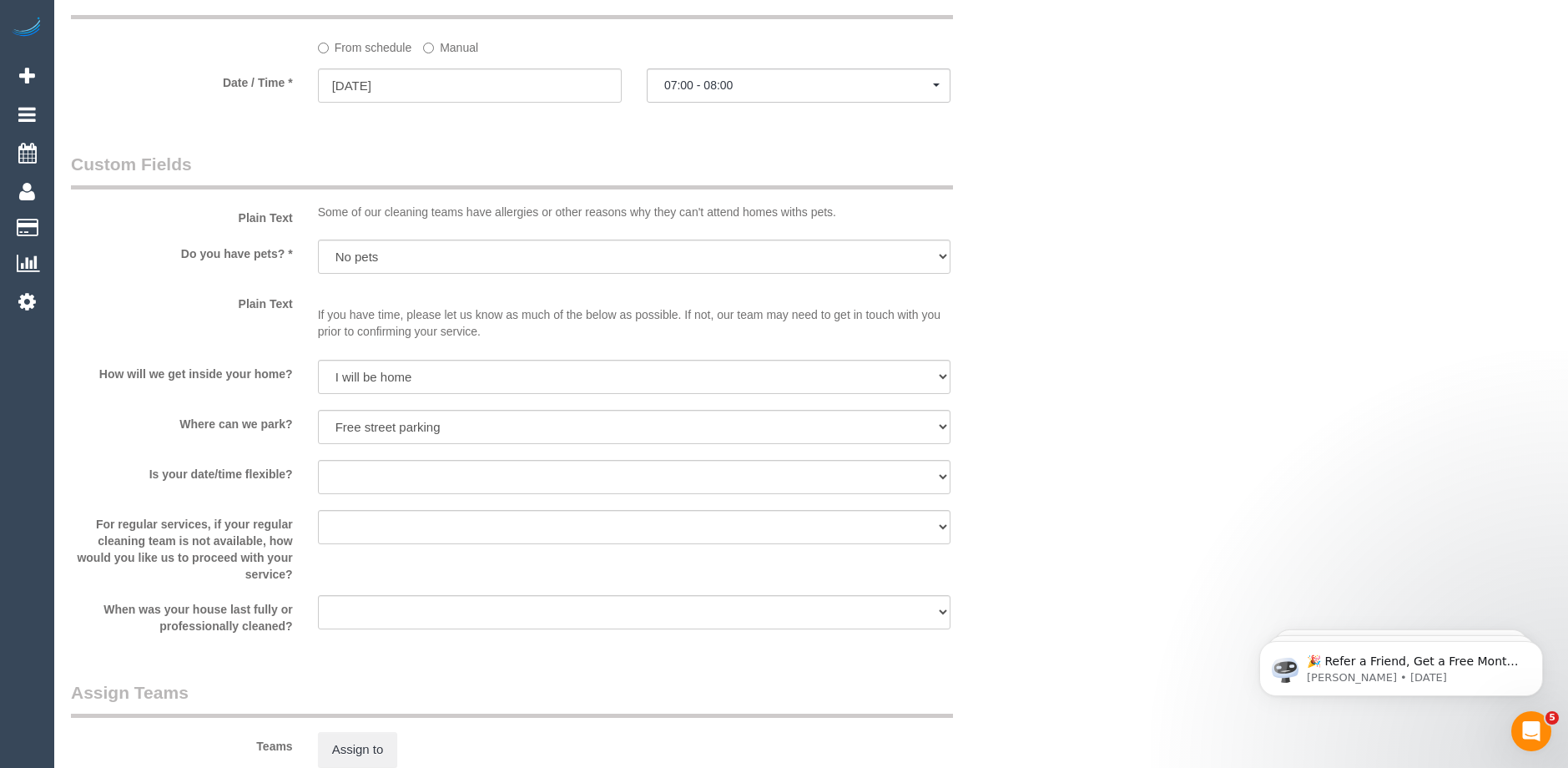
click at [704, 145] on div "Who Email* zoe_schneider@hotmail.com Name * Zoe Schneider new customer INVOICE …" at bounding box center [552, 132] width 987 height 2814
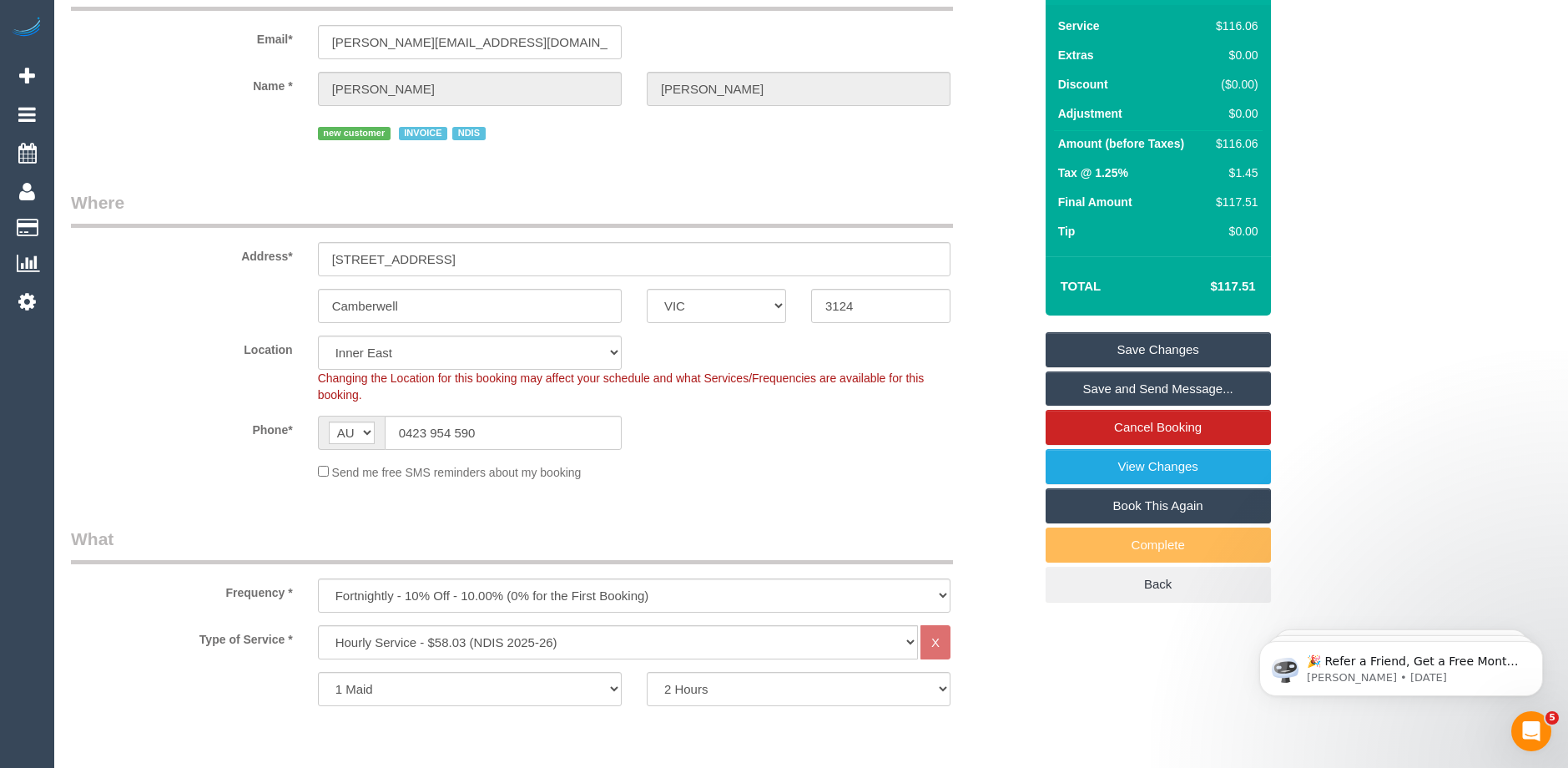
scroll to position [83, 0]
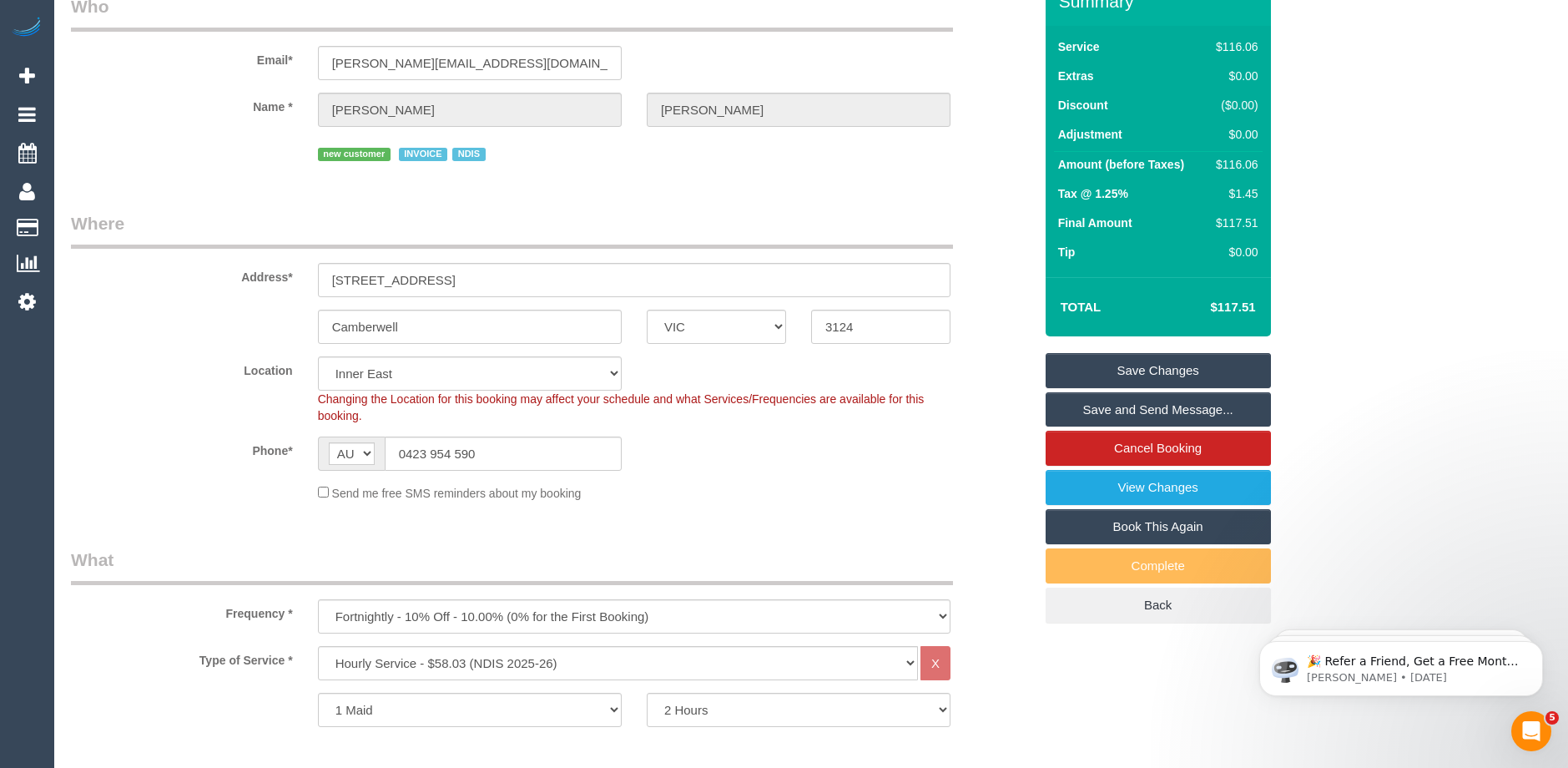
click at [1140, 368] on link "Save Changes" at bounding box center [1158, 371] width 225 height 35
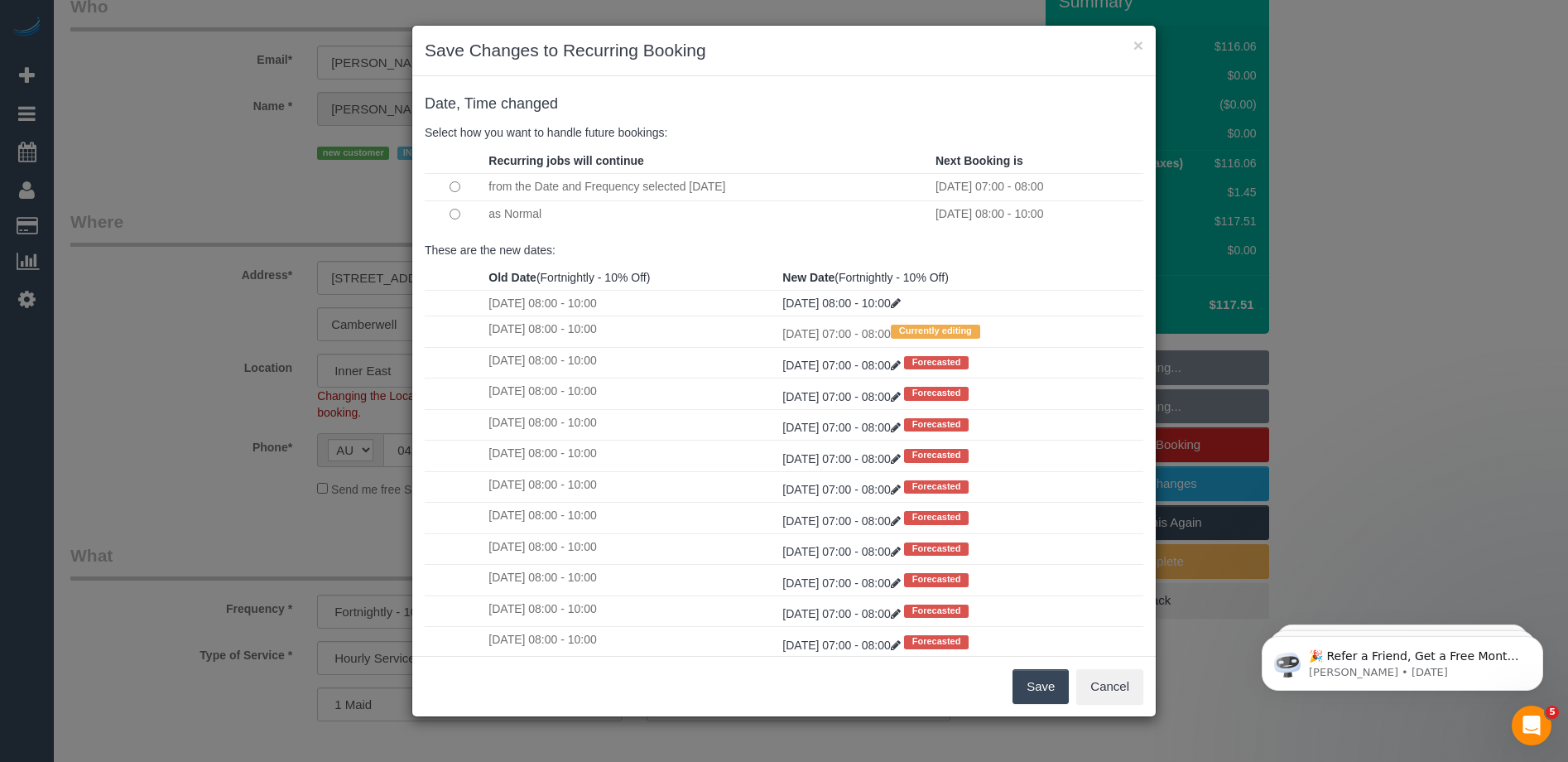
click at [1031, 680] on button "Save" at bounding box center [1041, 687] width 56 height 35
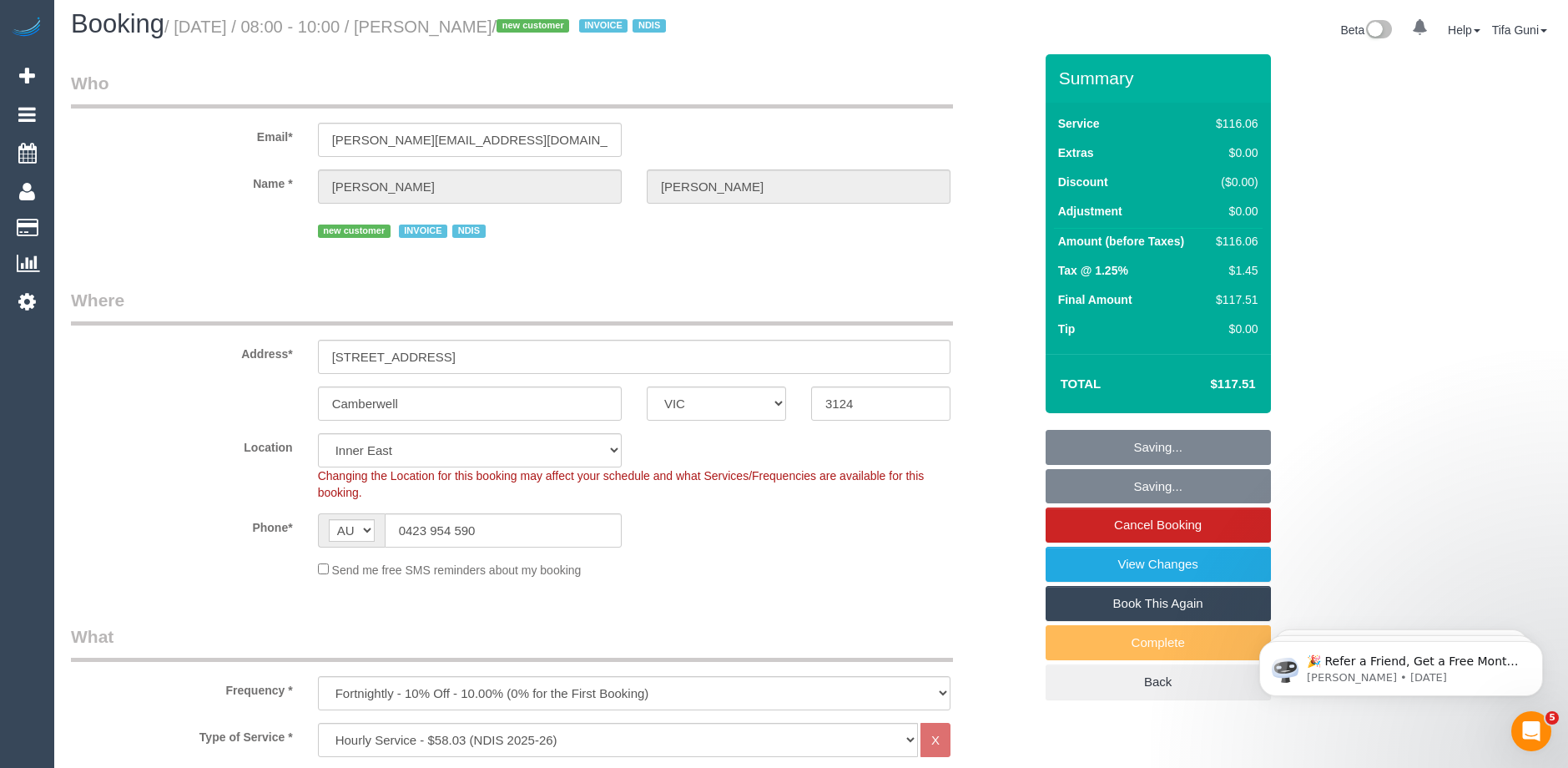
scroll to position [0, 0]
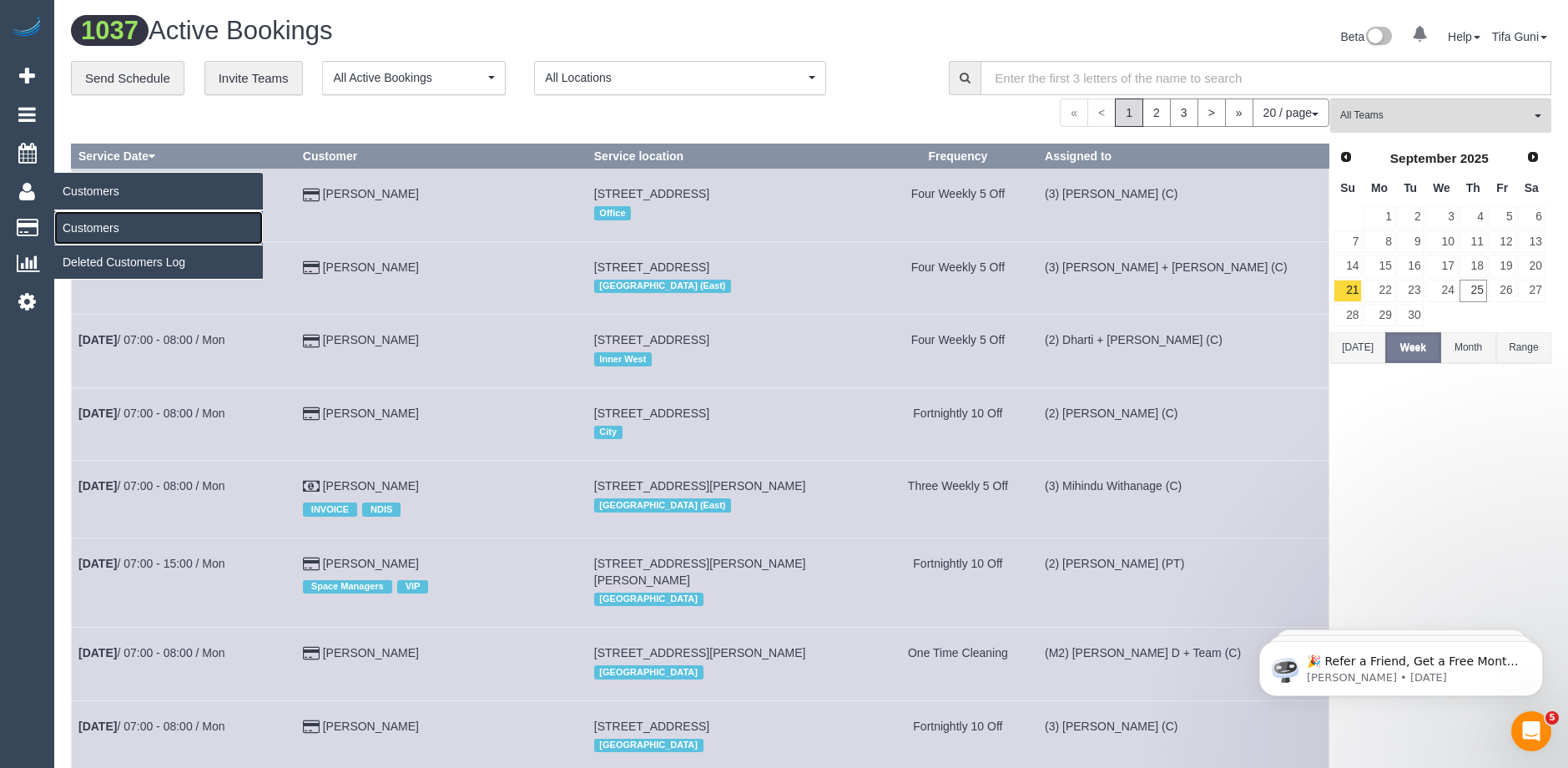
click at [99, 229] on link "Customers" at bounding box center [158, 228] width 209 height 34
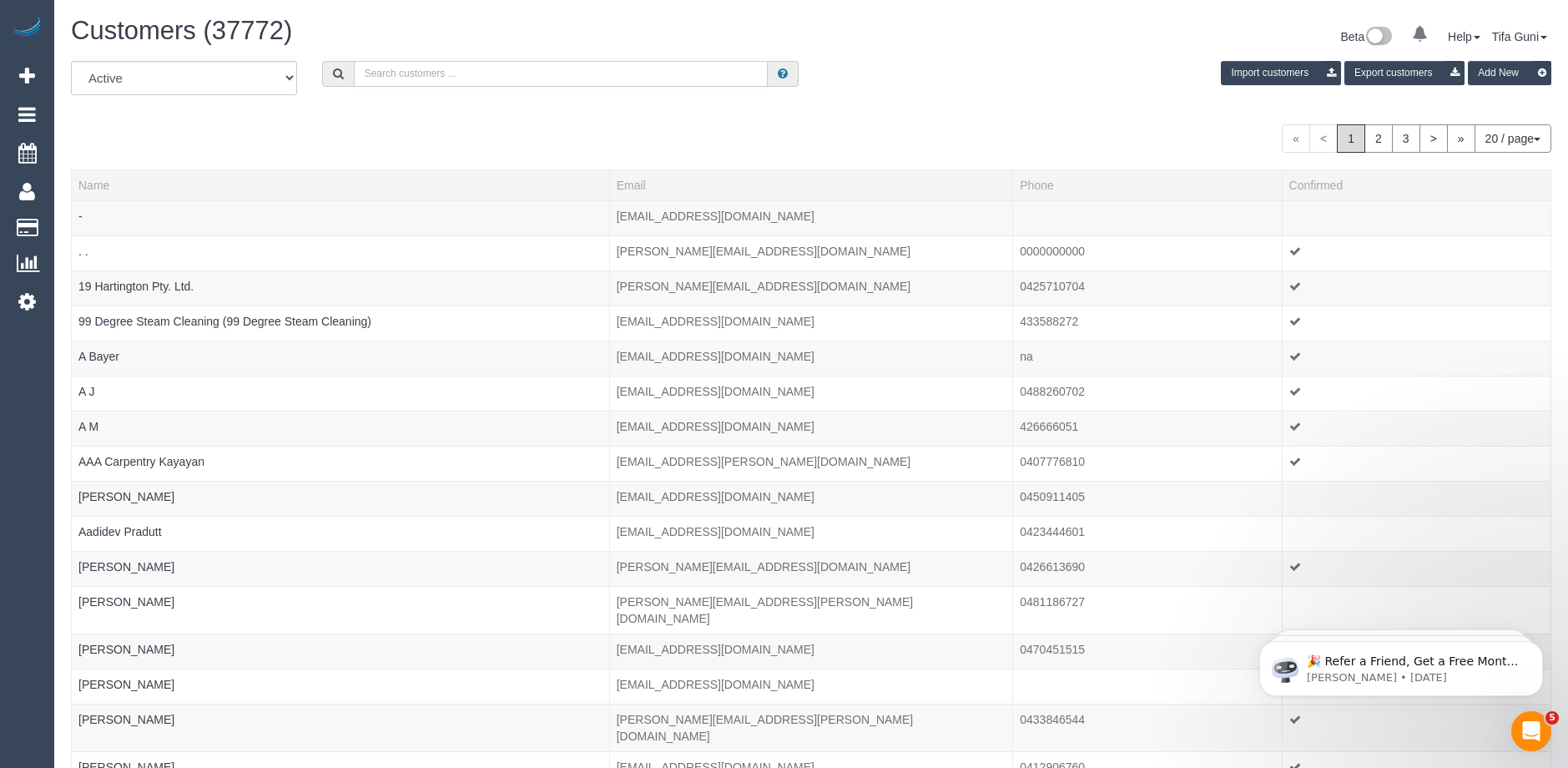
click at [379, 66] on input "text" at bounding box center [561, 73] width 414 height 26
paste input "zoe_schneider@hotmail.com"
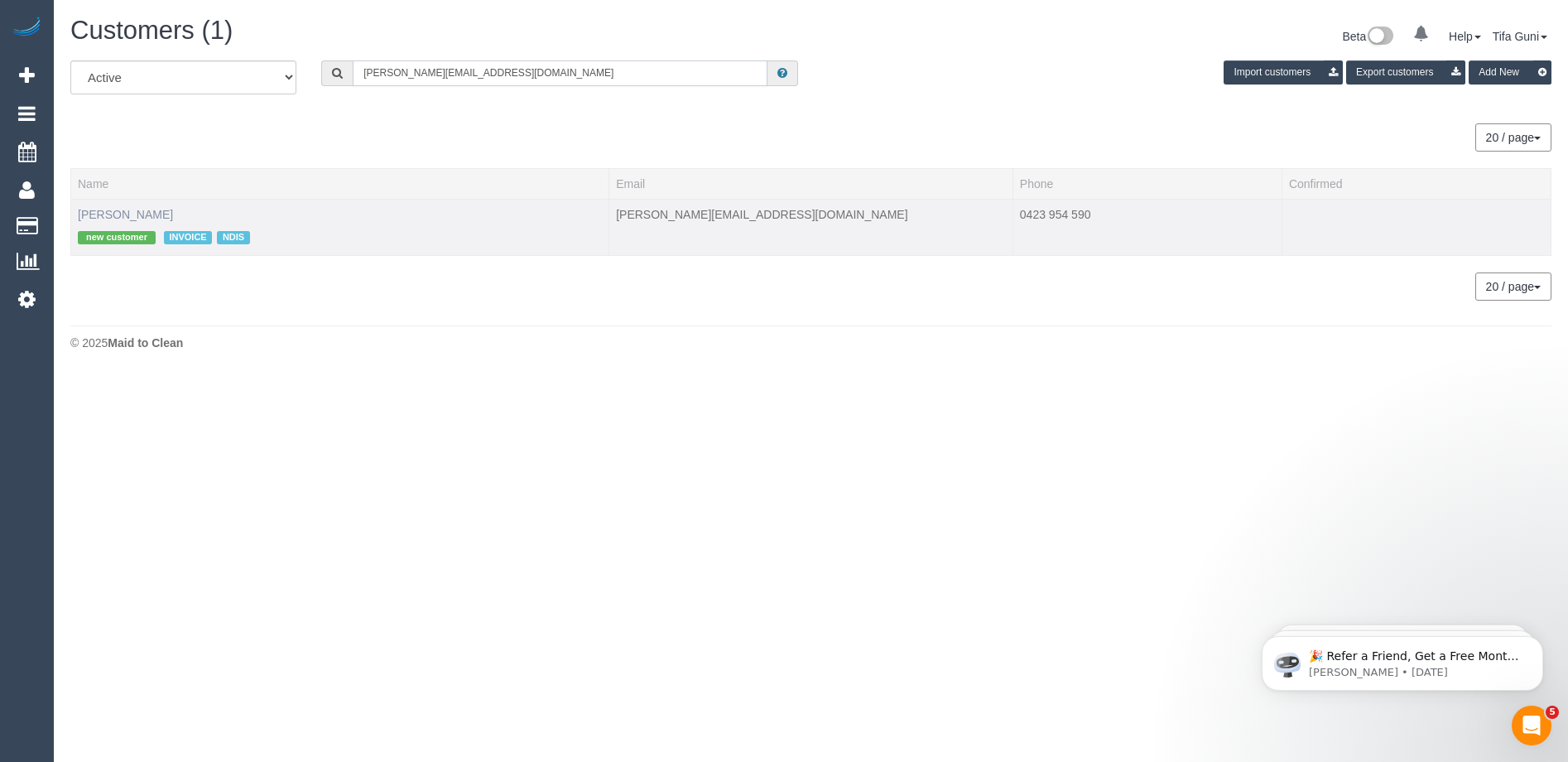
type input "zoe_schneider@hotmail.com"
click at [134, 210] on link "Zoe Schneider" at bounding box center [125, 214] width 95 height 13
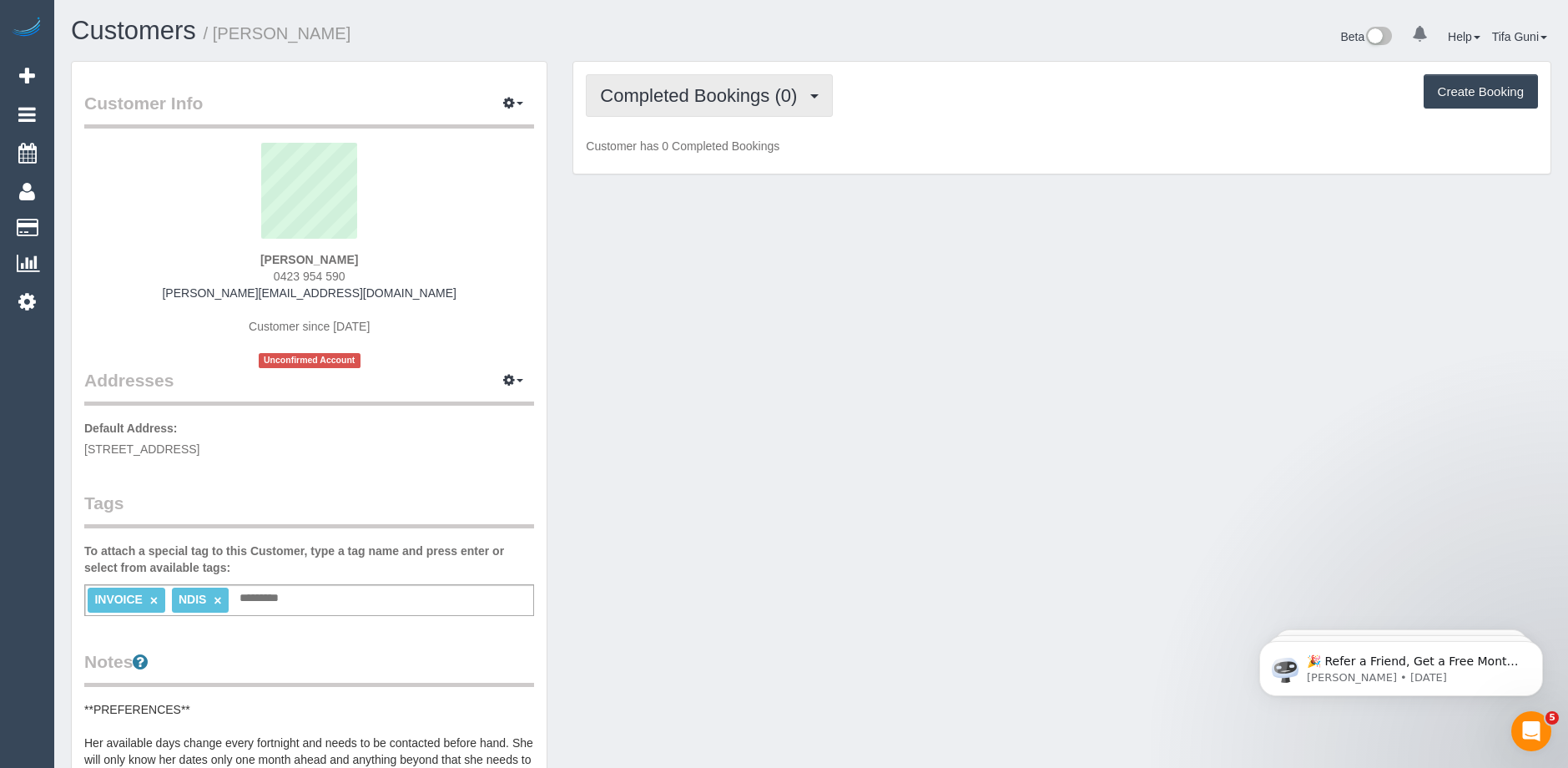
click at [759, 97] on span "Completed Bookings (0)" at bounding box center [702, 95] width 205 height 21
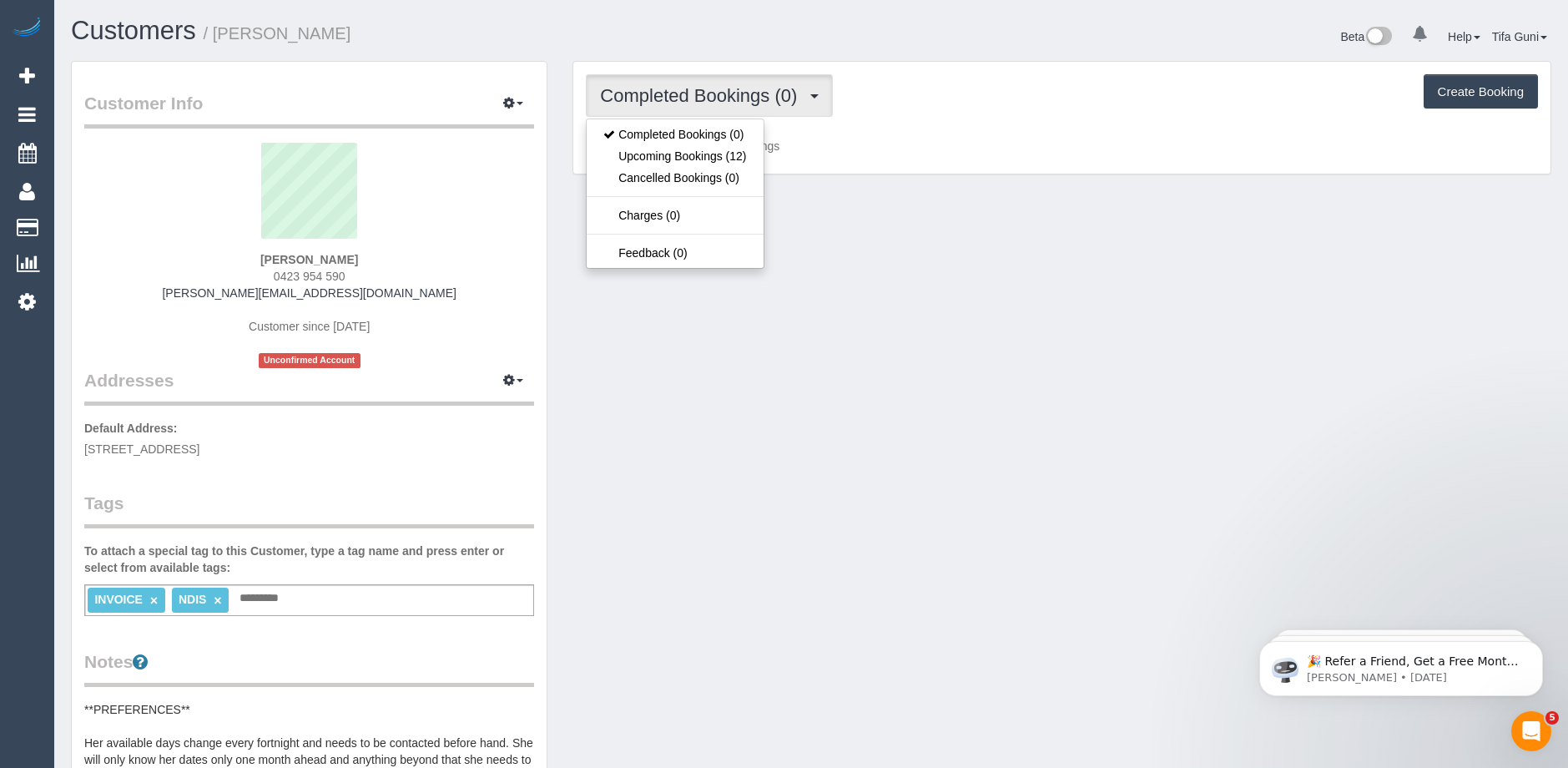
click at [393, 420] on p "Default Address: 12/126 Wattle Valley Road 3124, Camberwell, VIC 3124" at bounding box center [309, 438] width 450 height 38
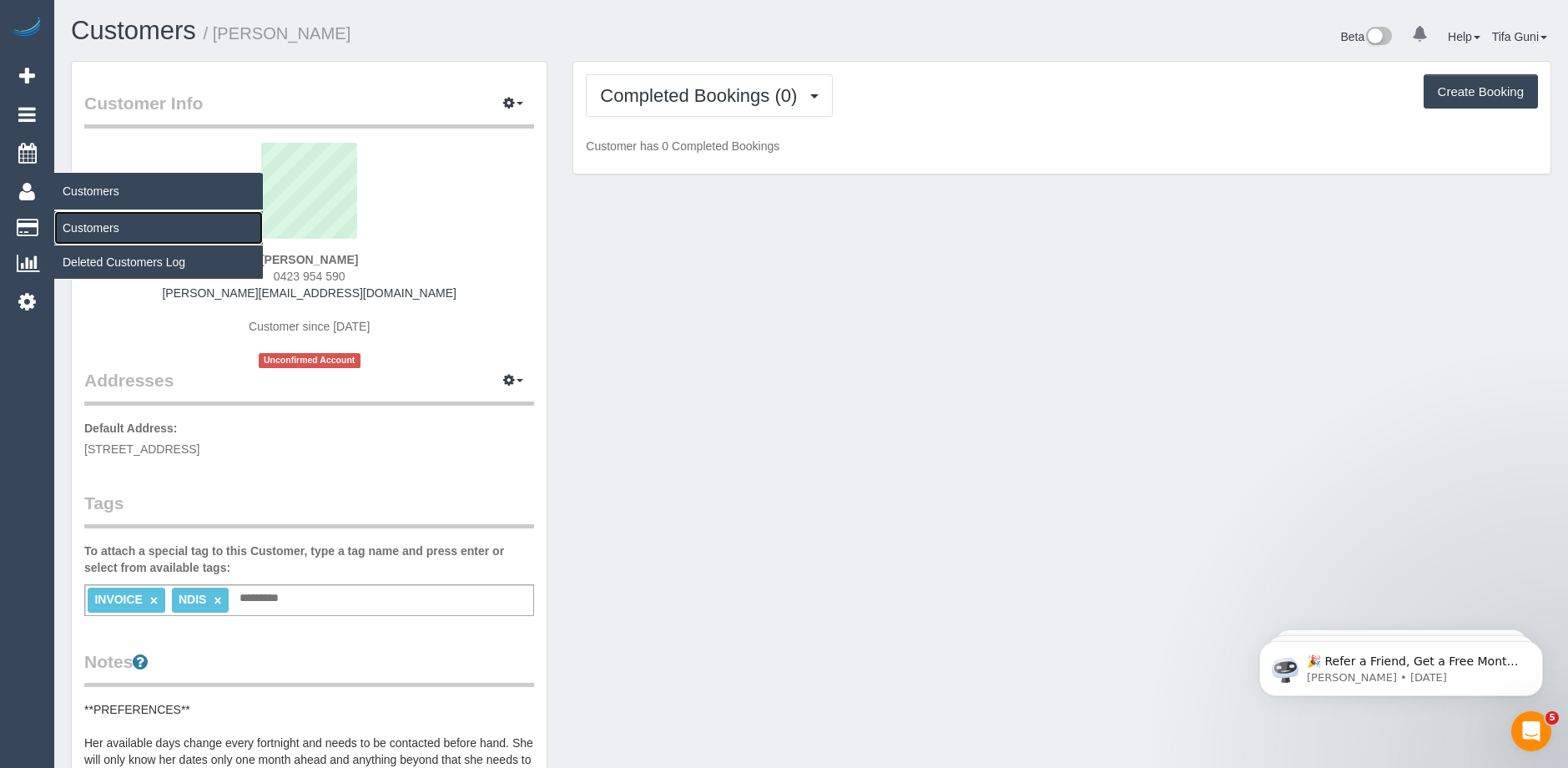
click at [82, 225] on link "Customers" at bounding box center [158, 228] width 209 height 34
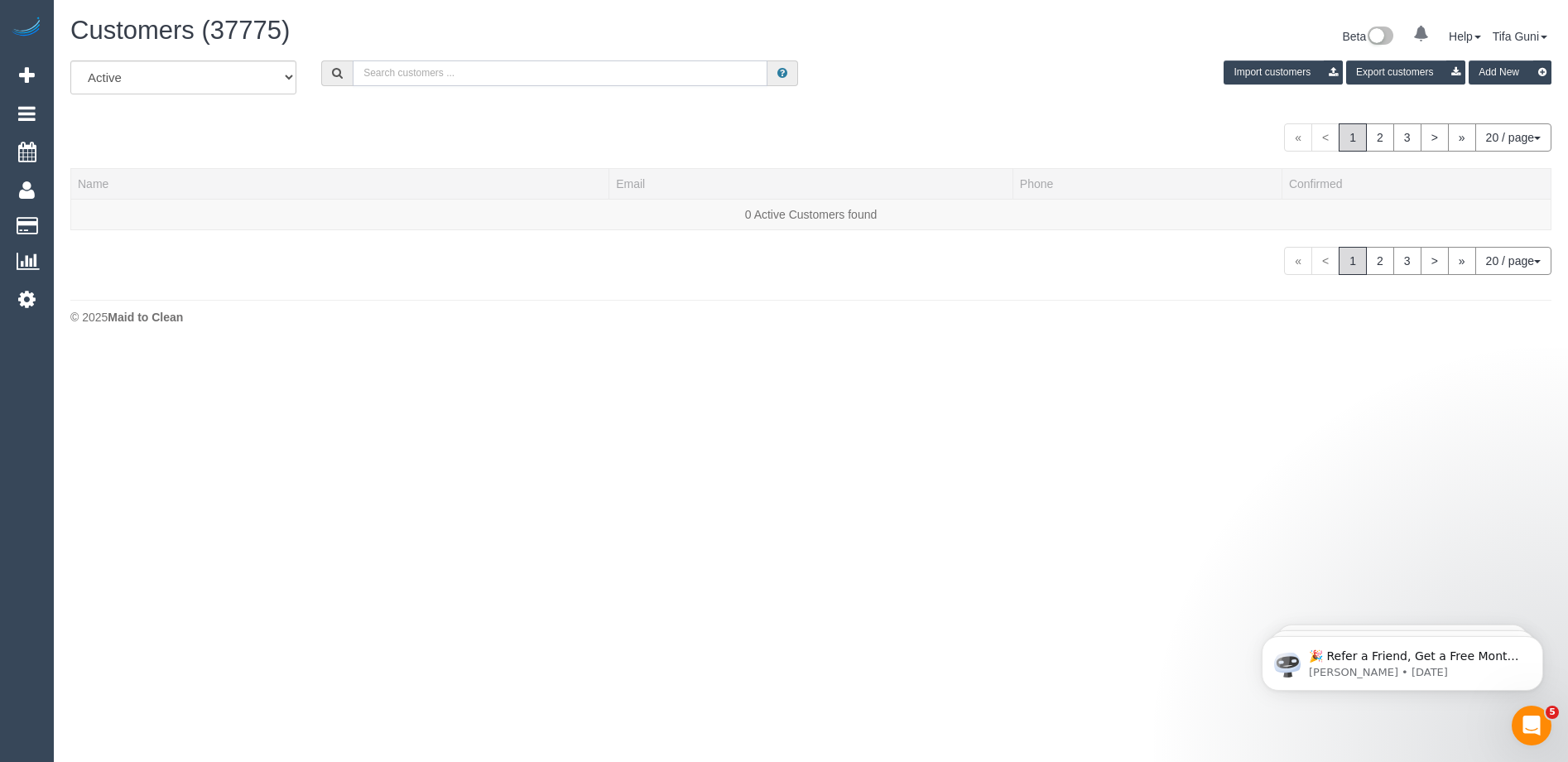
click at [402, 68] on input "text" at bounding box center [560, 73] width 415 height 26
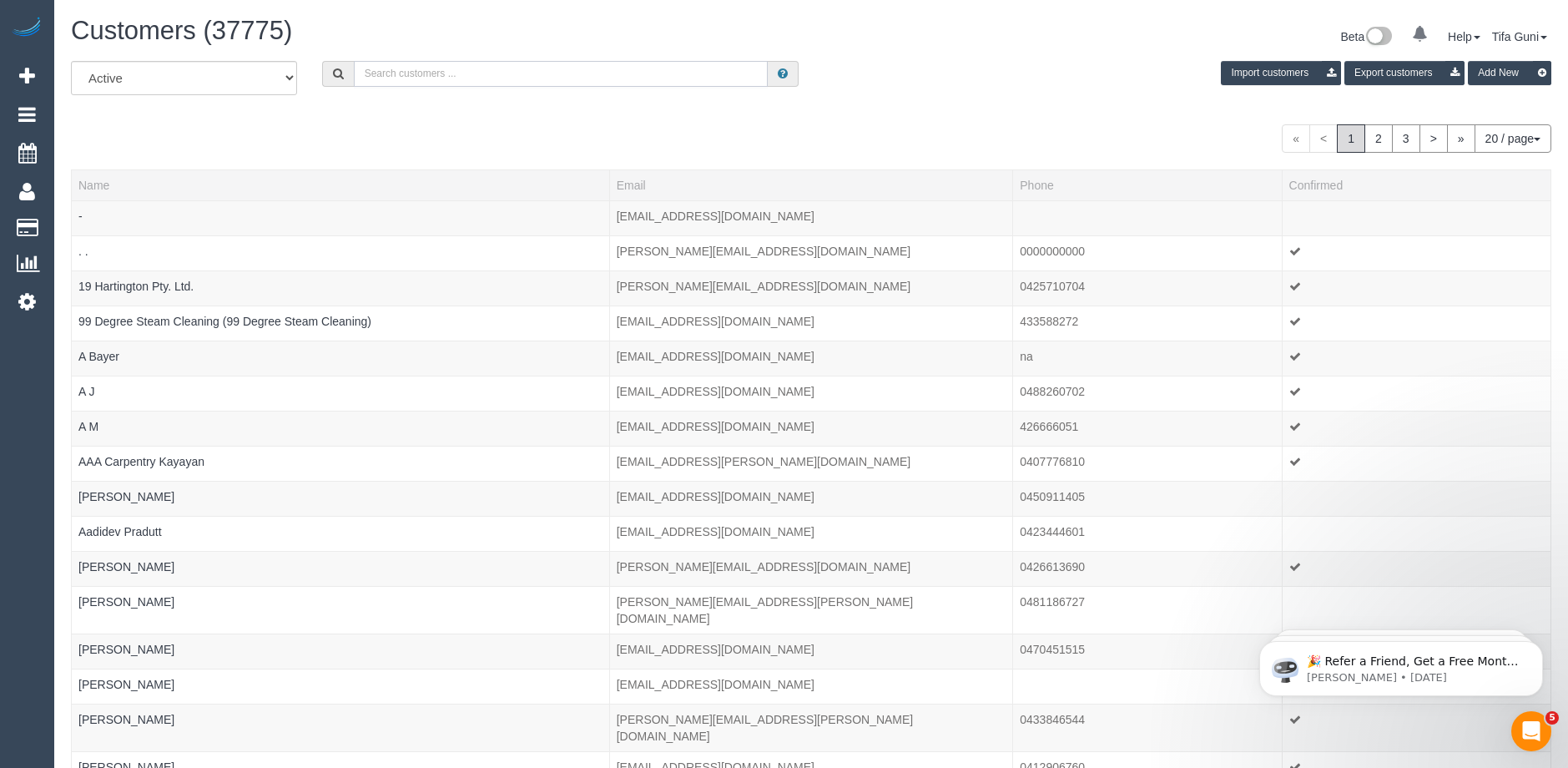
paste input "61438900660"
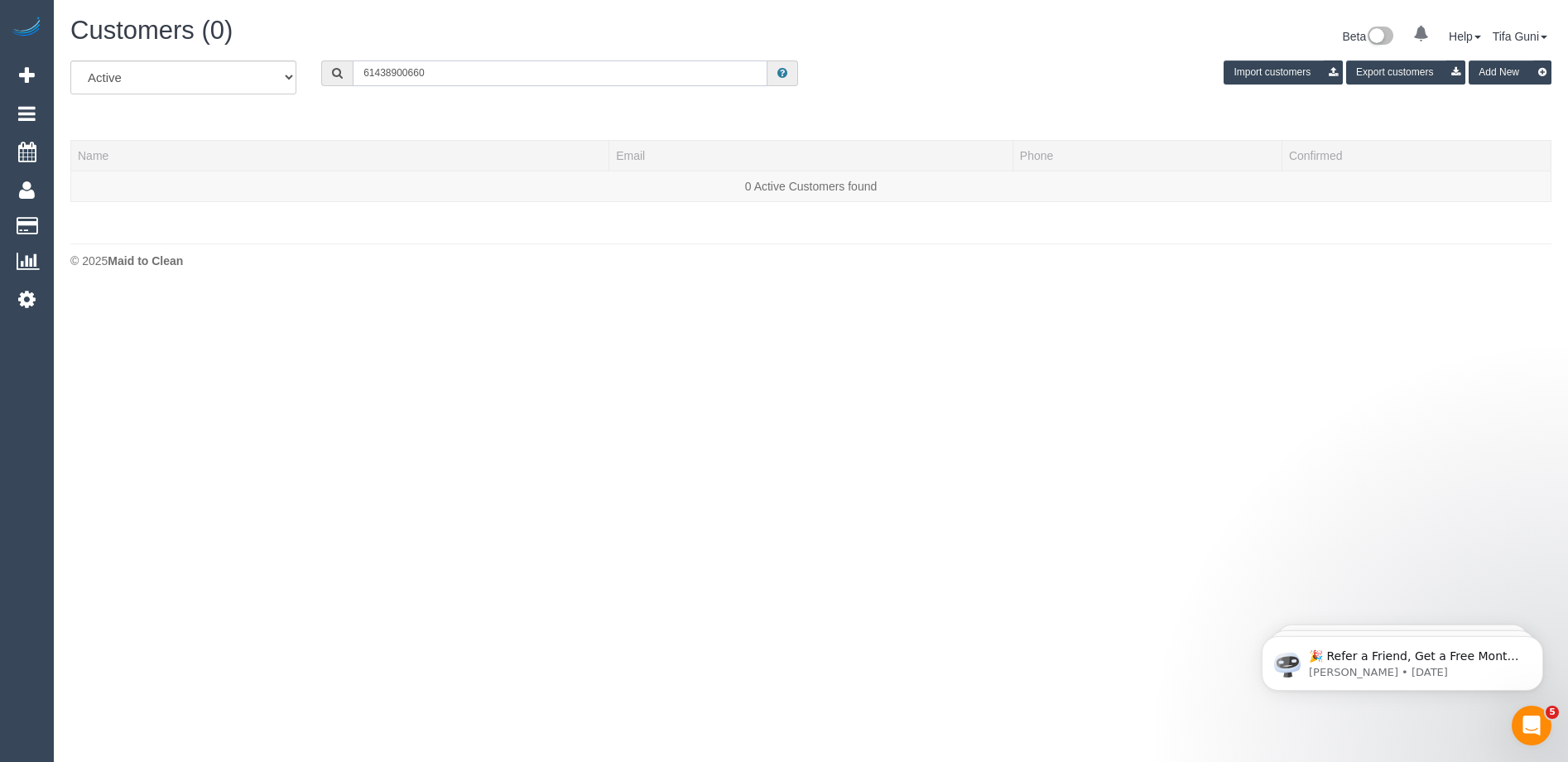
drag, startPoint x: 375, startPoint y: 71, endPoint x: 360, endPoint y: 73, distance: 15.1
click at [360, 73] on input "61438900660" at bounding box center [560, 73] width 415 height 26
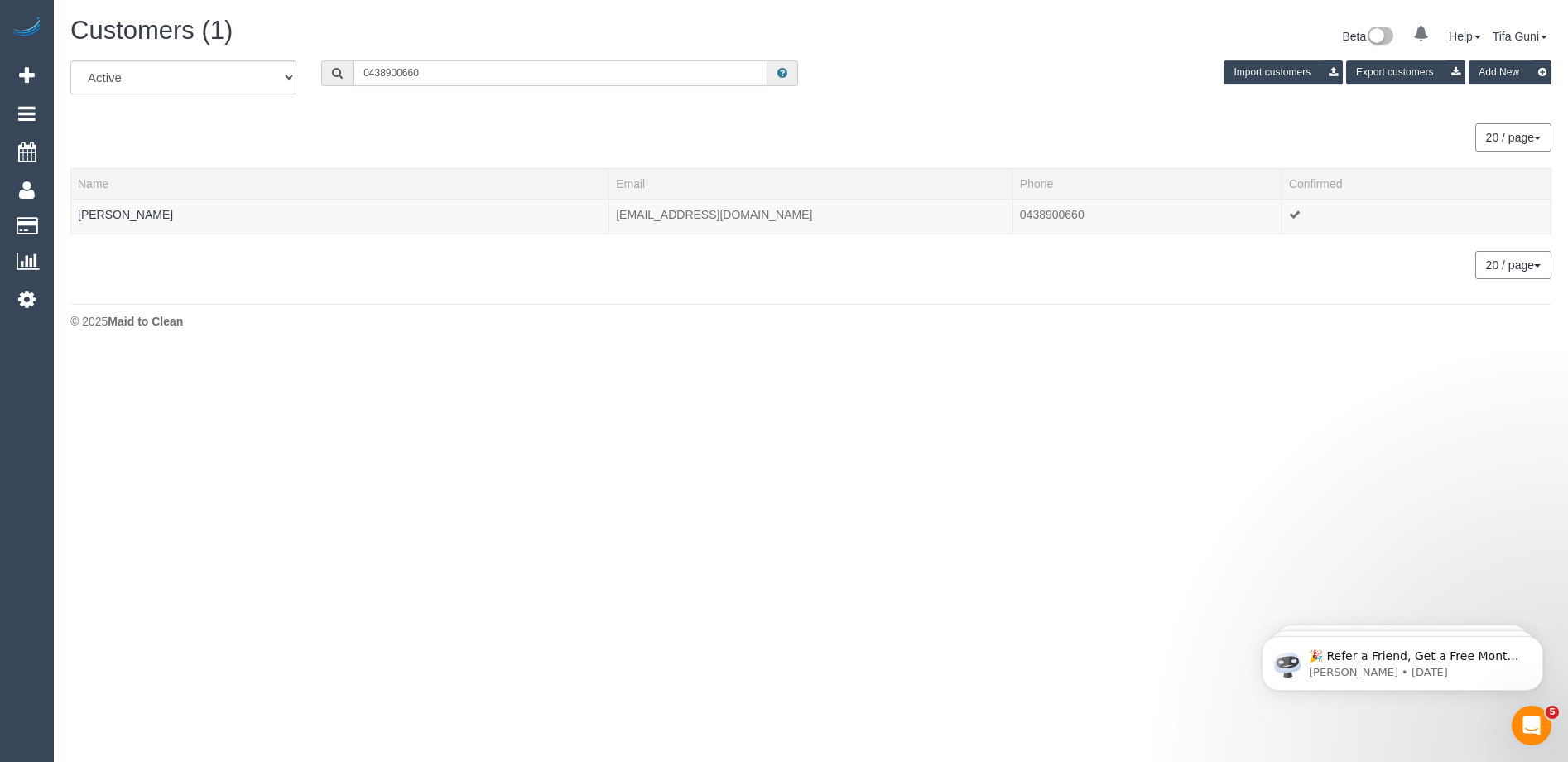
click at [386, 71] on input "0438900660" at bounding box center [560, 73] width 415 height 26
type input "0438900660"
click at [101, 215] on link "Sally Brooks" at bounding box center [125, 214] width 95 height 13
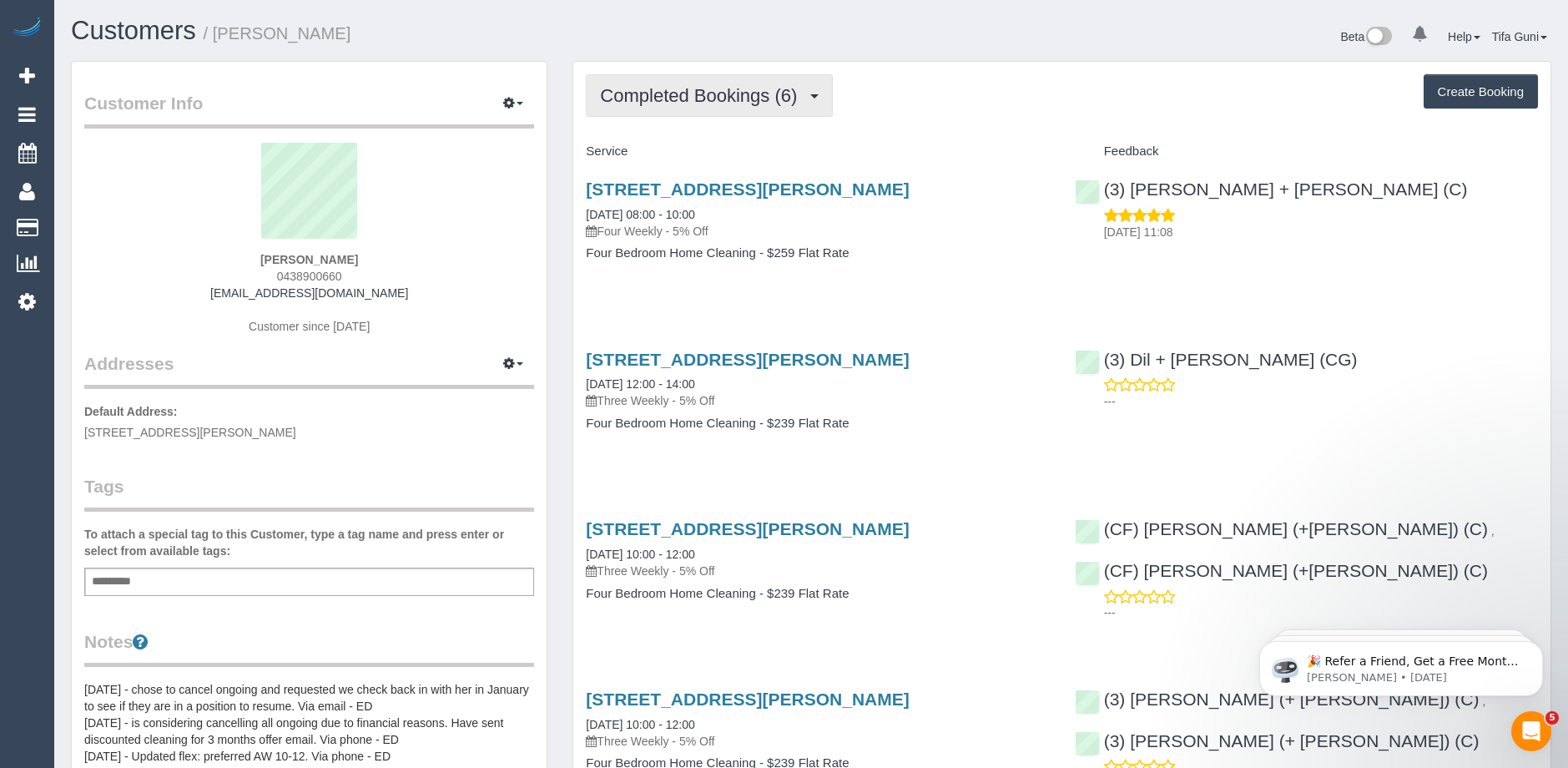
click at [758, 91] on span "Completed Bookings (6)" at bounding box center [702, 95] width 205 height 21
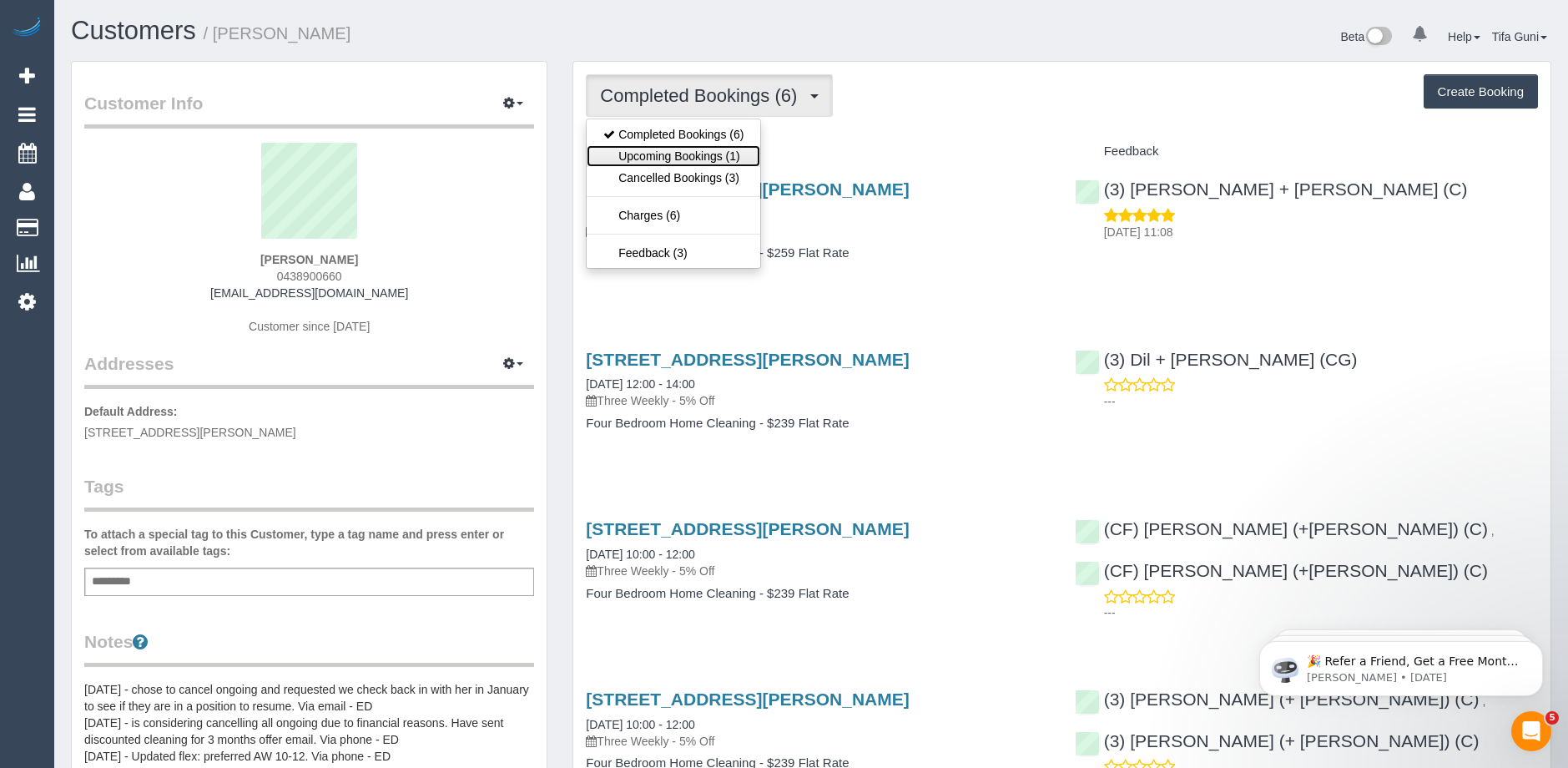
click at [710, 161] on link "Upcoming Bookings (1)" at bounding box center [673, 156] width 173 height 22
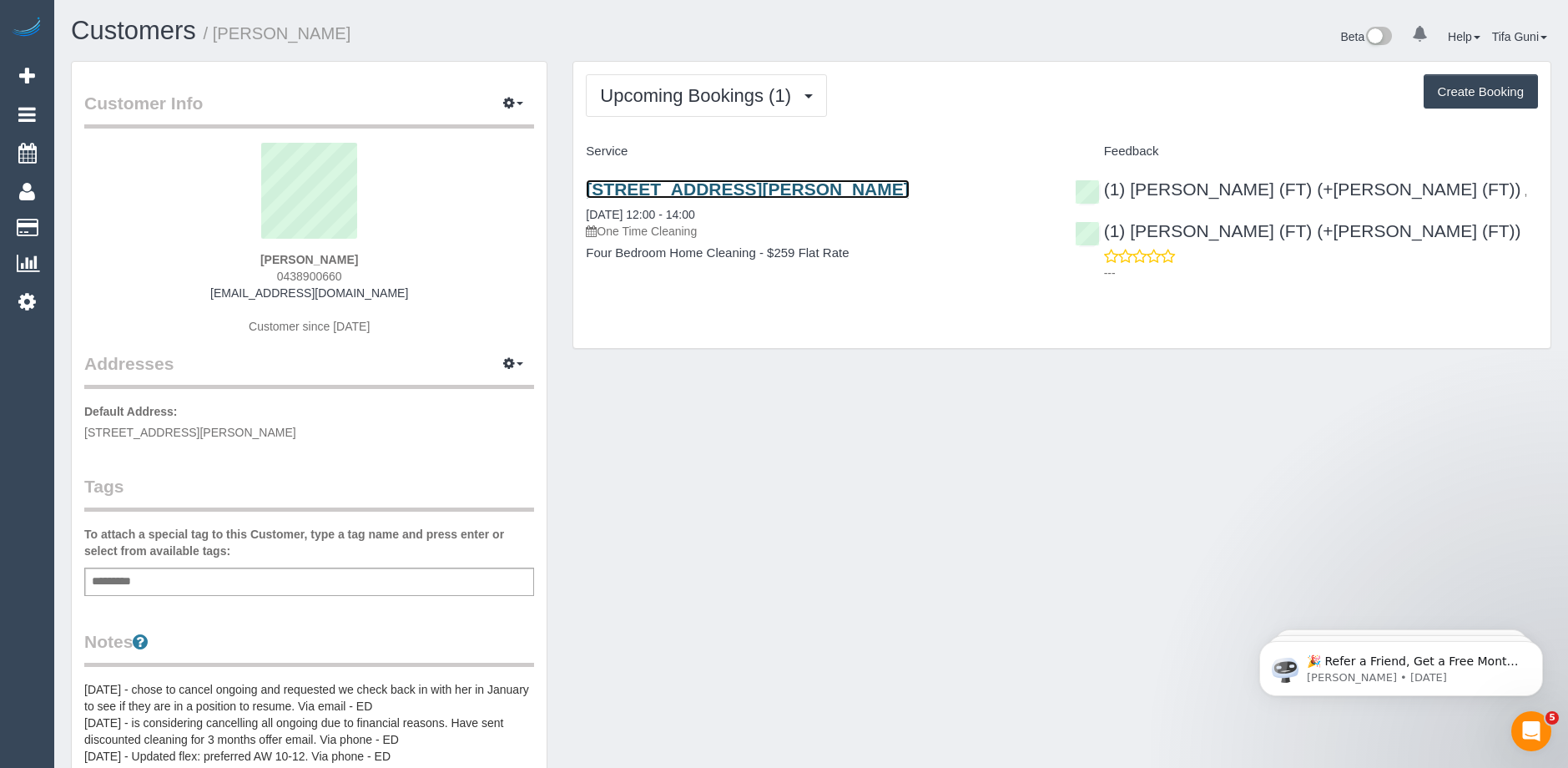
click at [785, 188] on link "11 Hamilton Street, Brunswick West, VIC 3055" at bounding box center [747, 188] width 323 height 19
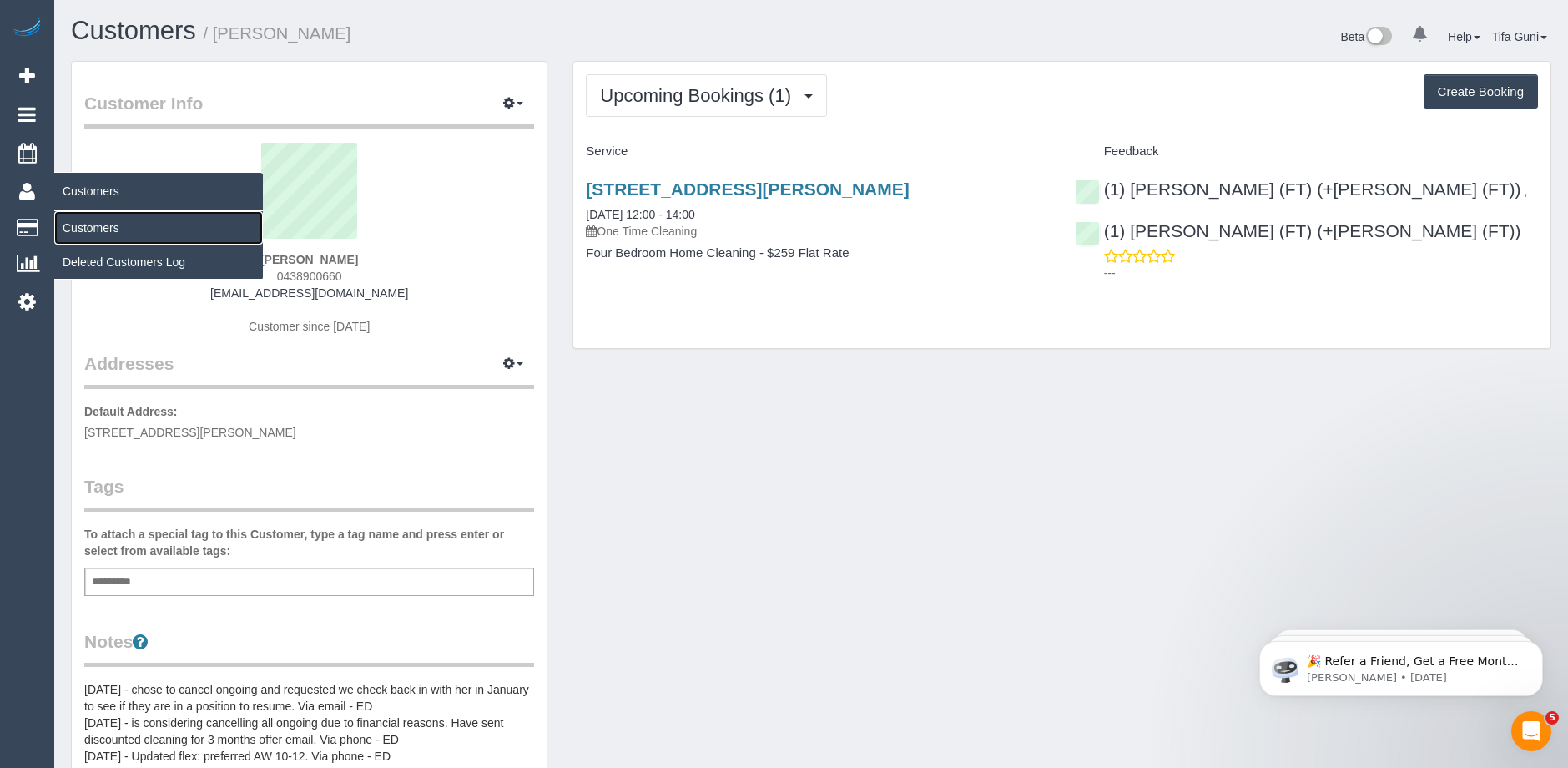
click at [112, 229] on link "Customers" at bounding box center [158, 228] width 209 height 34
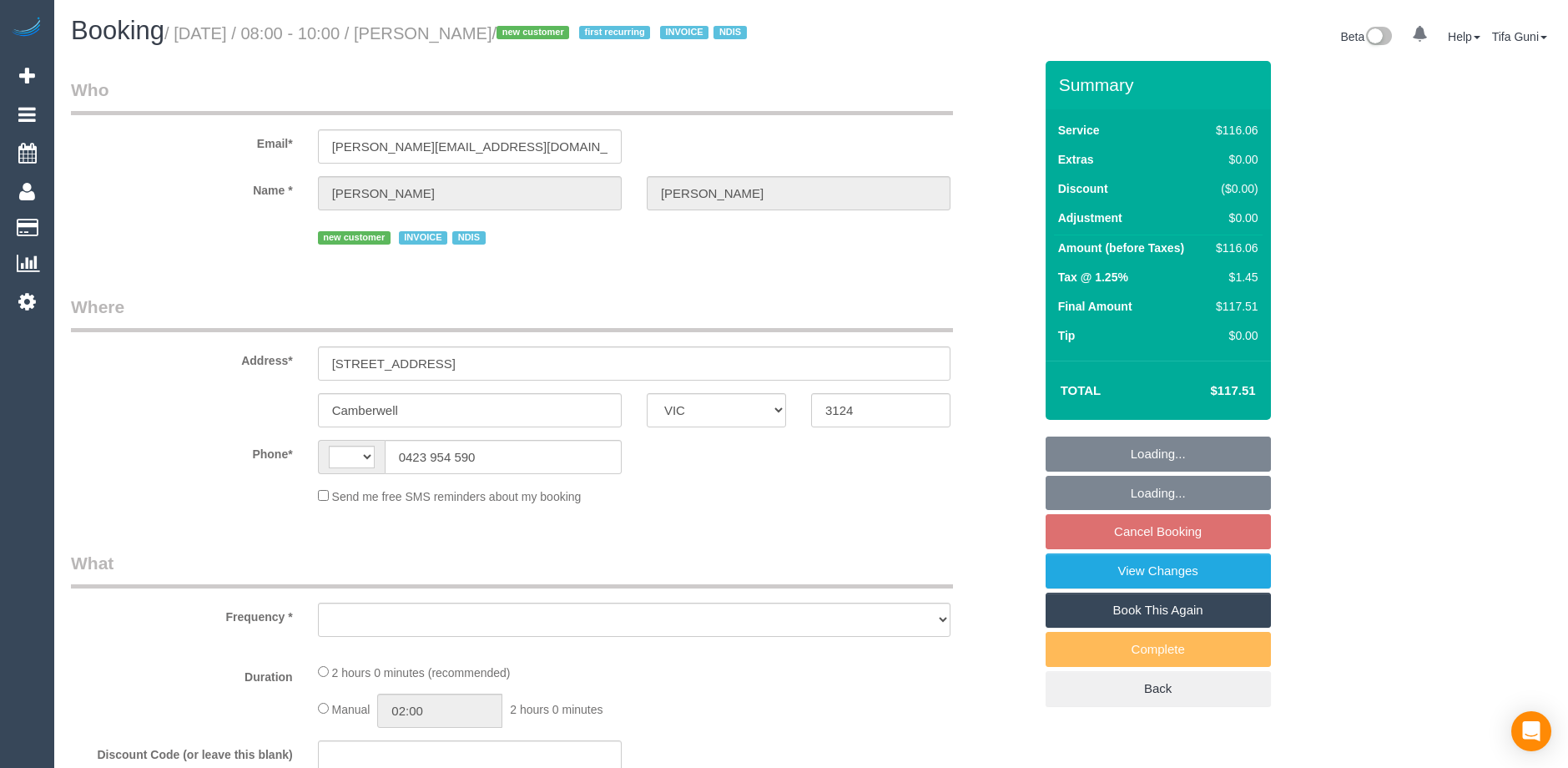
select select "VIC"
select select "object:278"
select select "number:28"
select select "number:14"
select select "number:19"
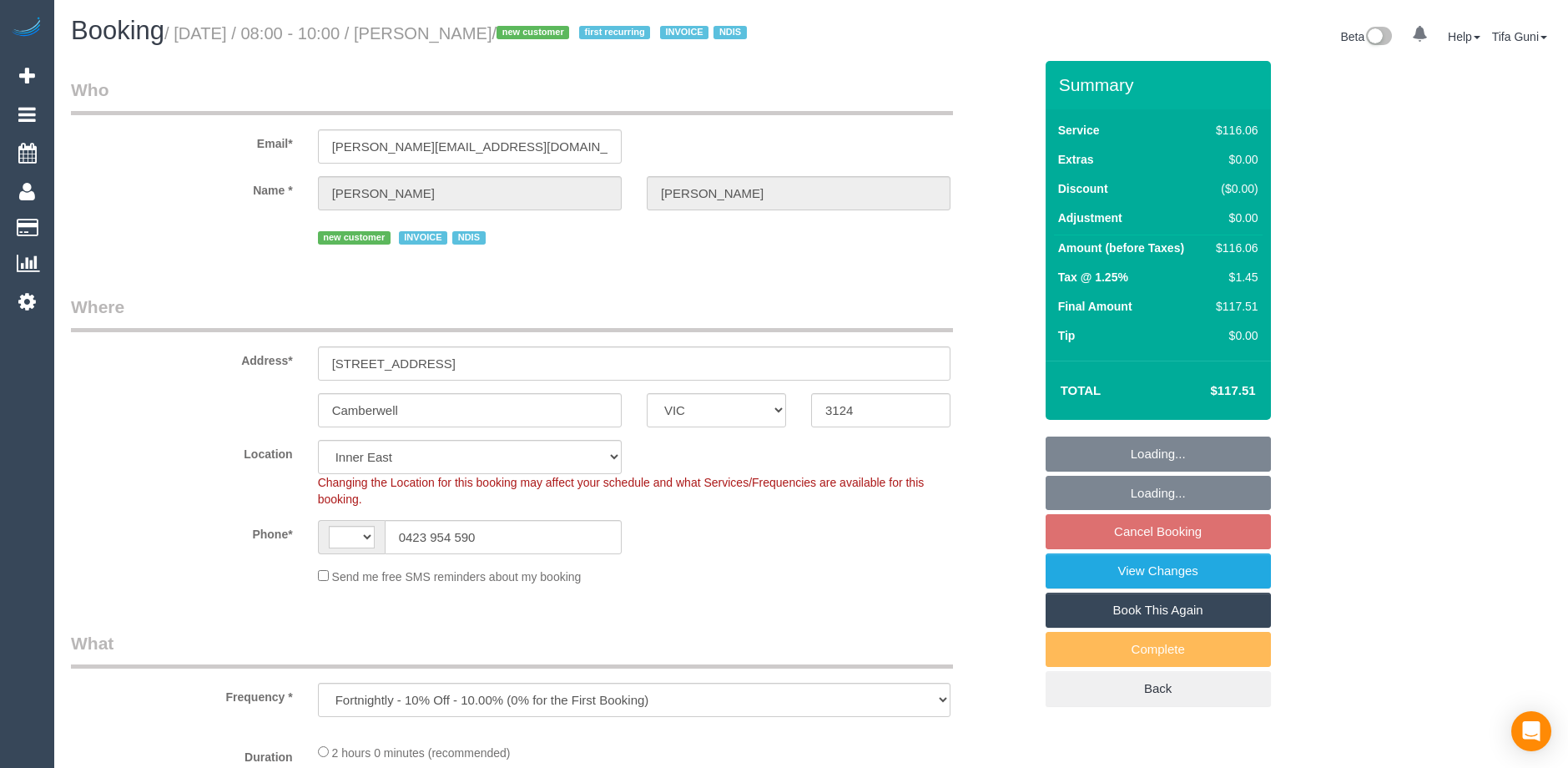
select select "string:AU"
select select "object:737"
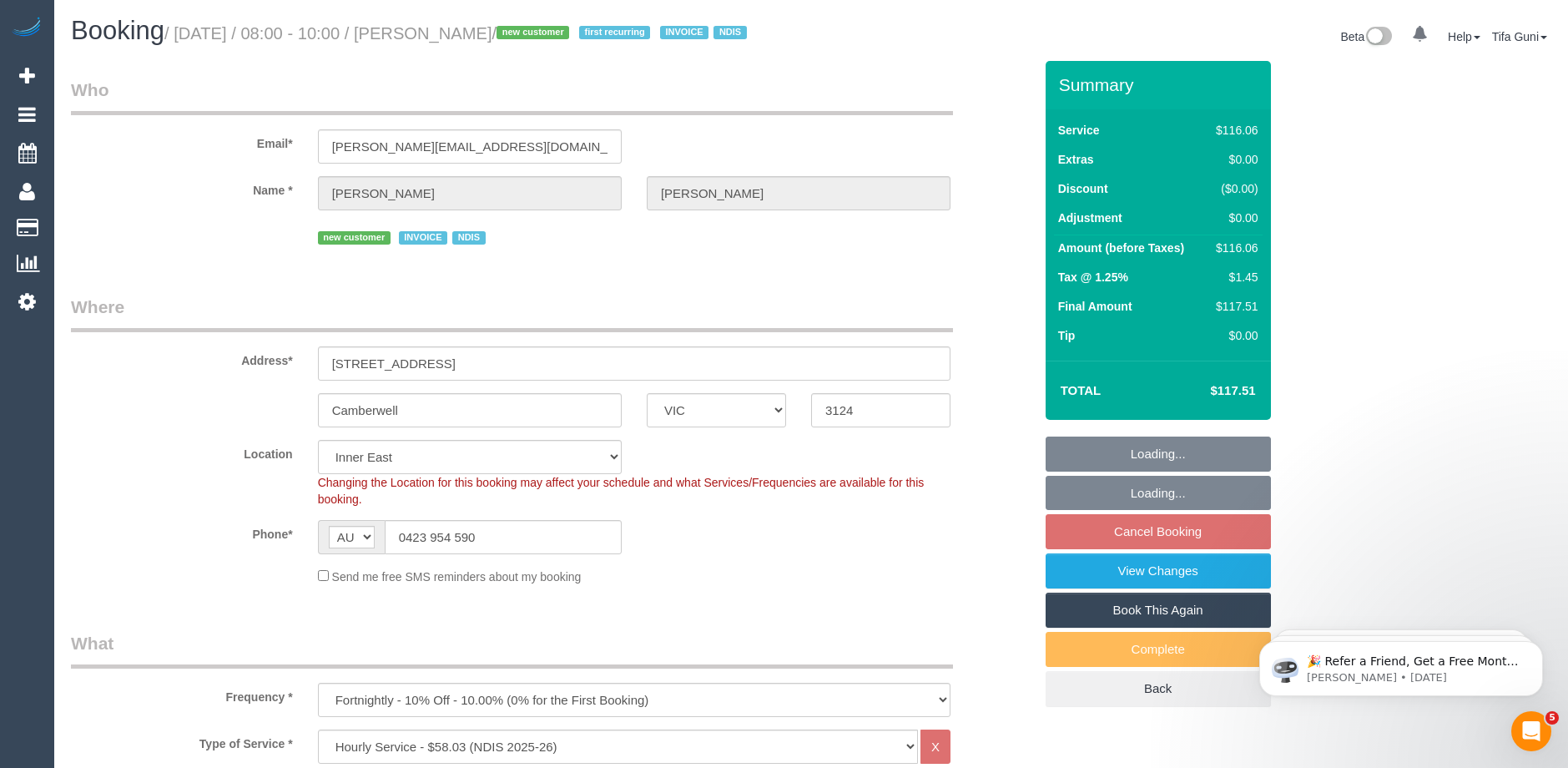
select select "spot2"
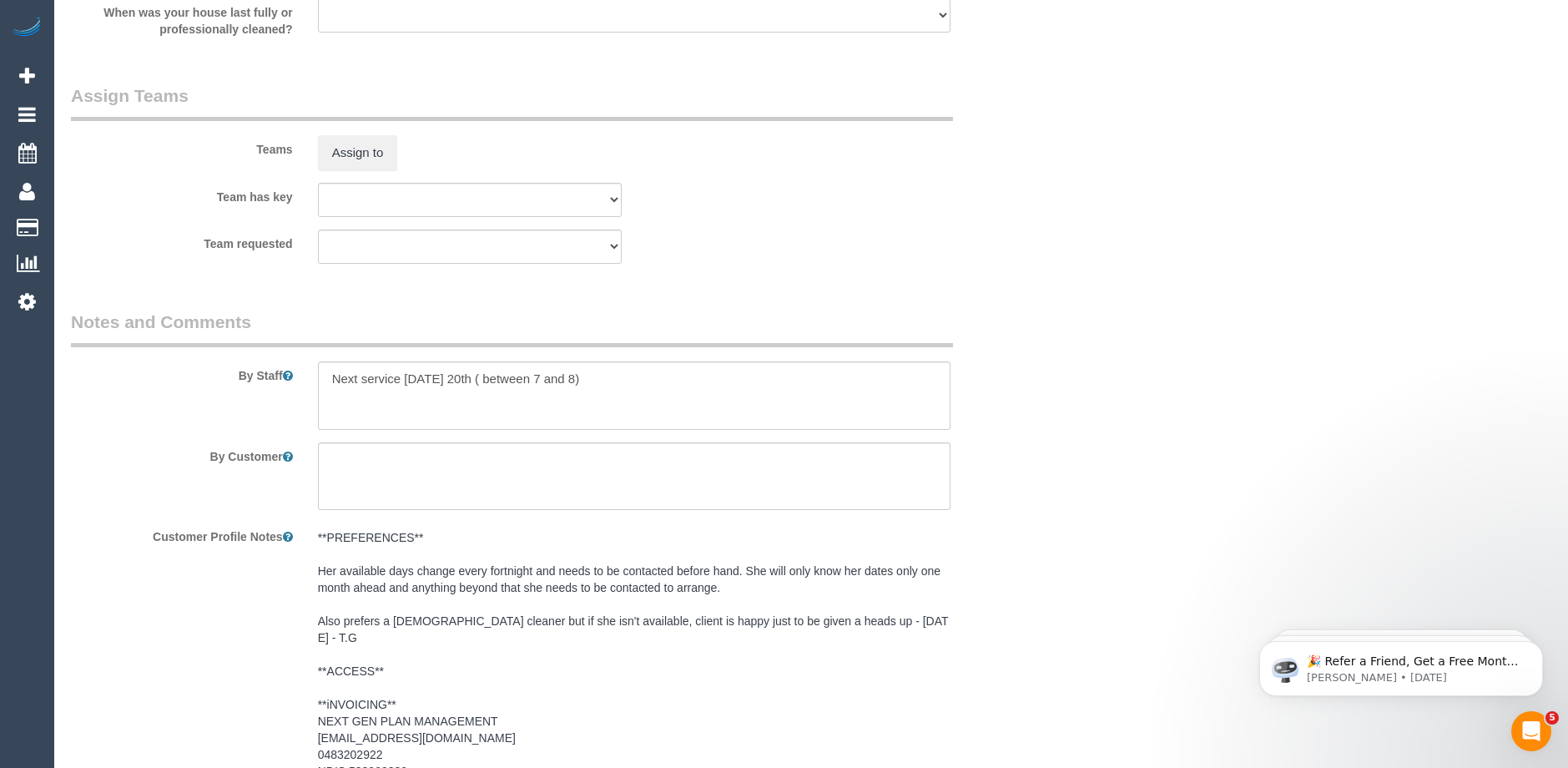
scroll to position [2168, 0]
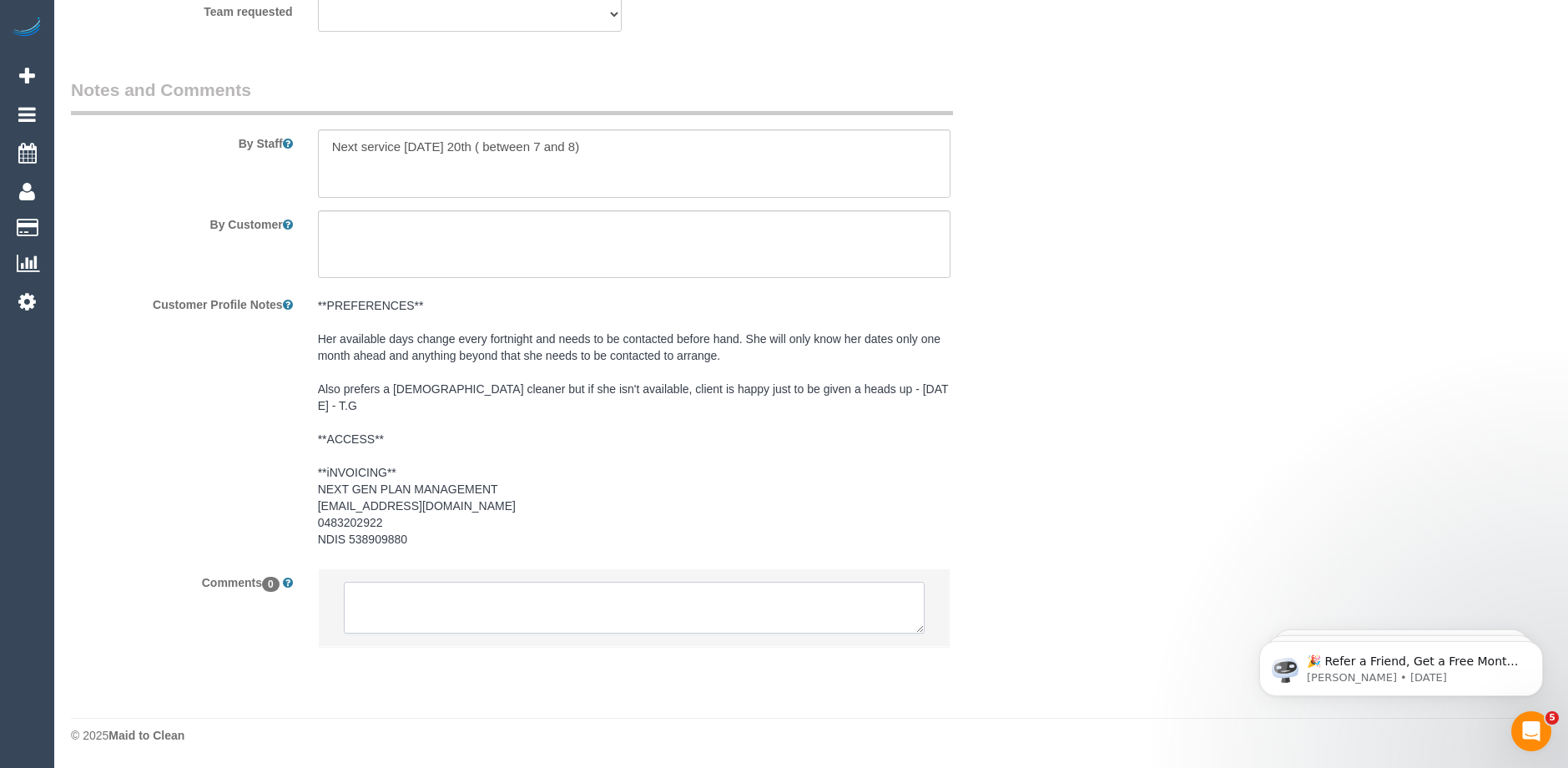
click at [449, 597] on textarea at bounding box center [634, 608] width 581 height 52
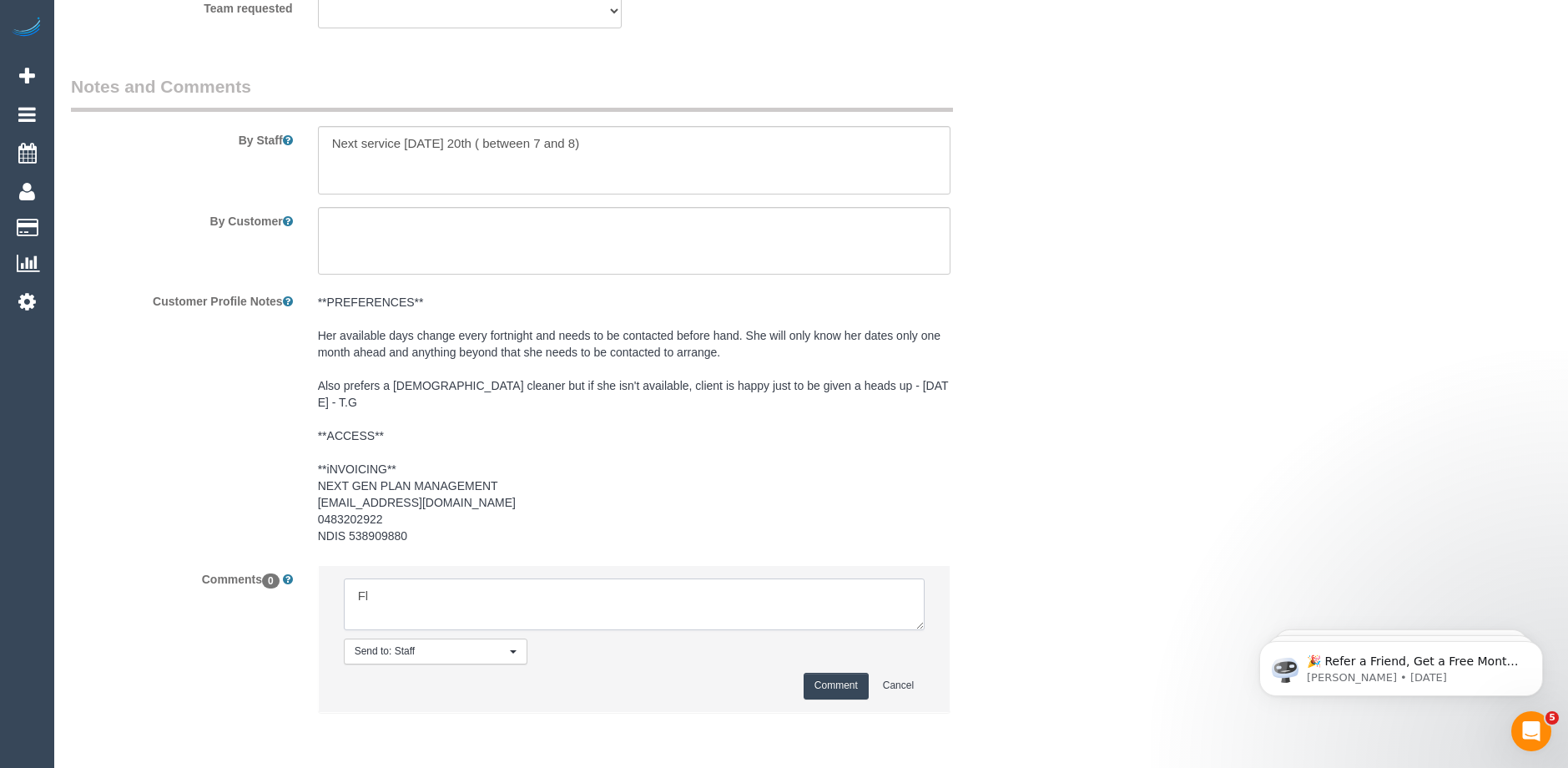
type textarea "F"
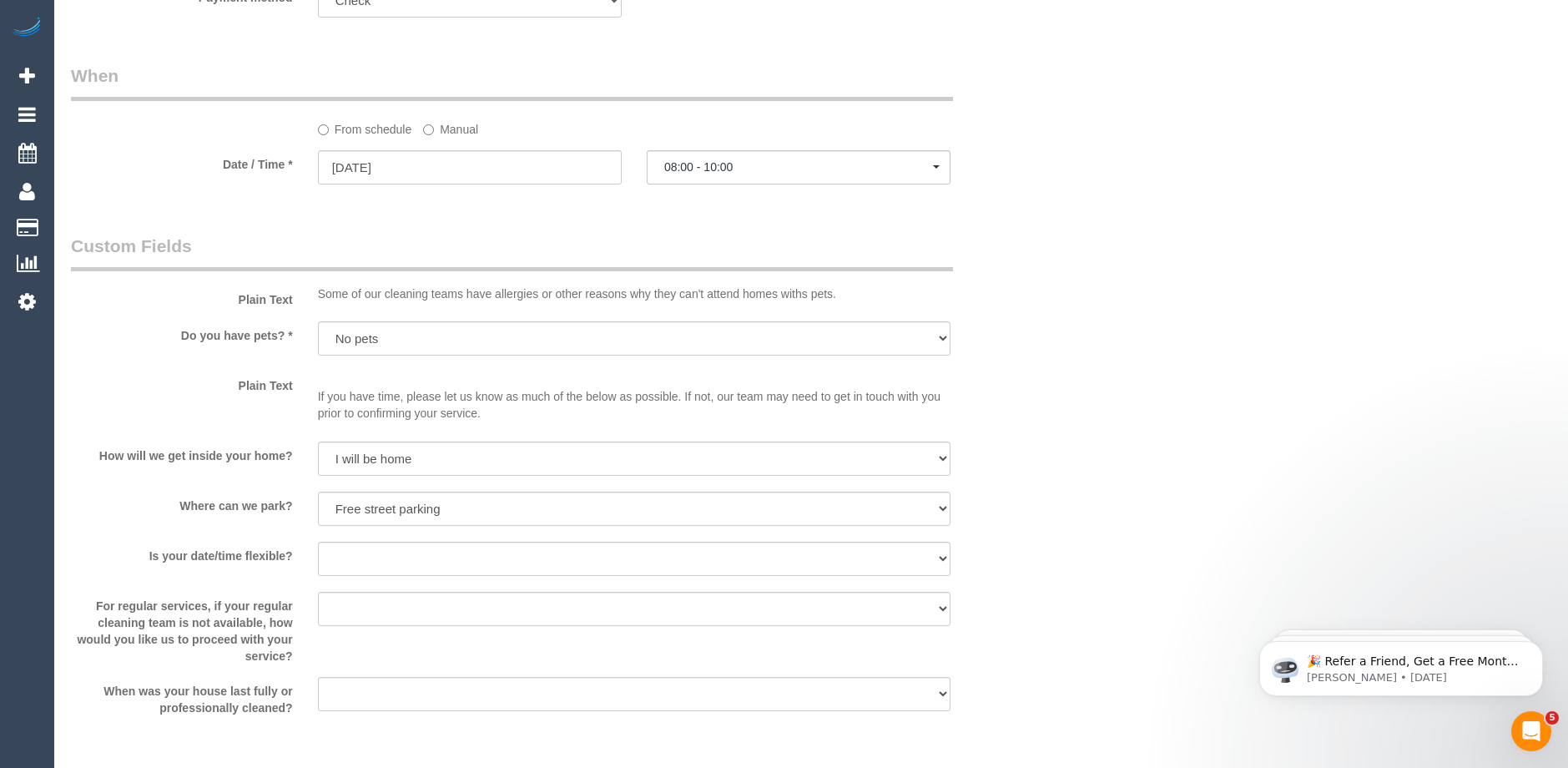
scroll to position [1249, 0]
click at [378, 188] on input "06/10/2025" at bounding box center [469, 172] width 304 height 34
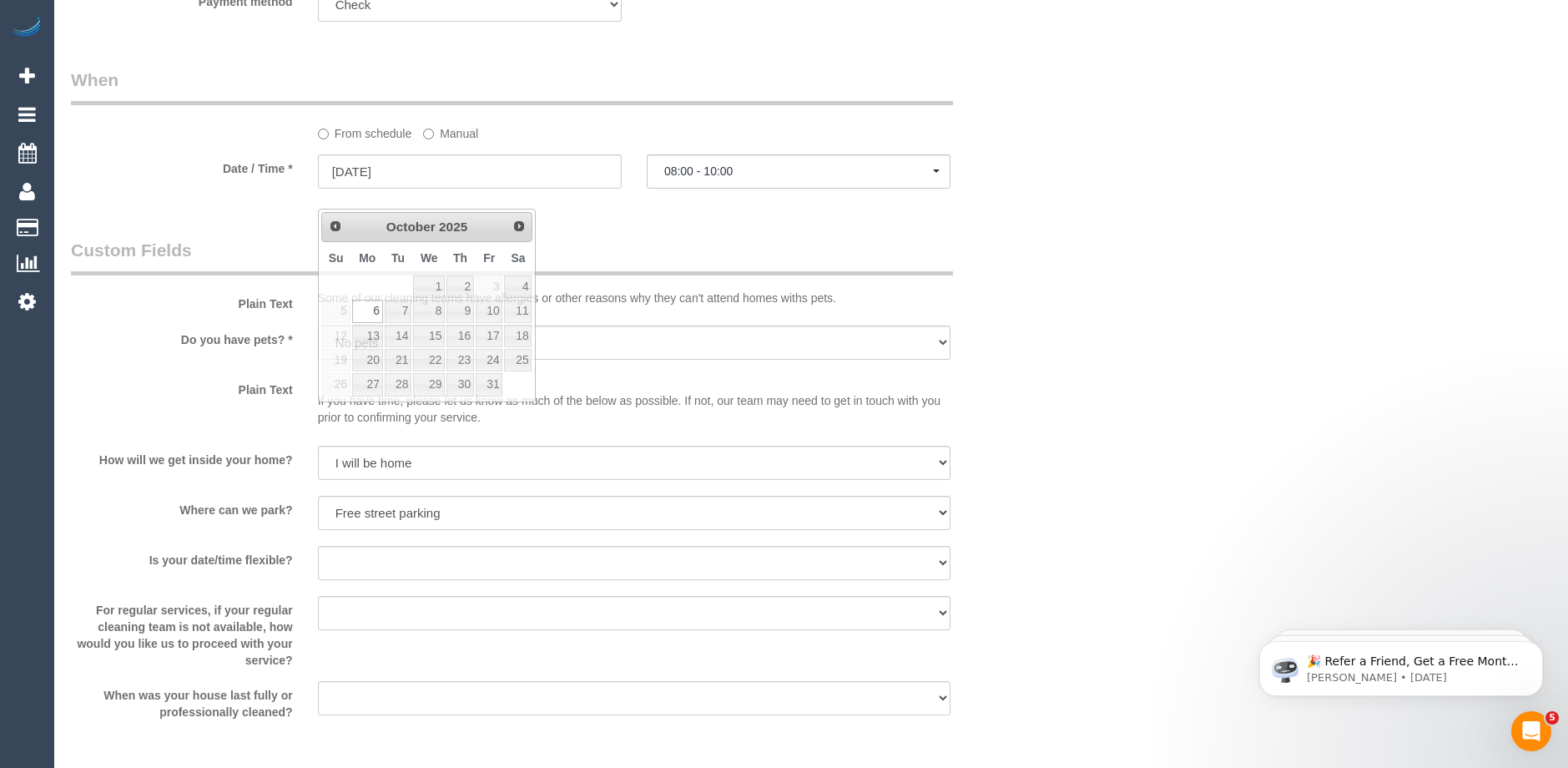
click at [601, 245] on div "Who Email* zoe_schneider@hotmail.com Name * Zoe Schneider new customer INVOICE …" at bounding box center [552, 252] width 987 height 2882
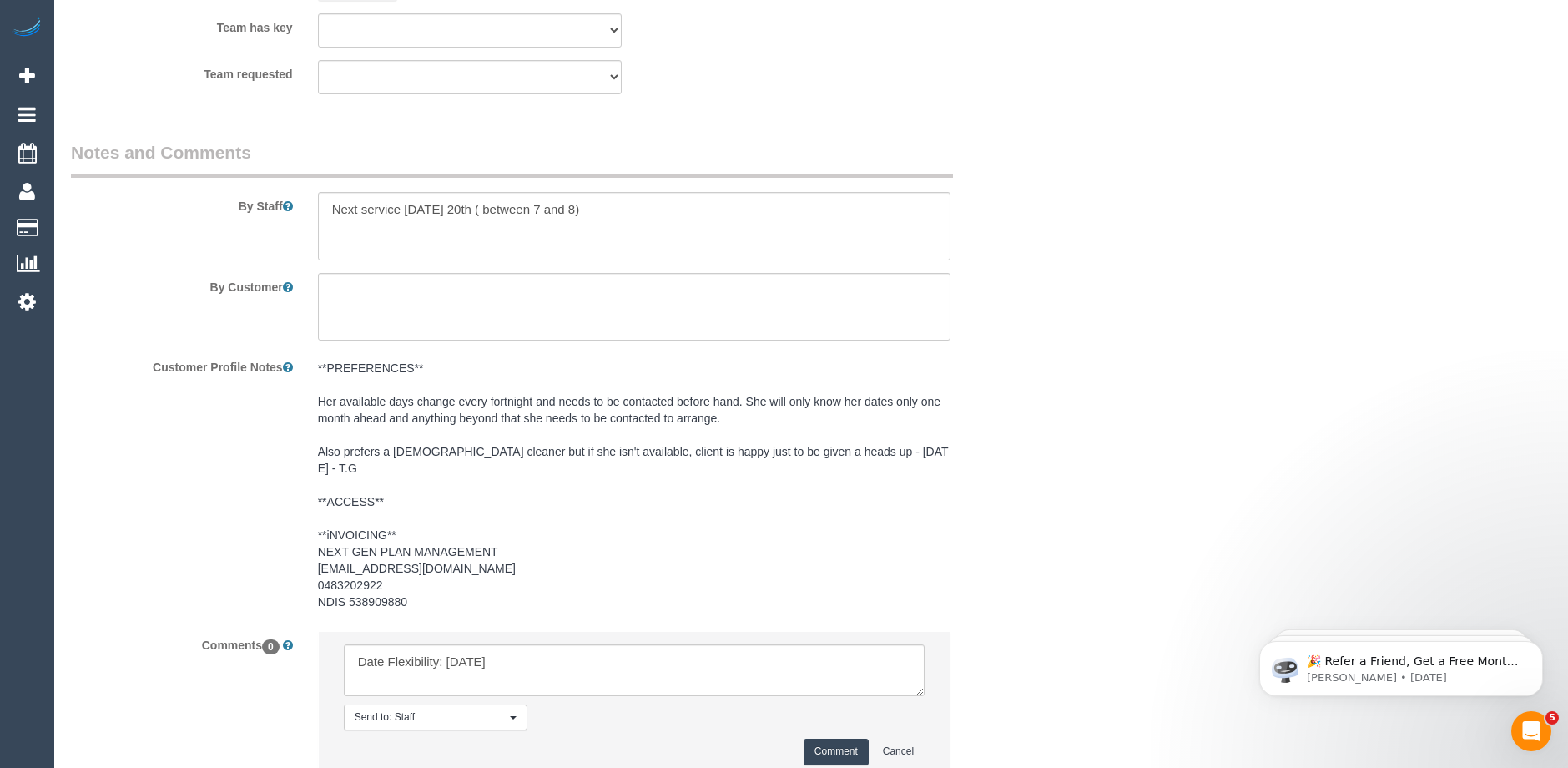
scroll to position [2237, 0]
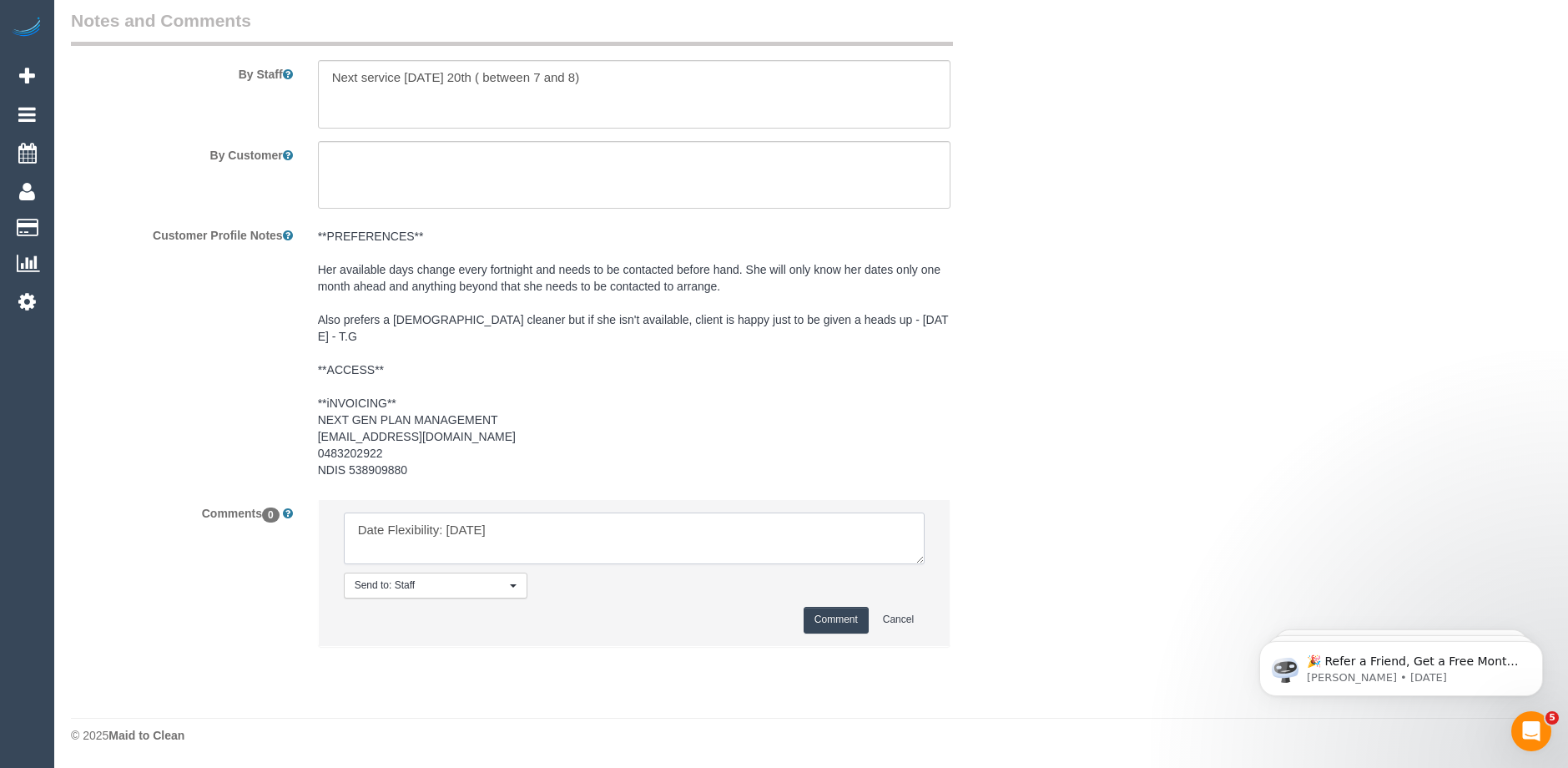
click at [511, 533] on textarea at bounding box center [634, 538] width 581 height 52
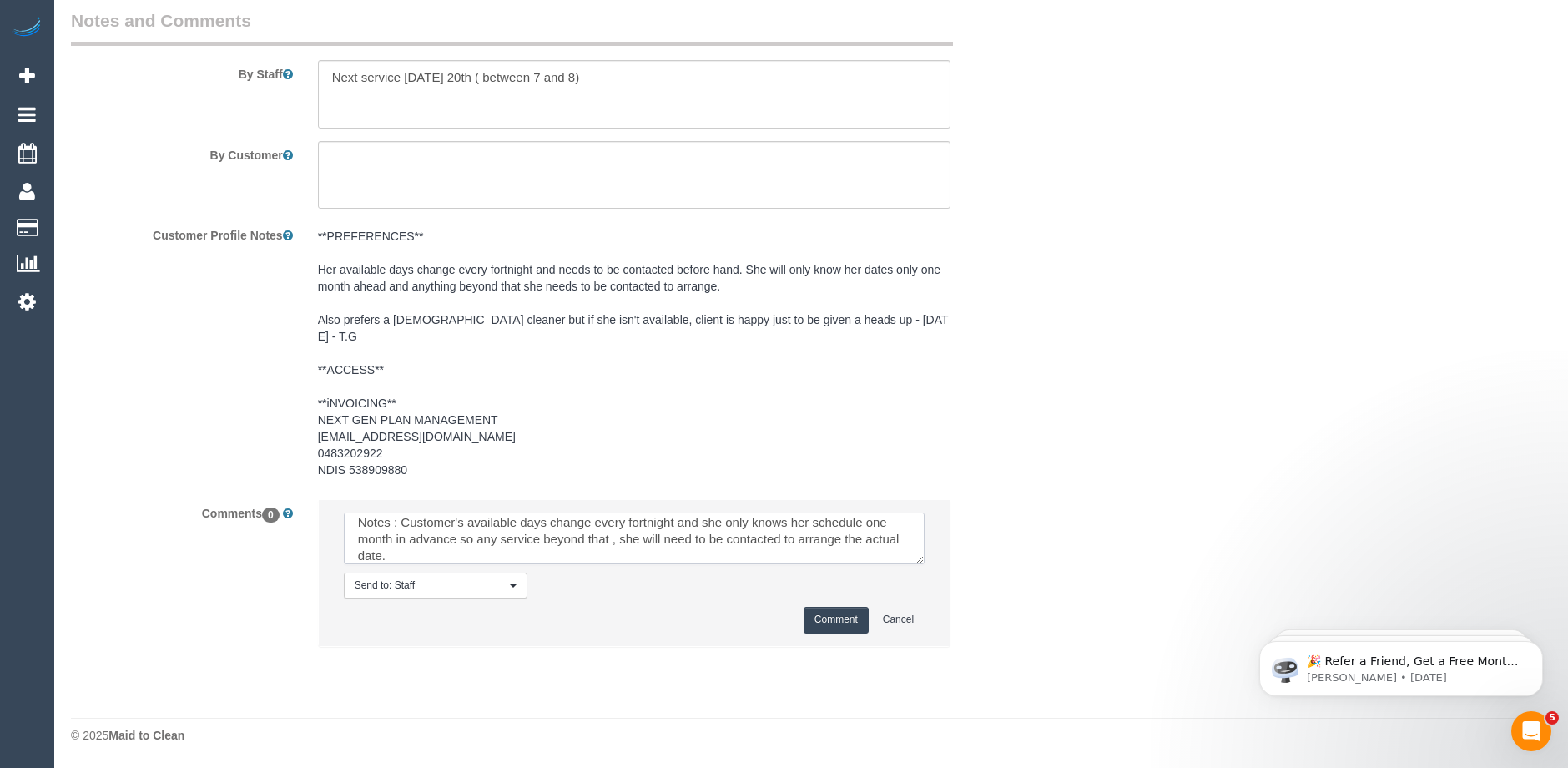
scroll to position [57, 0]
type textarea "Date Flexibility: Monday Time Flexibility: Not Flexible Notes : Customer's avai…"
click at [834, 621] on button "Comment" at bounding box center [836, 619] width 65 height 26
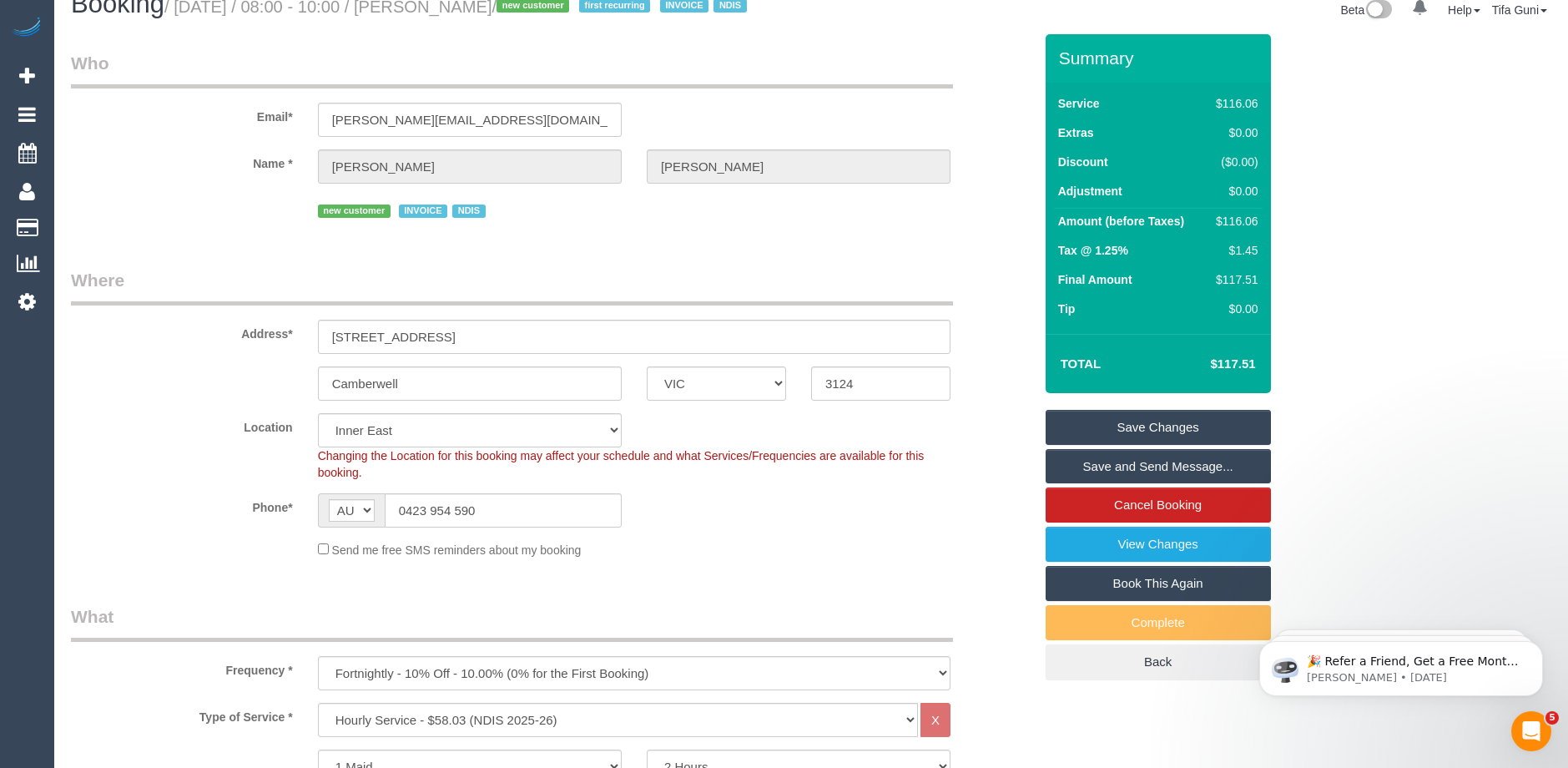
scroll to position [0, 0]
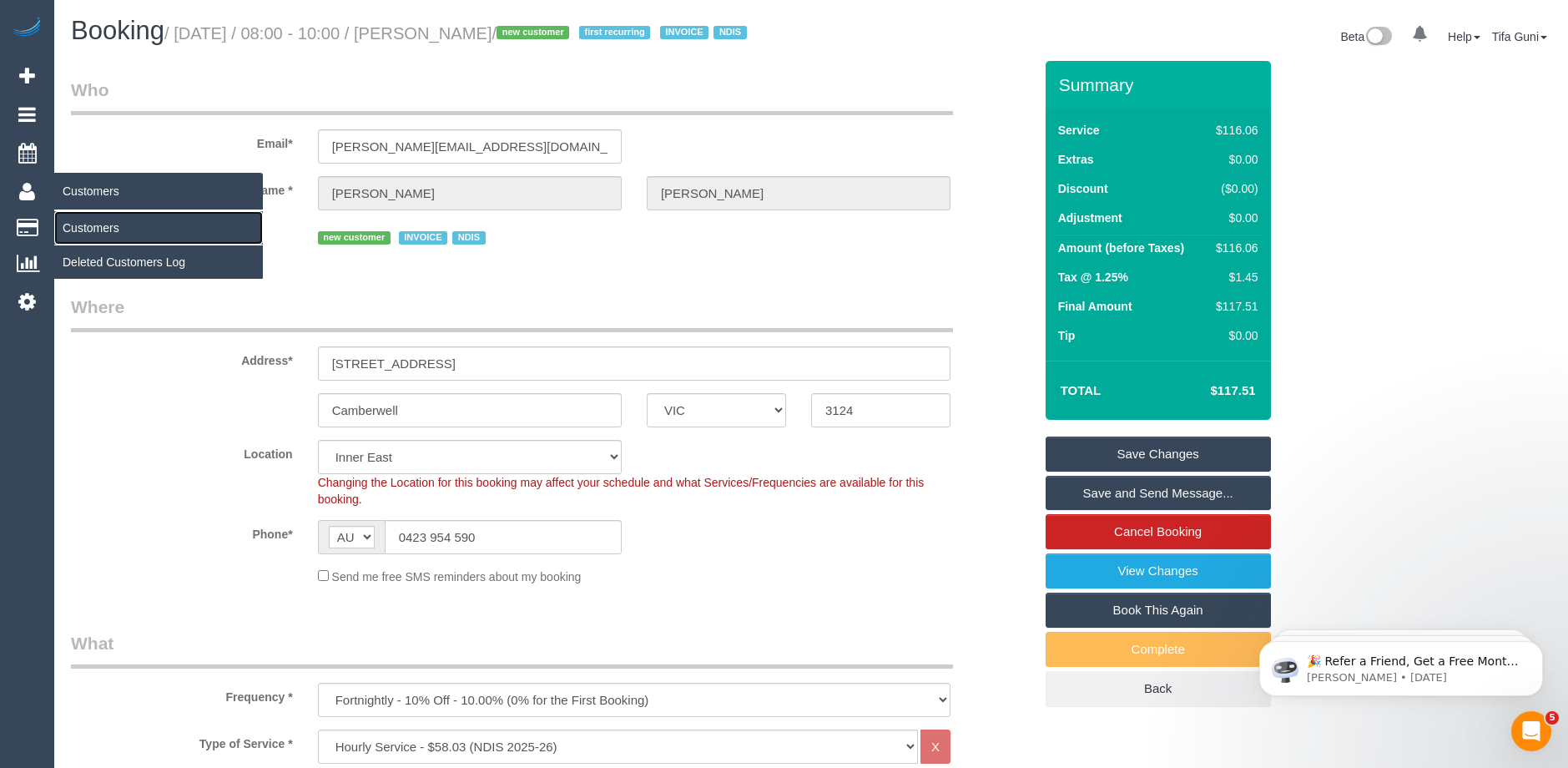
click at [101, 228] on link "Customers" at bounding box center [158, 228] width 209 height 34
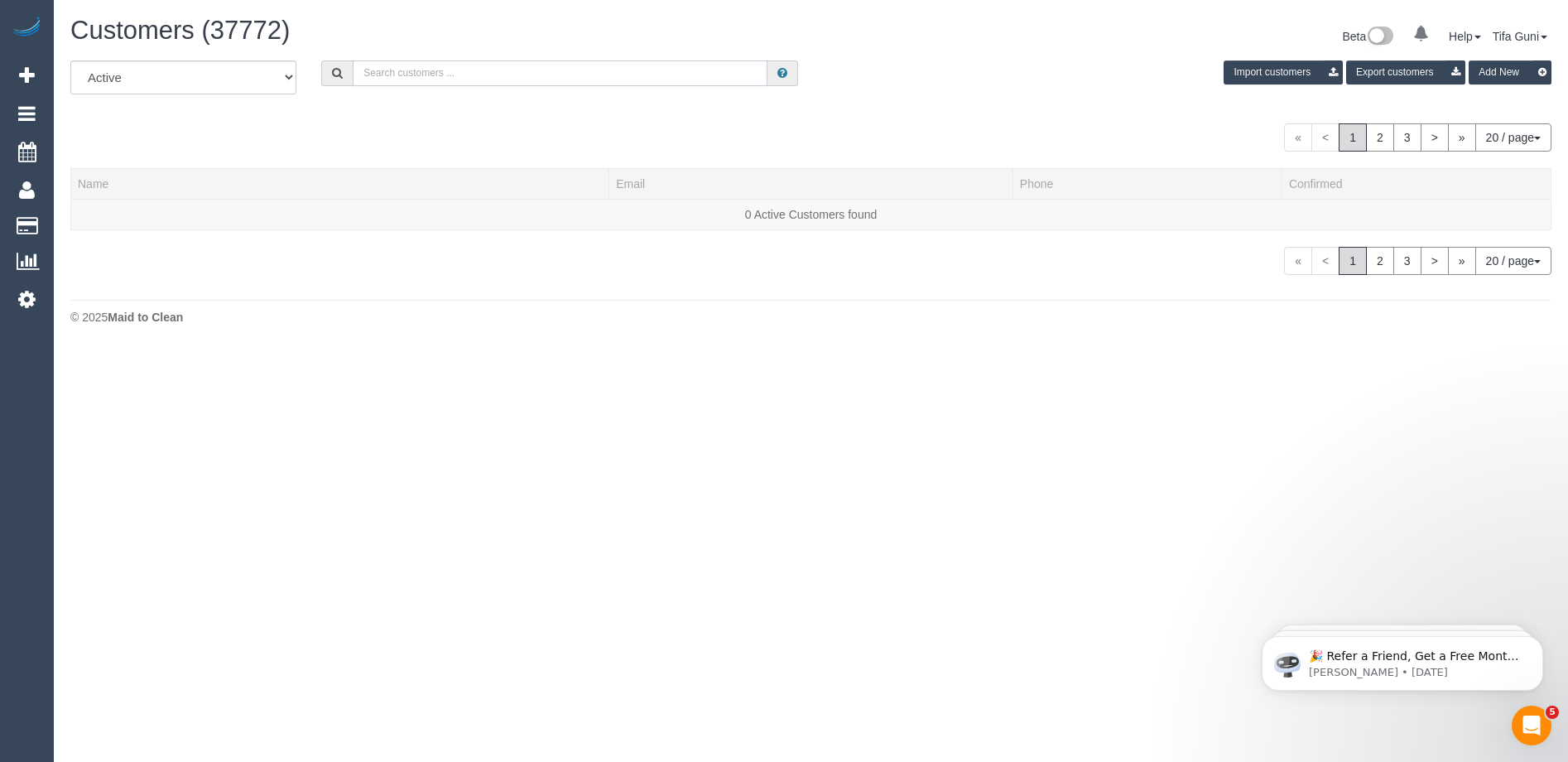
click at [439, 70] on input "text" at bounding box center [560, 73] width 415 height 26
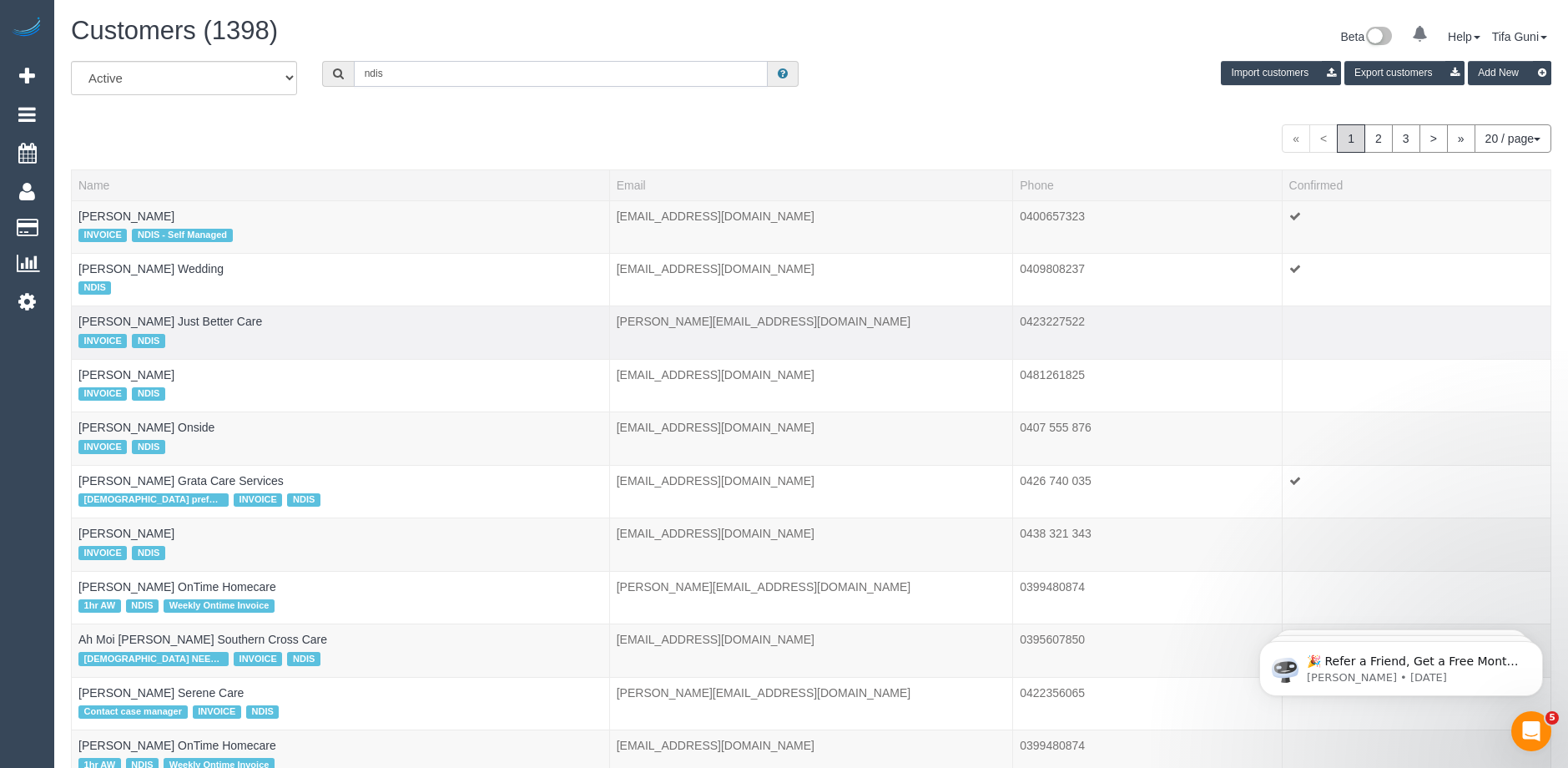
type input "ndis"
click at [135, 336] on span "NDIS" at bounding box center [148, 341] width 33 height 13
click at [162, 320] on link "Aaron Ginzburg Just Better Care" at bounding box center [170, 321] width 183 height 13
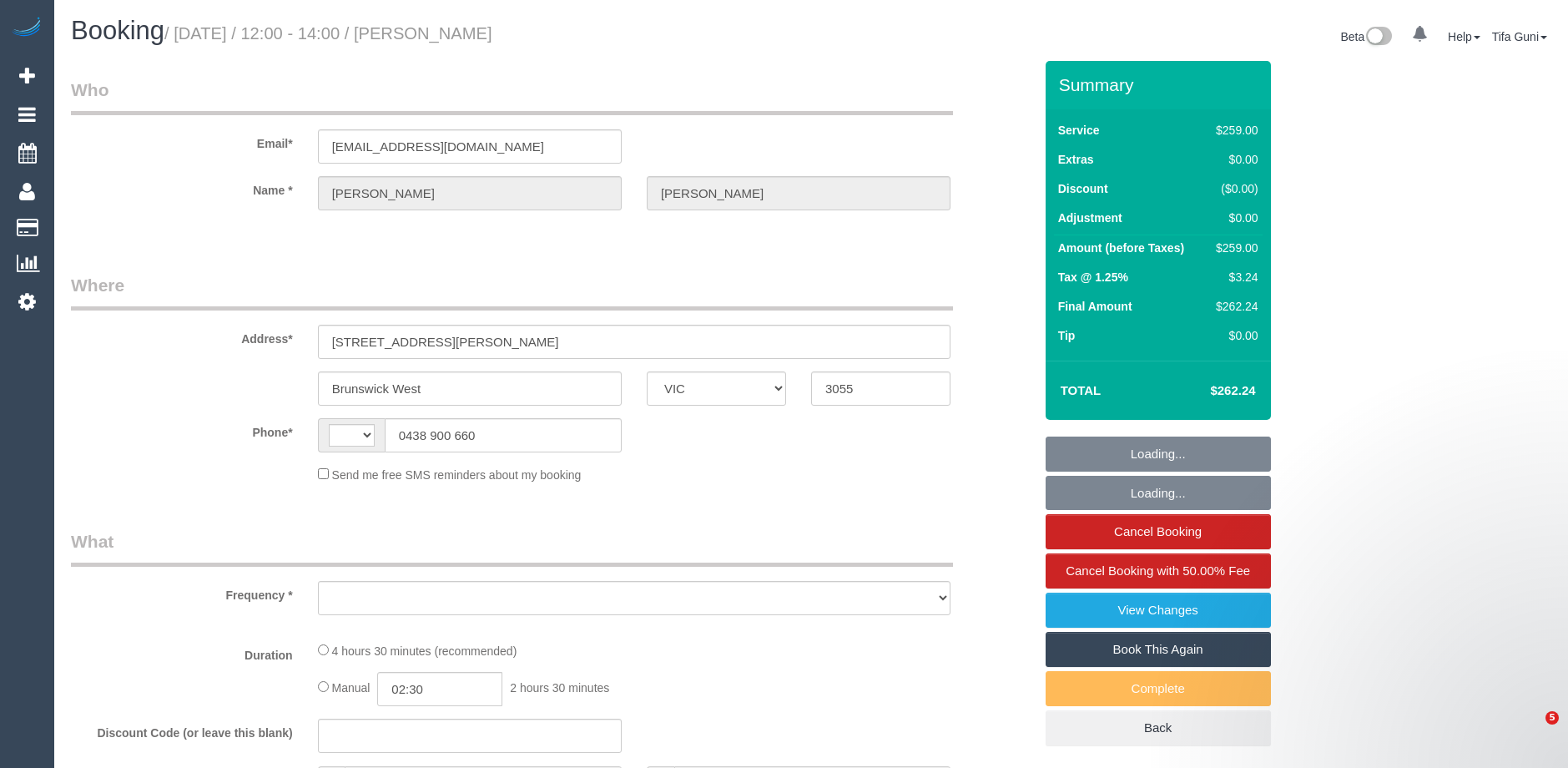
select select "VIC"
select select "string:AU"
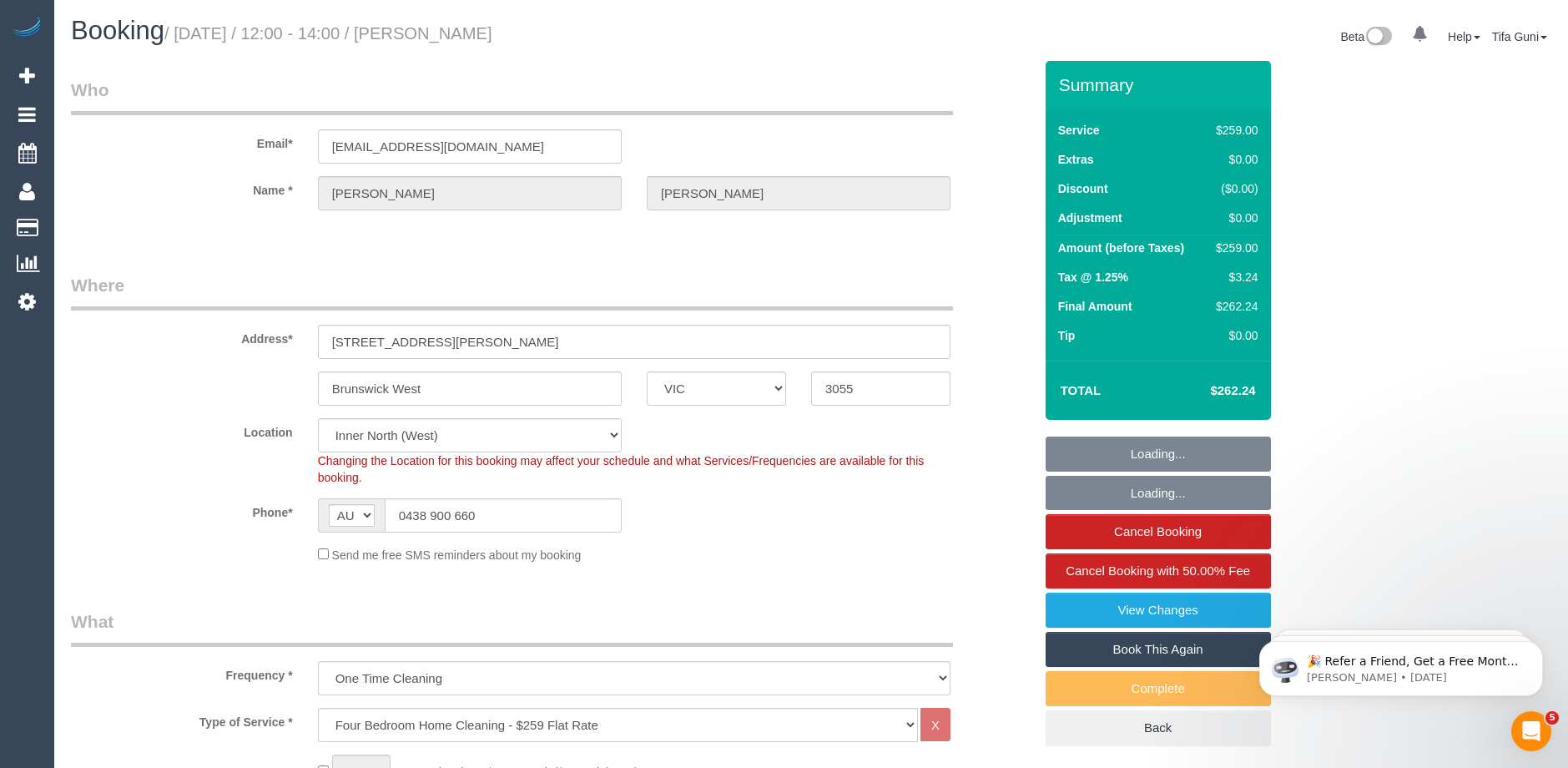
select select "object:696"
select select "string:stripe-pm_1S08Tm2GScqysDRV3DshriRn"
select select "number:28"
select select "number:14"
select select "number:19"
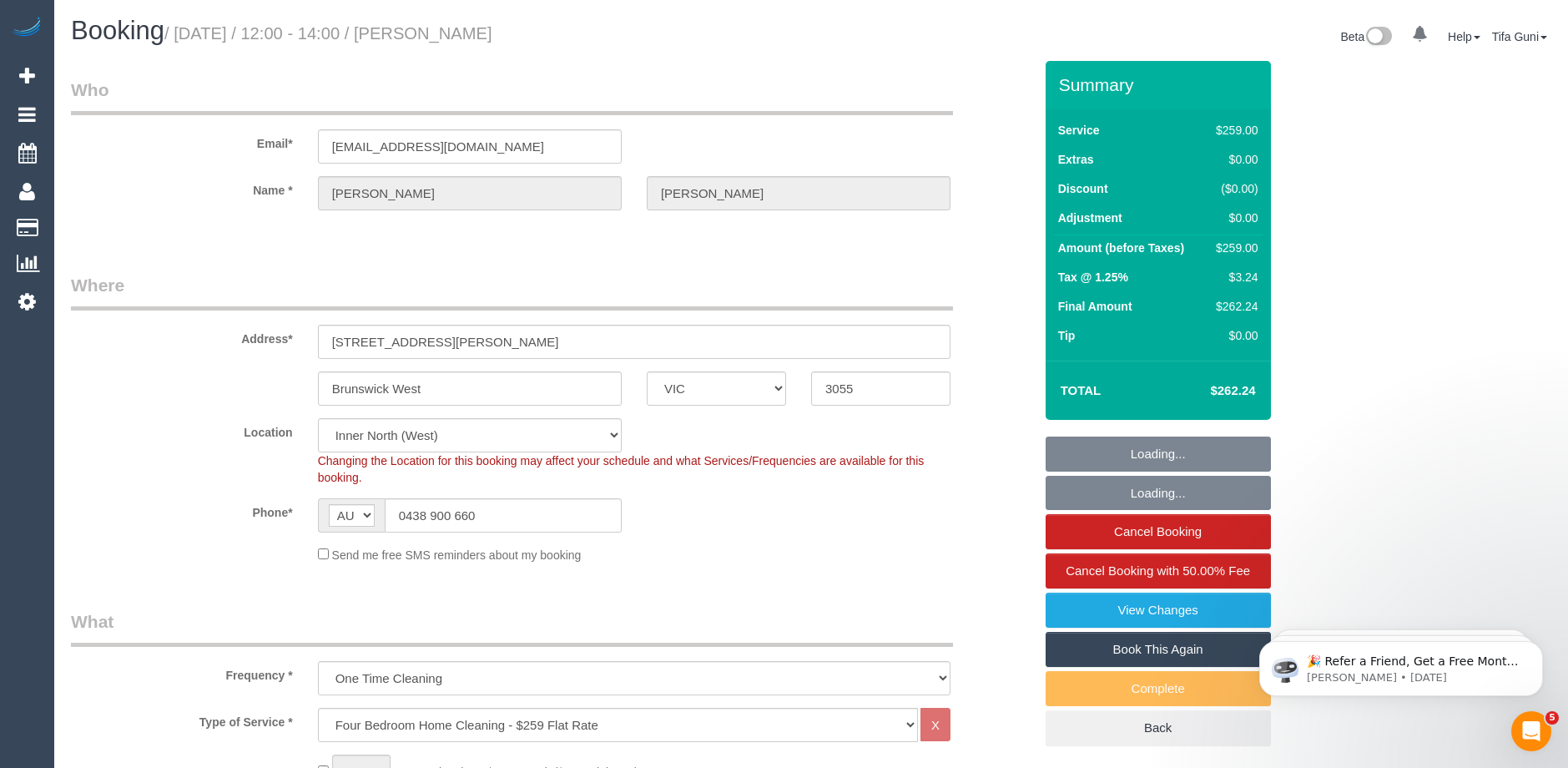
select select "number:24"
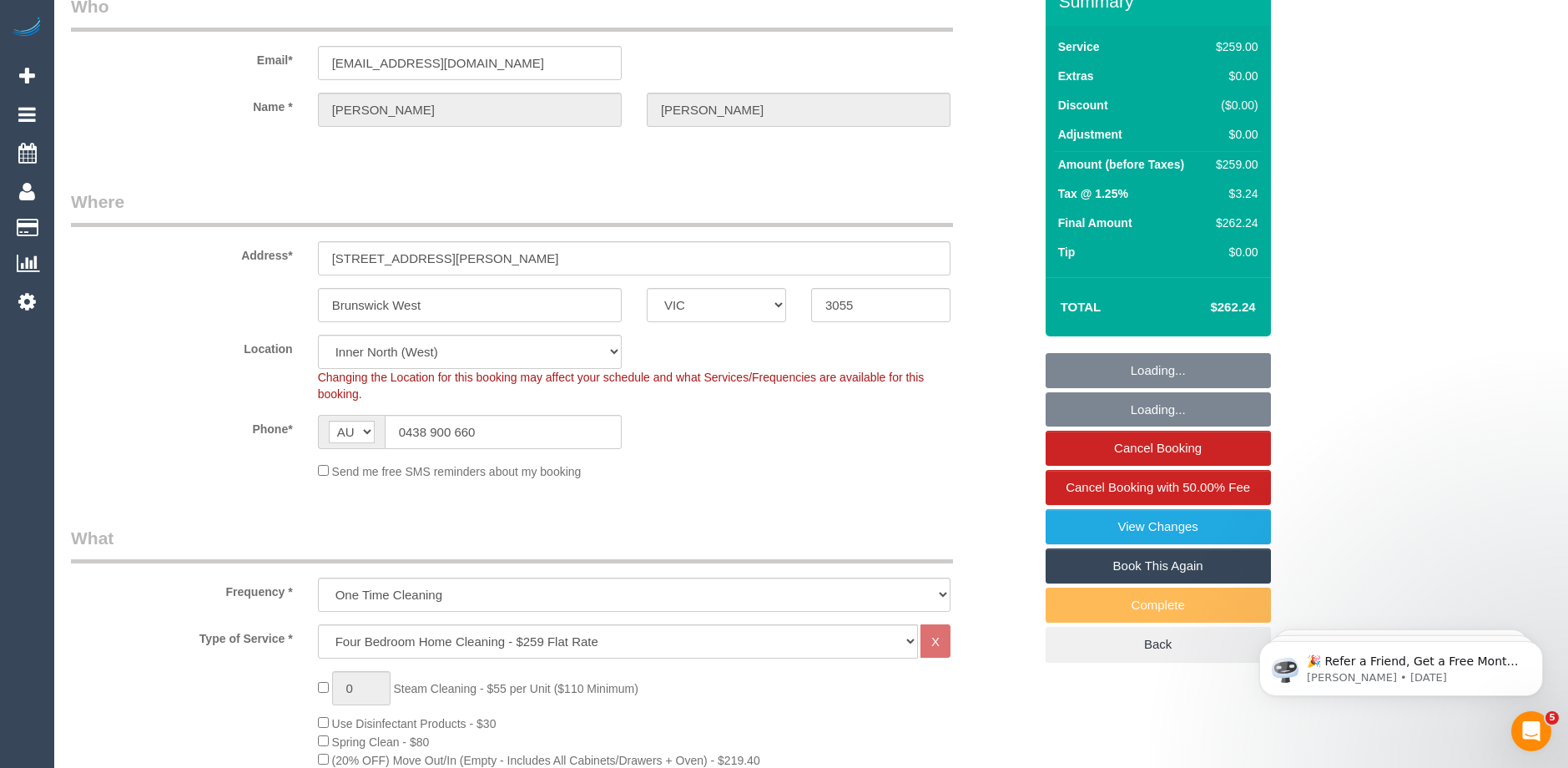
select select "spot1"
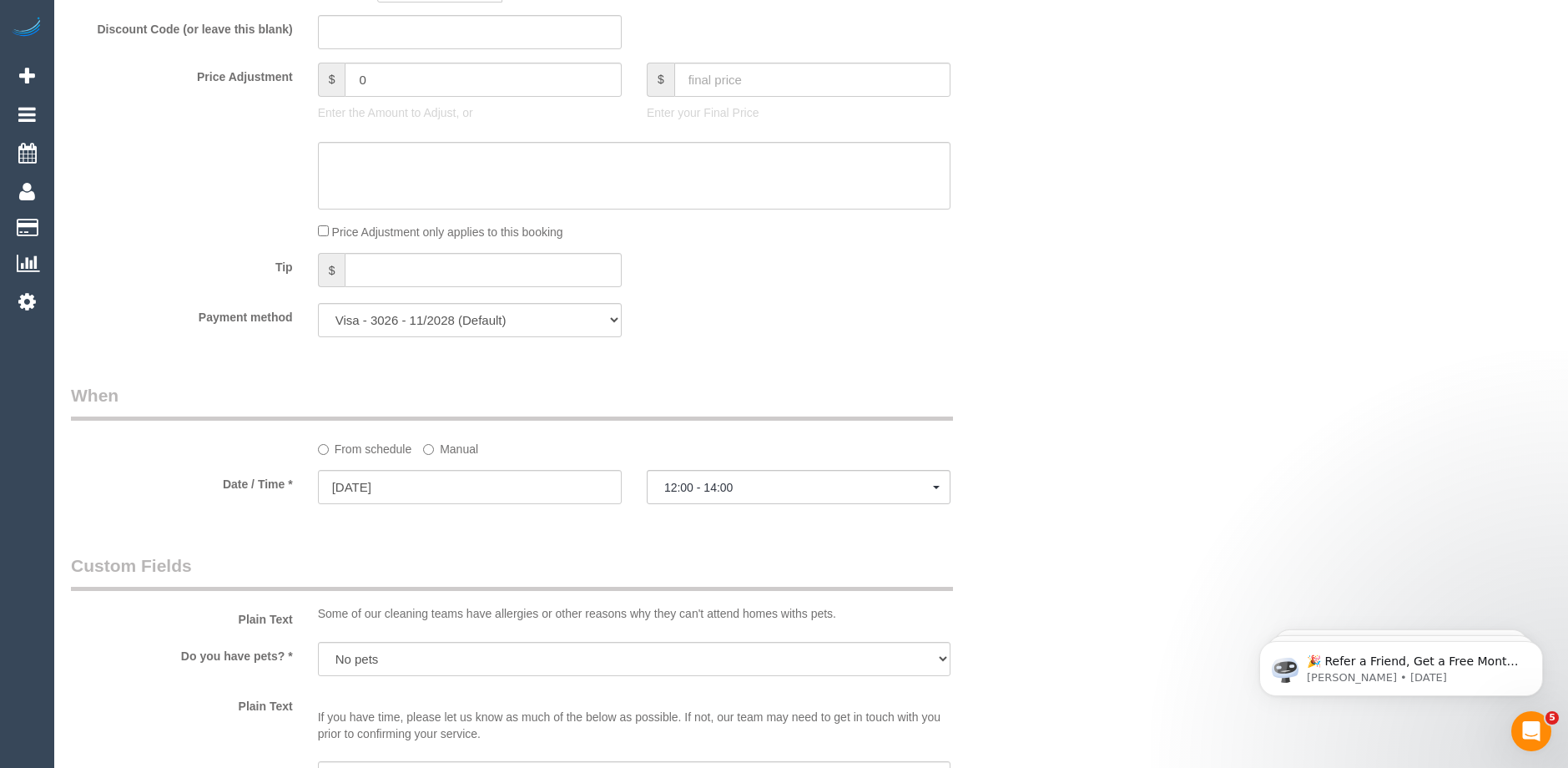
scroll to position [1670, 0]
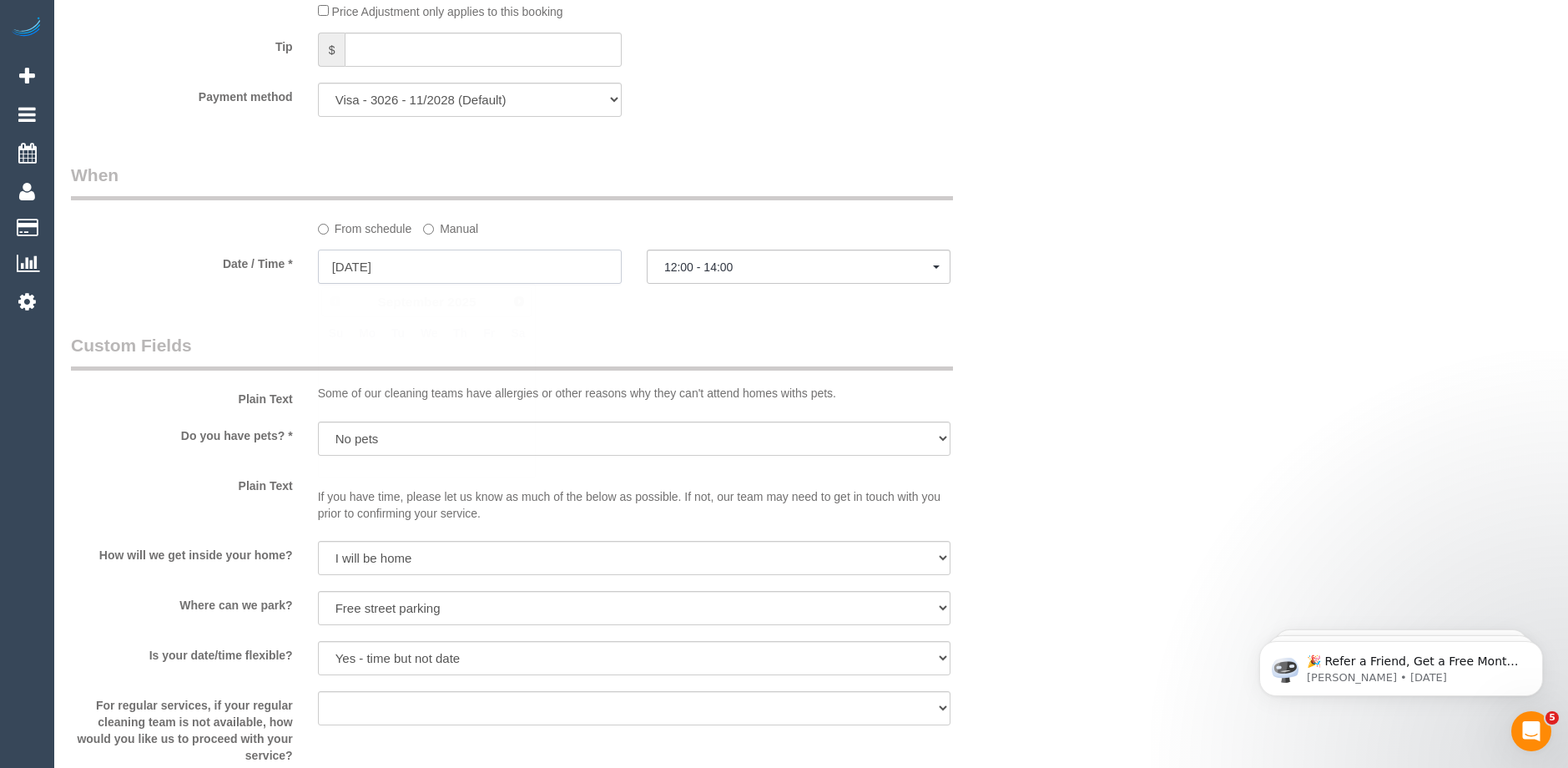
click at [412, 262] on input "25/09/2025" at bounding box center [469, 267] width 304 height 34
click at [719, 305] on div "Who Email* sallypbrooks@gmail.com Name * Sally Brooks Where Address* 11 Hamilto…" at bounding box center [552, 219] width 987 height 3654
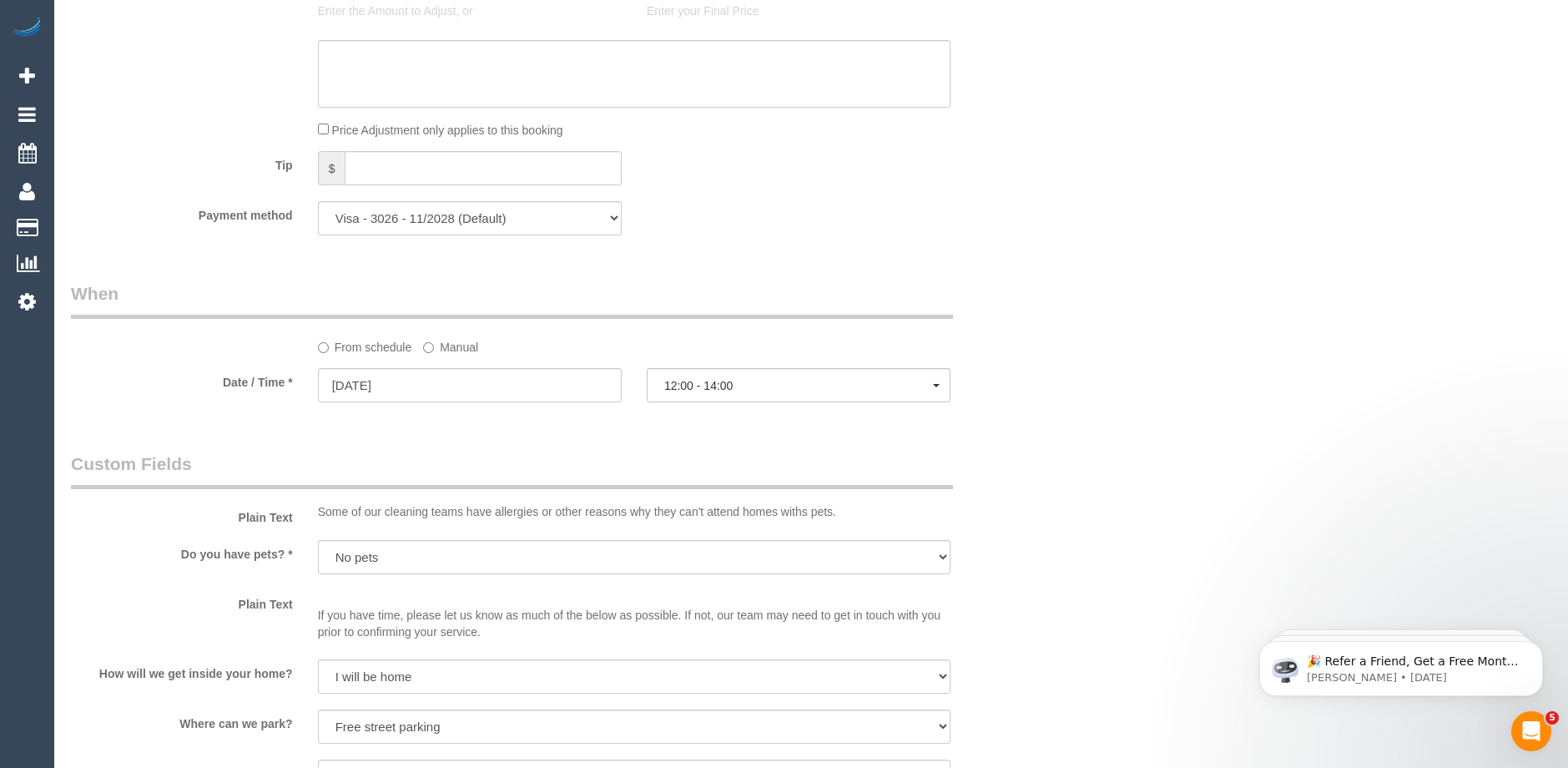
scroll to position [1305, 0]
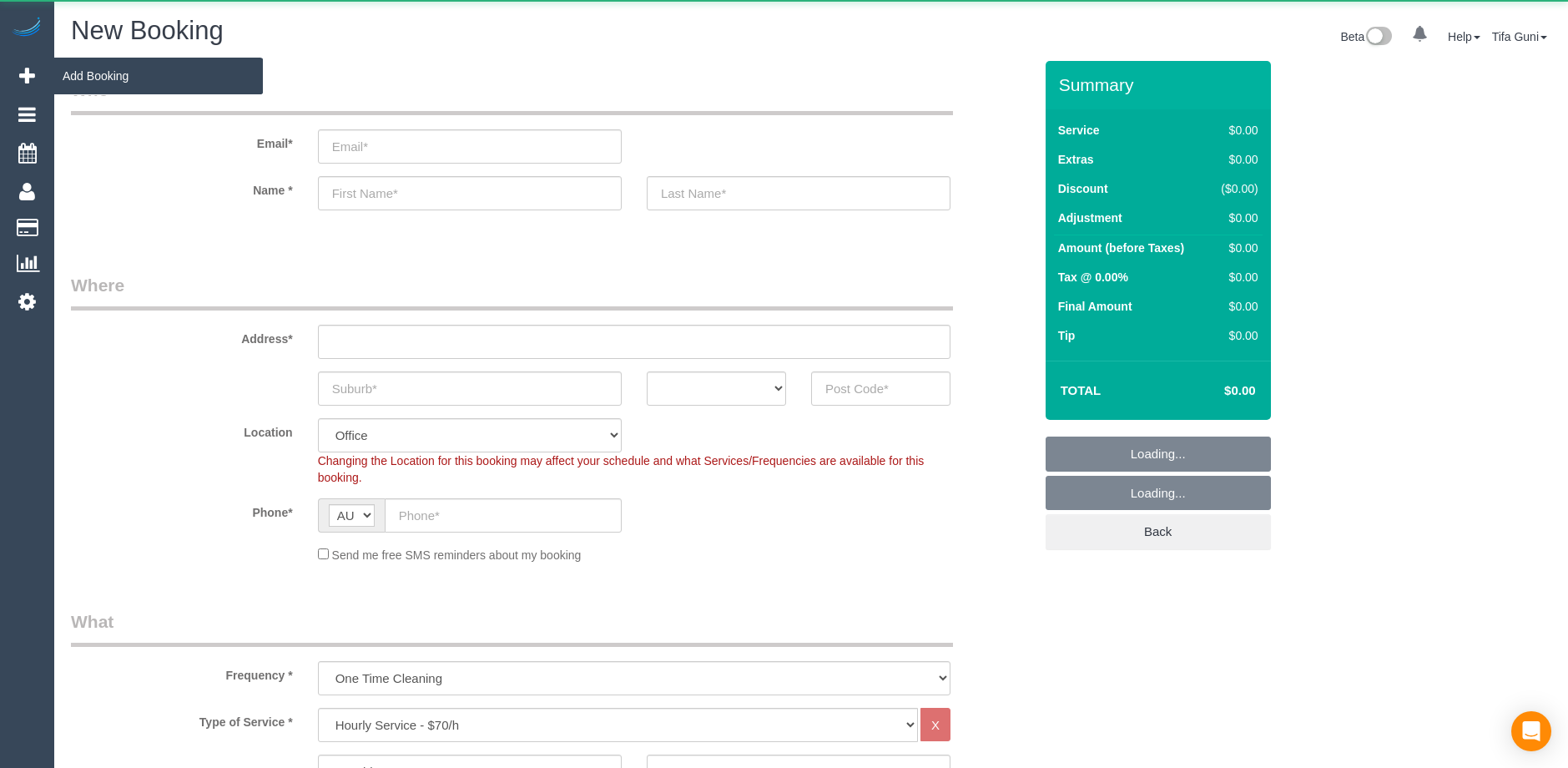
select select "string:AU"
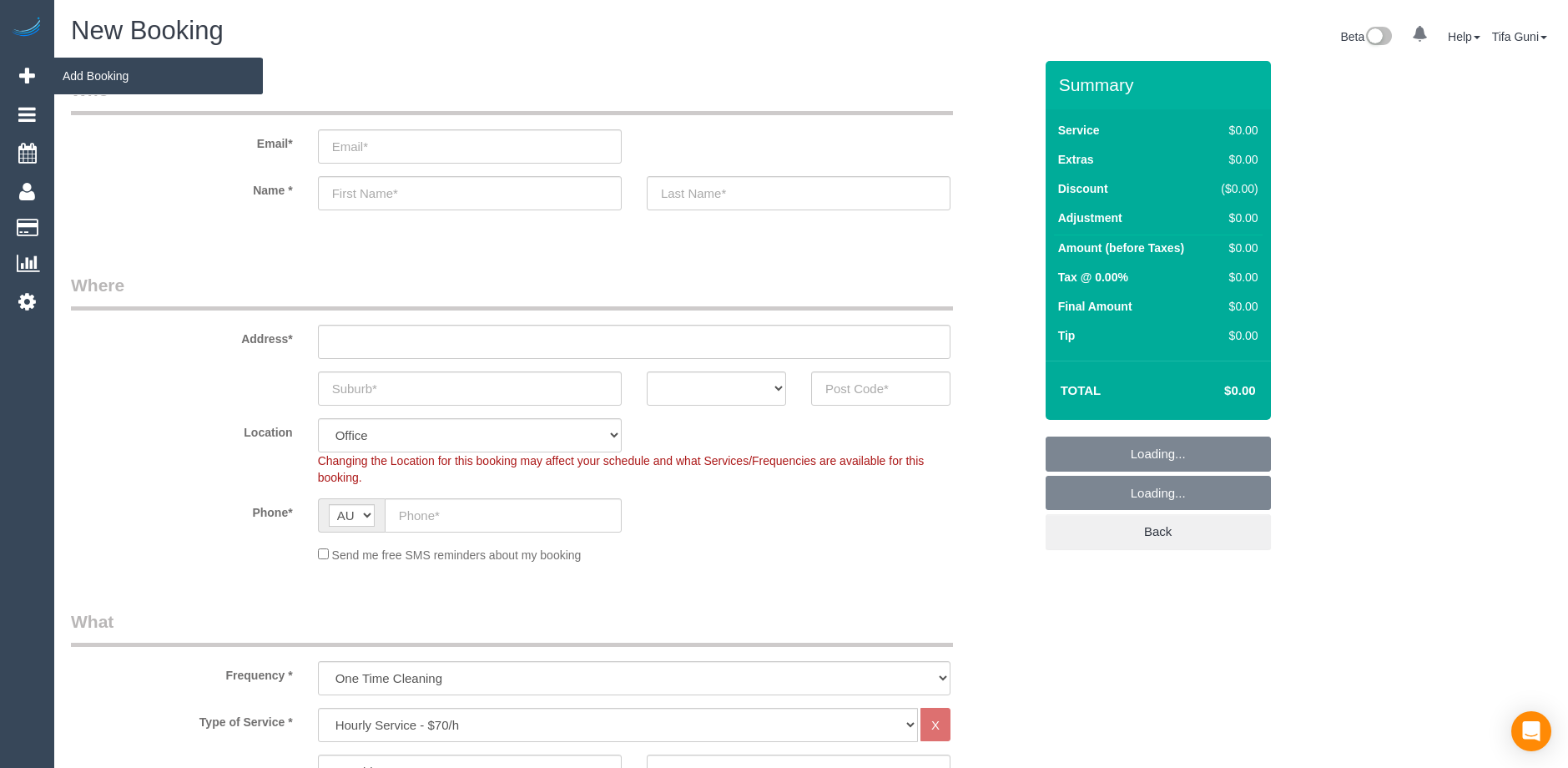
select select "object:2139"
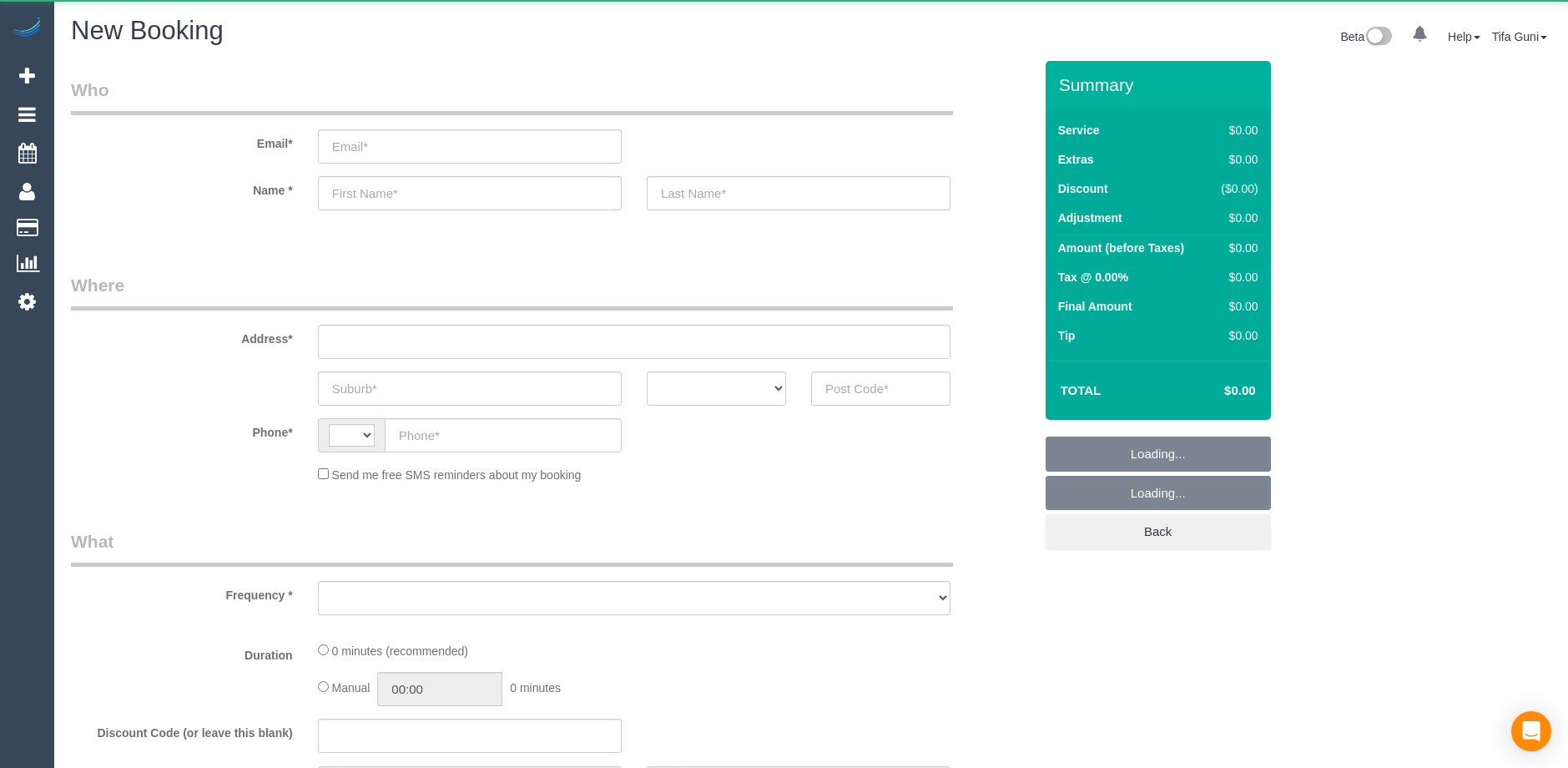
select select "string:AU"
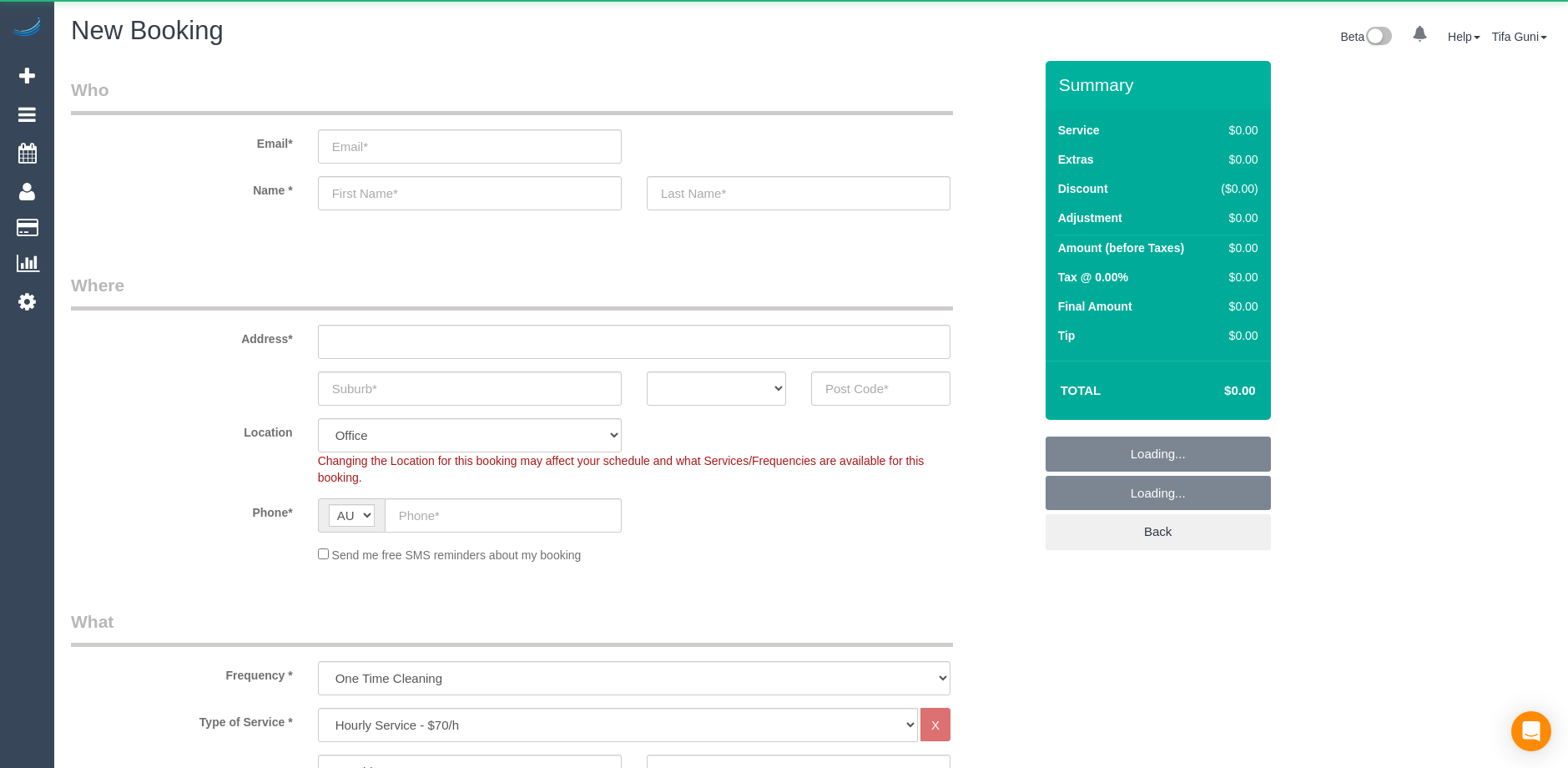
select select "object:813"
